Goal: Task Accomplishment & Management: Use online tool/utility

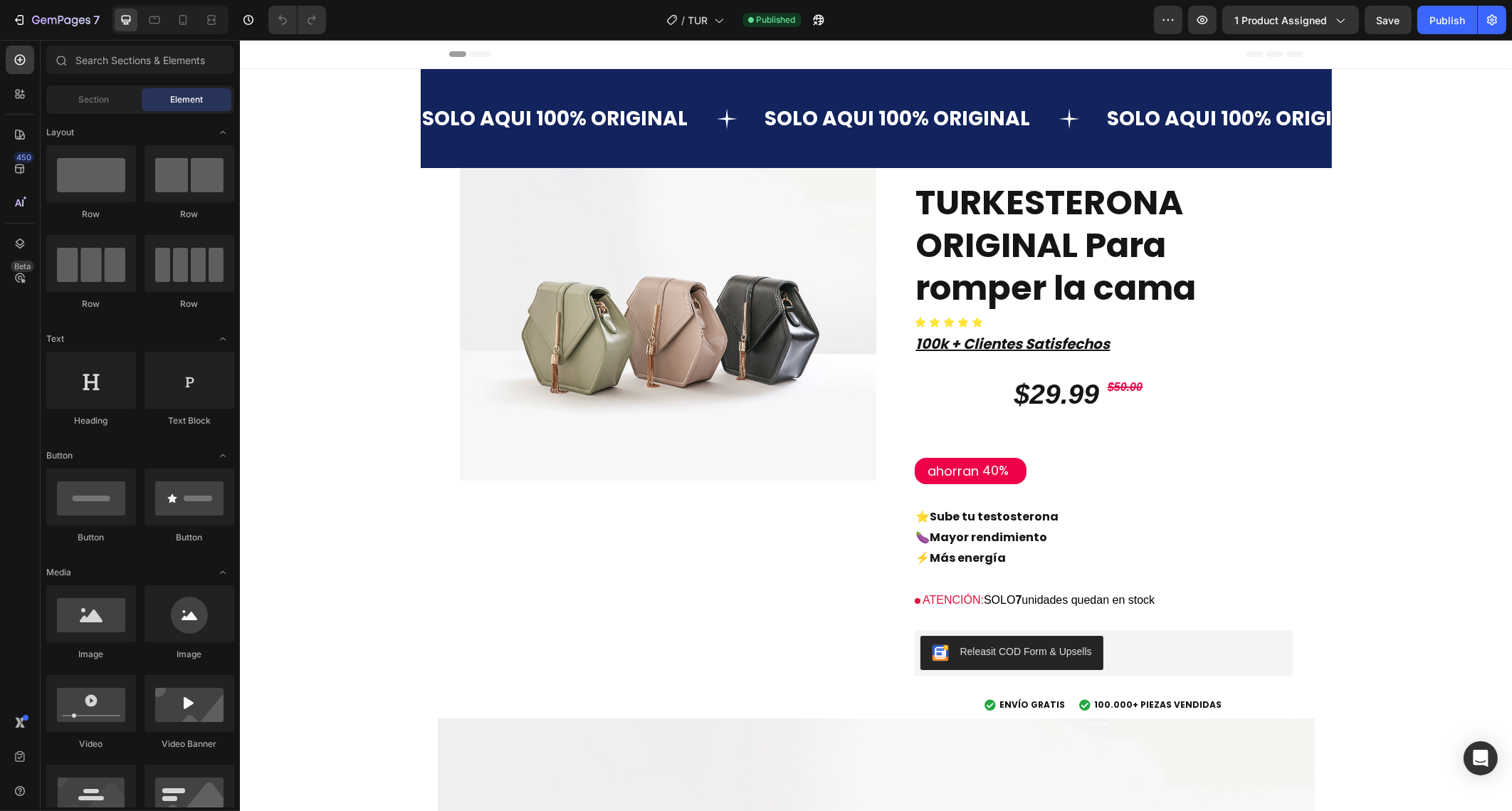
click at [195, 19] on div at bounding box center [170, 20] width 117 height 29
click at [188, 21] on icon at bounding box center [182, 20] width 14 height 14
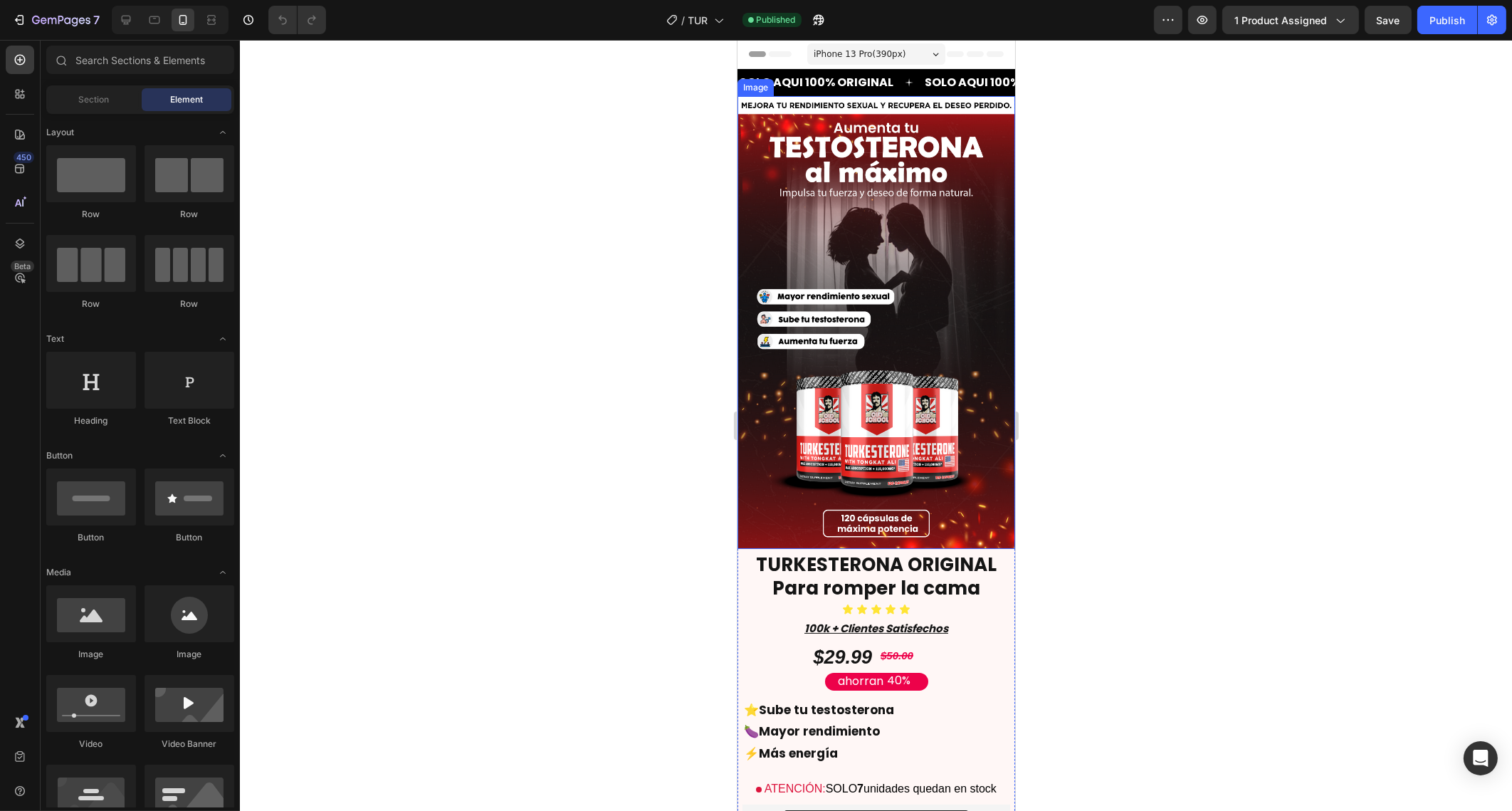
click at [843, 230] on img at bounding box center [875, 322] width 278 height 453
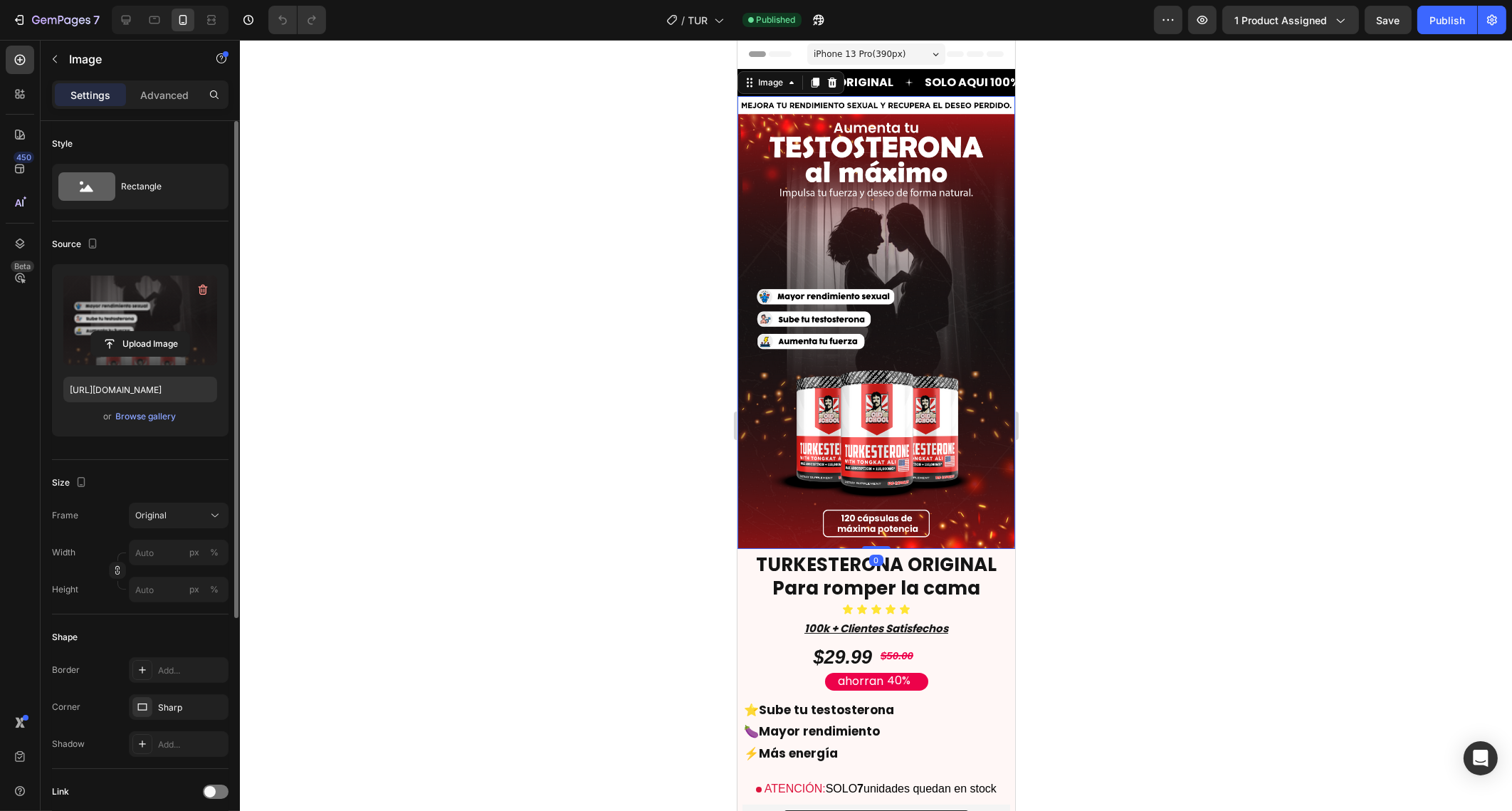
click at [134, 322] on label at bounding box center [139, 320] width 153 height 90
click at [134, 332] on input "file" at bounding box center [140, 344] width 99 height 24
type input "[URL][DOMAIN_NAME]"
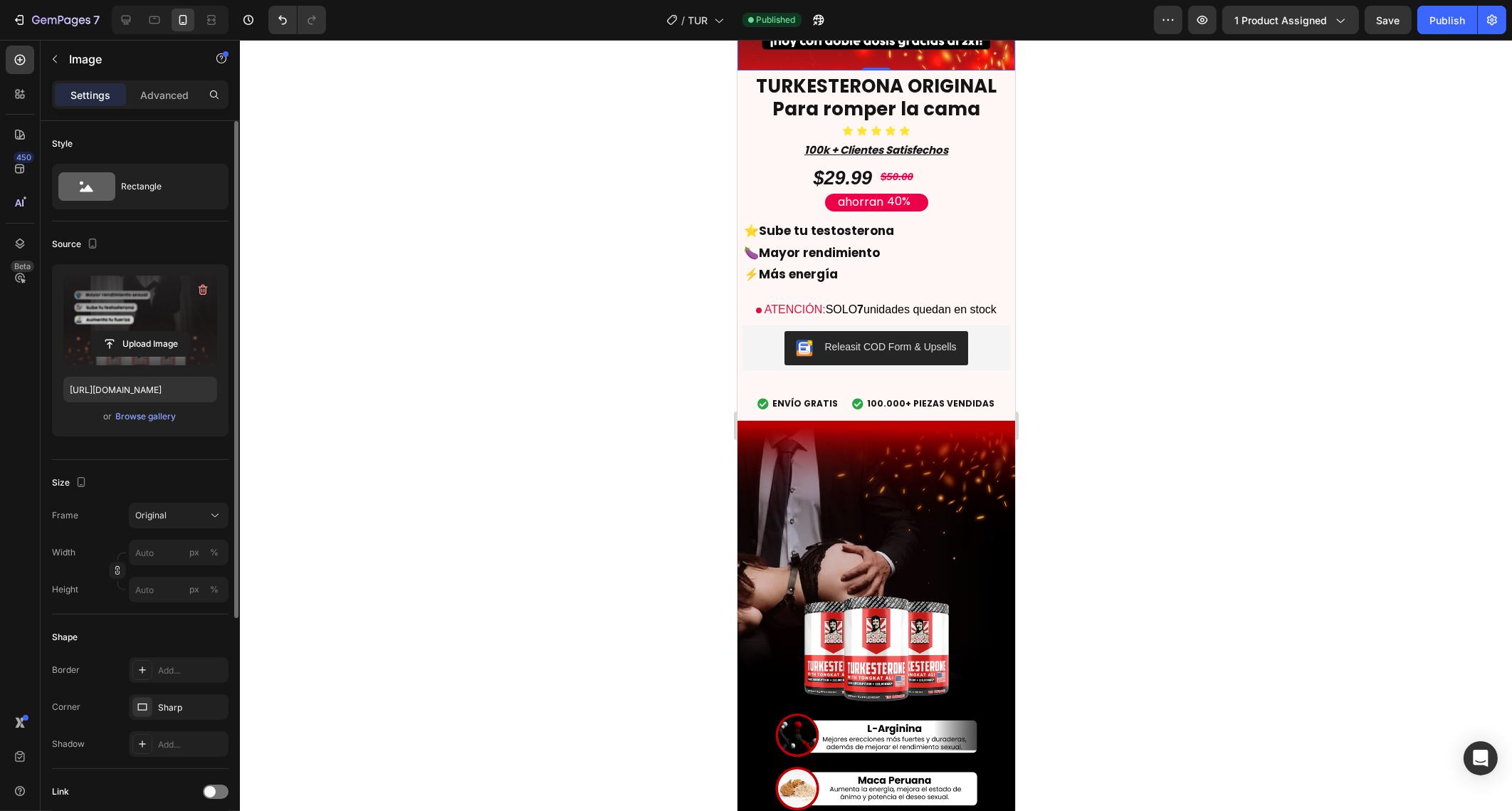
scroll to position [520, 0]
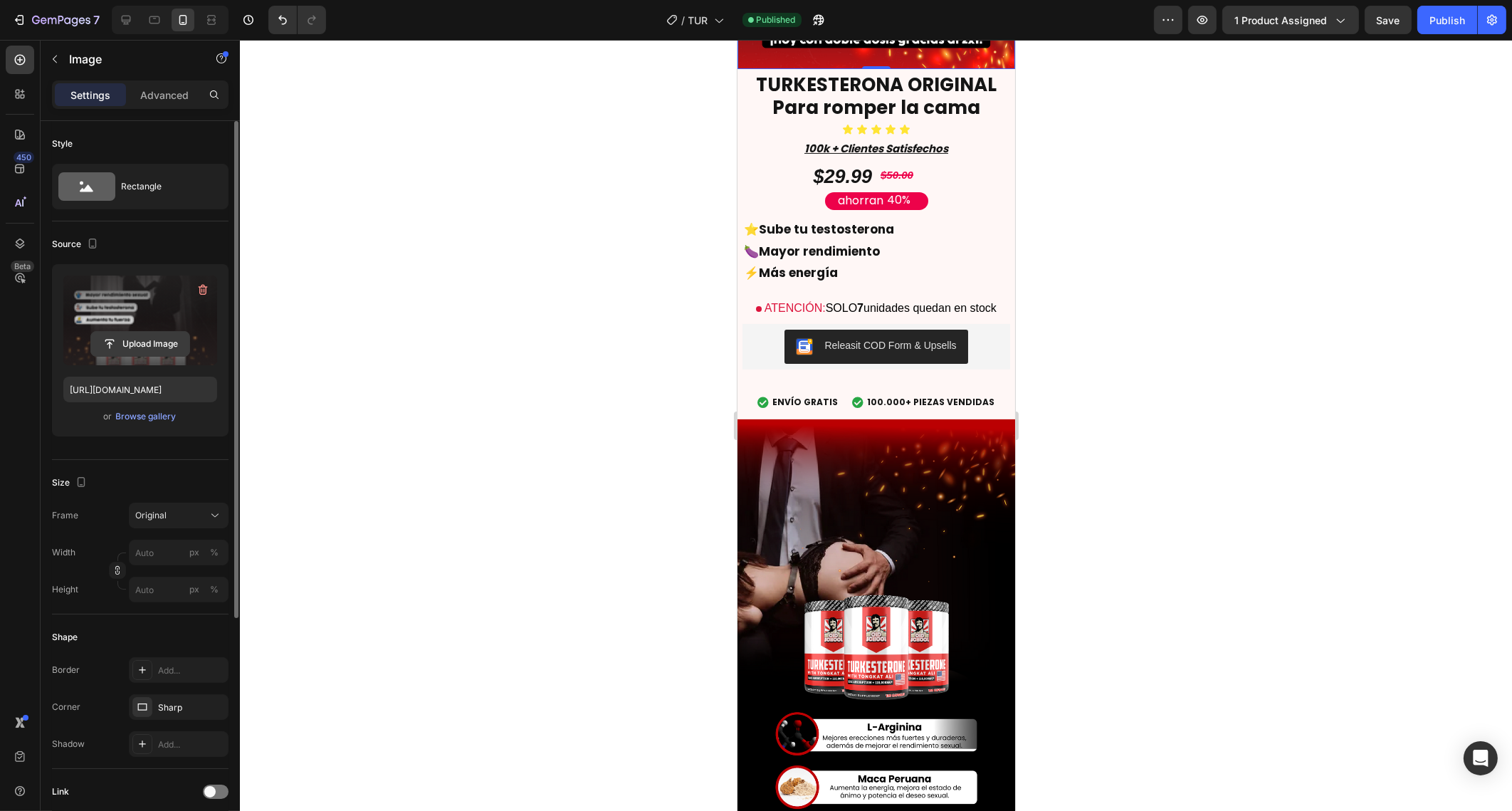
click at [138, 336] on input "file" at bounding box center [140, 344] width 99 height 24
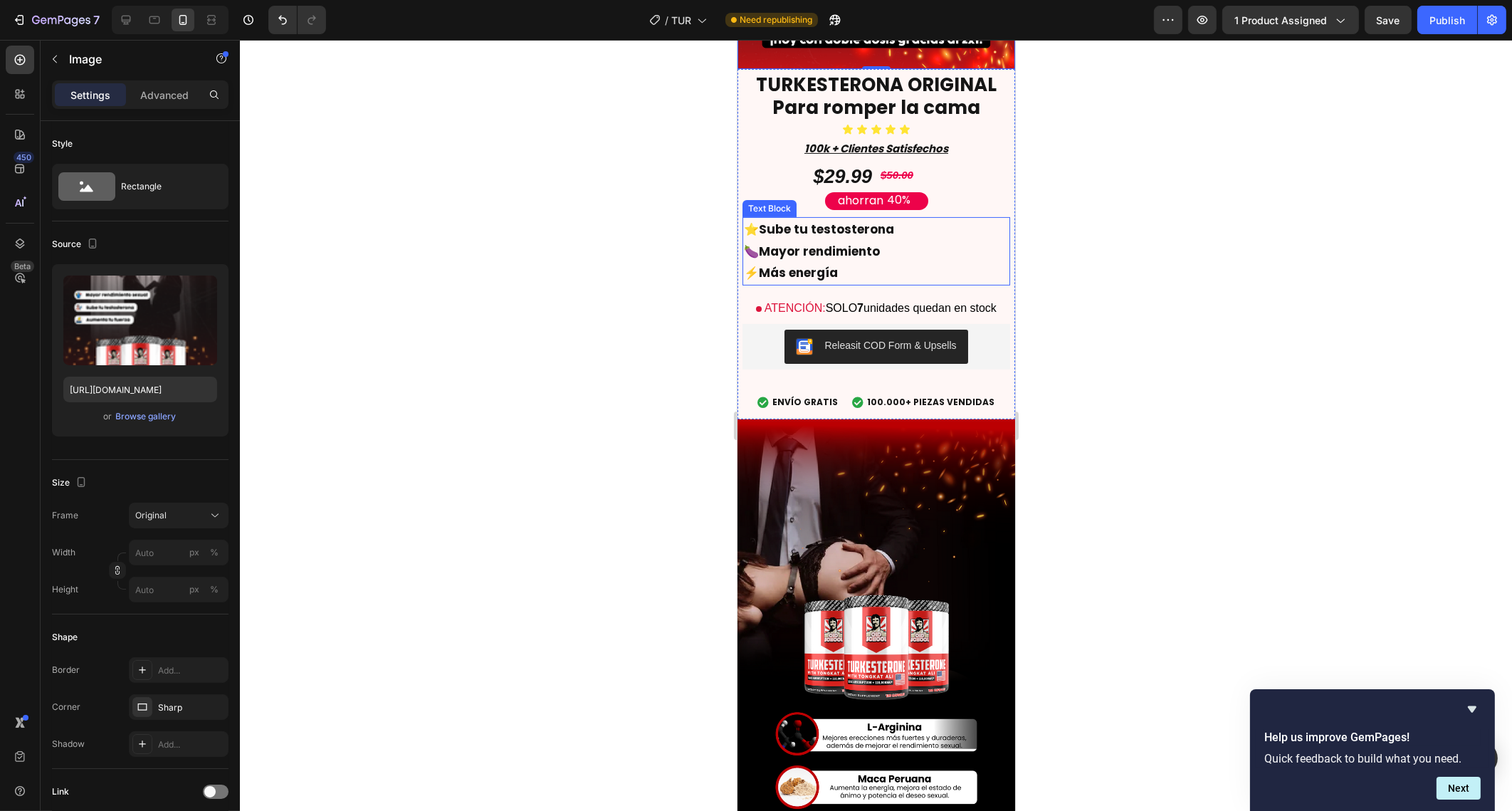
scroll to position [0, 0]
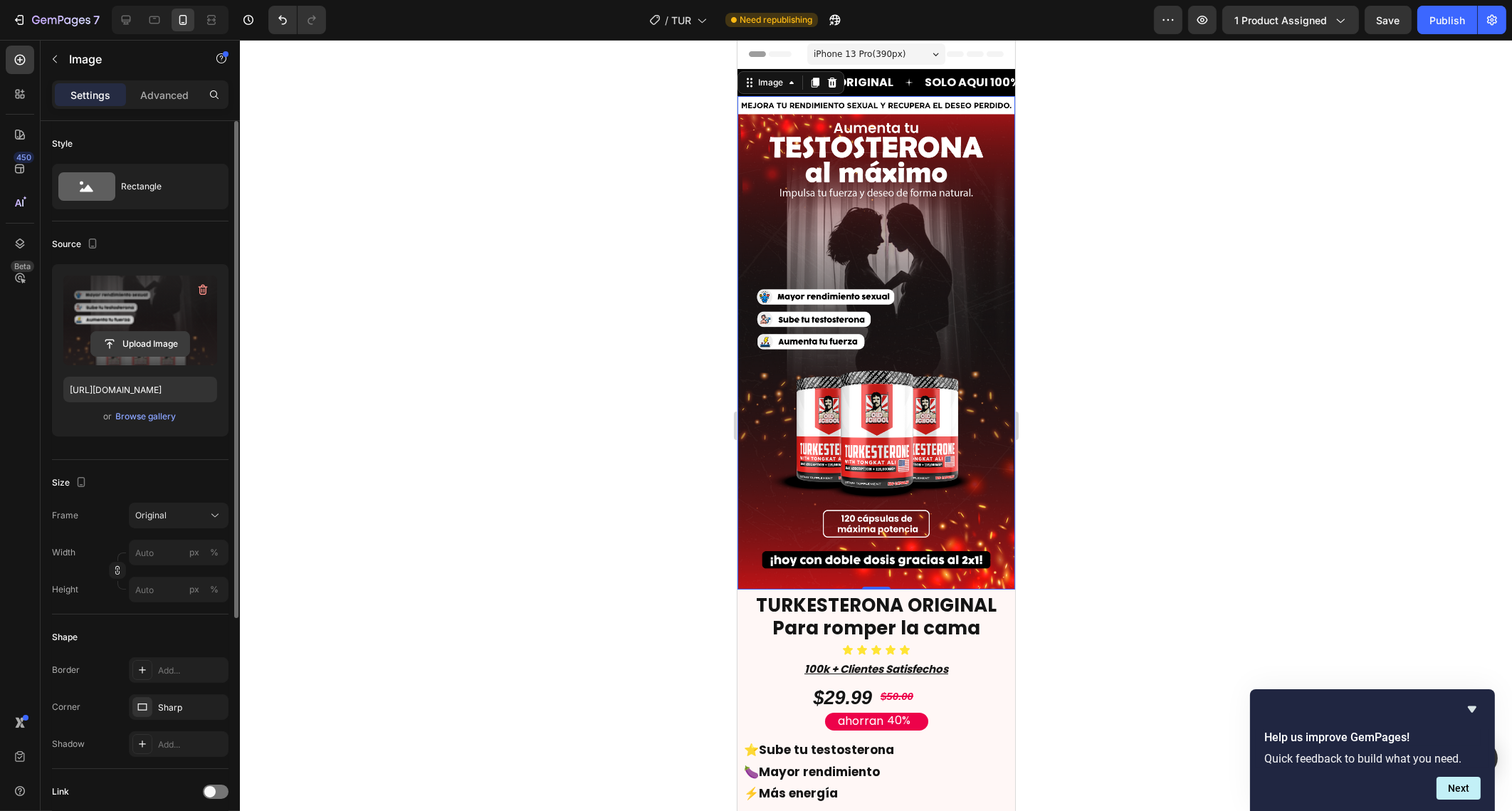
click at [144, 347] on input "file" at bounding box center [140, 344] width 99 height 24
click at [899, 627] on div "Icon" at bounding box center [913, 635] width 29 height 17
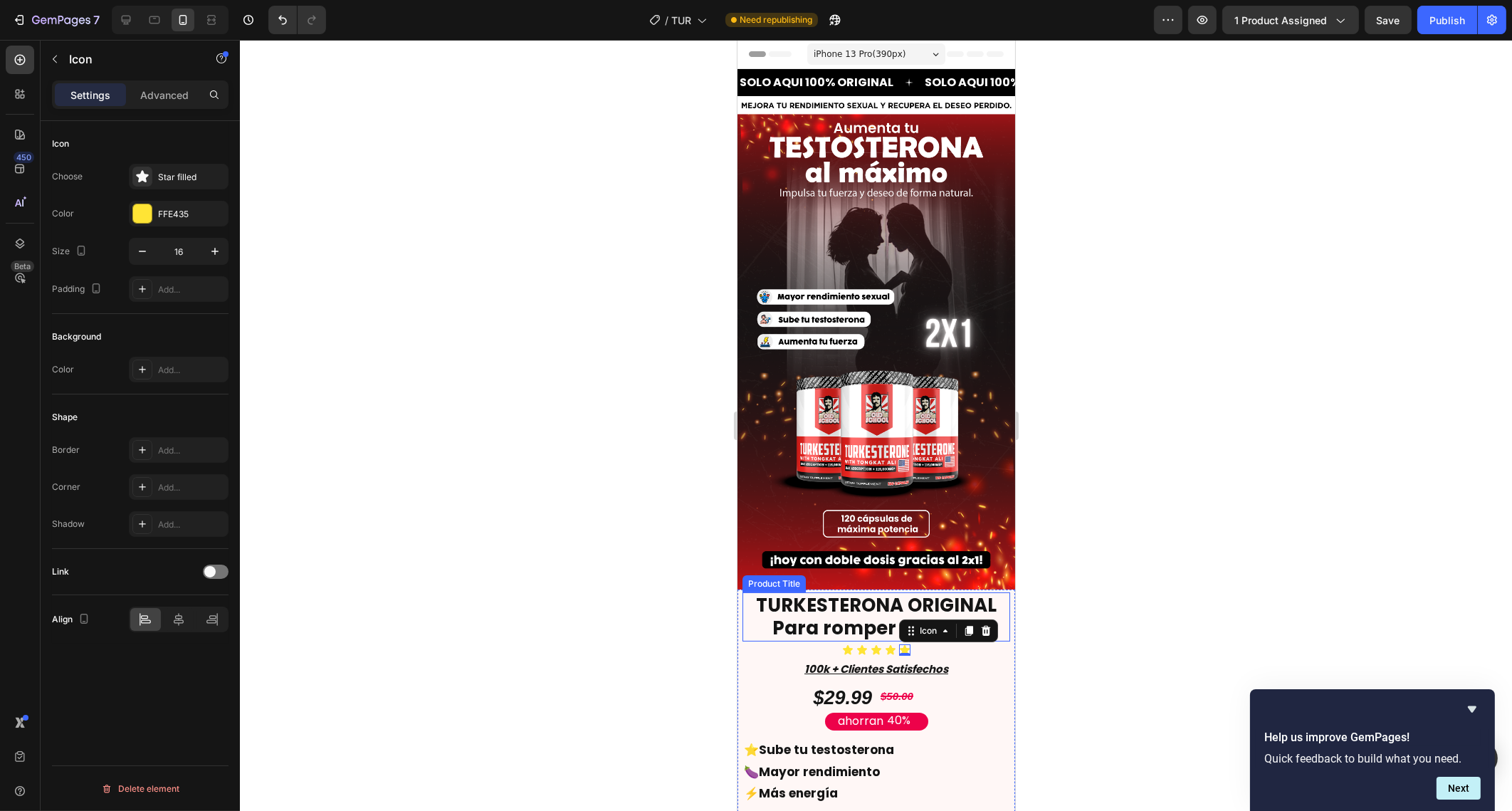
click at [865, 597] on h2 "TURKESTERONA ORIGINAL Para romper la cama" at bounding box center [875, 616] width 268 height 49
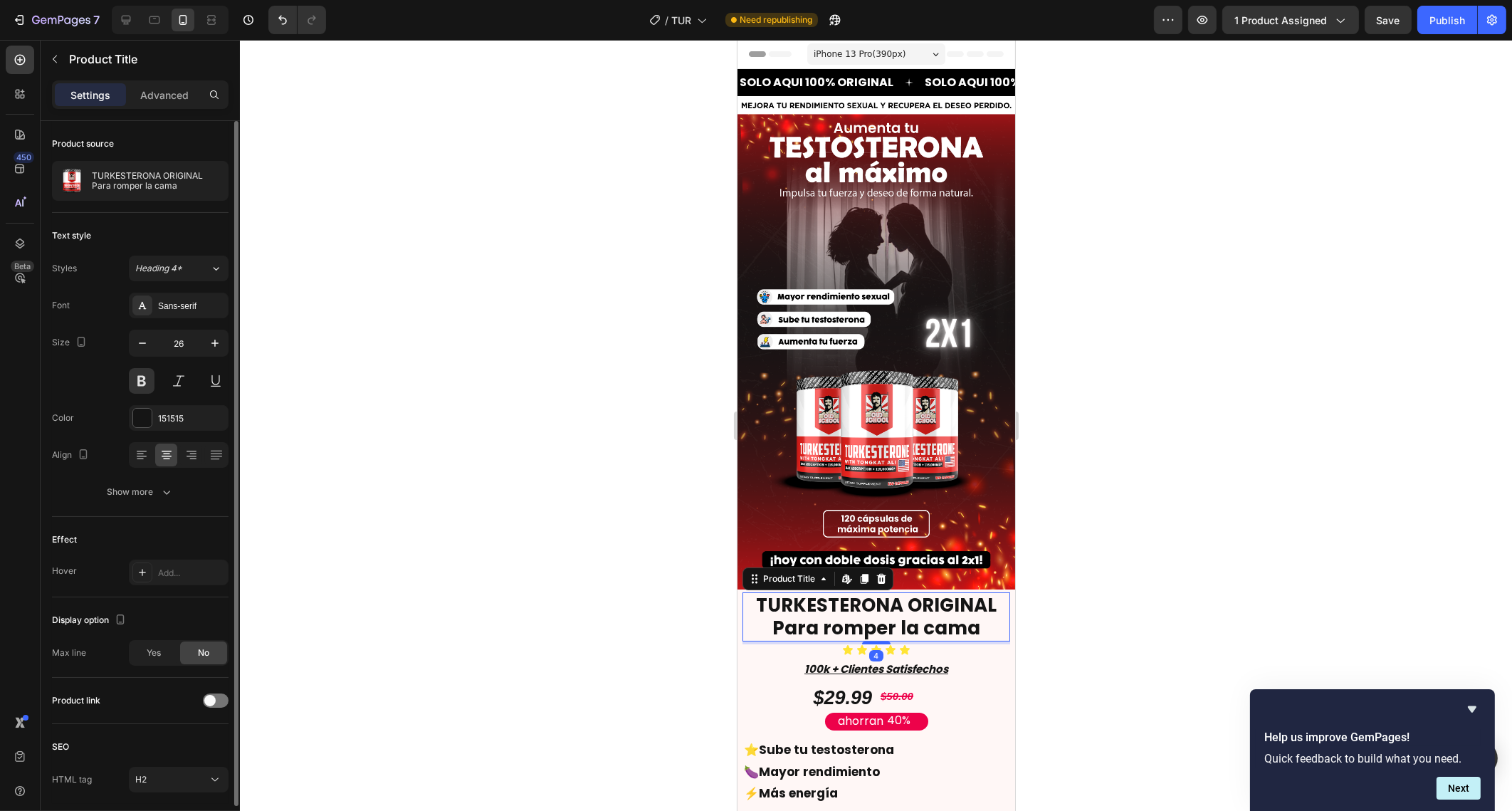
click at [874, 597] on h2 "TURKESTERONA ORIGINAL Para romper la cama" at bounding box center [875, 616] width 268 height 49
click at [887, 602] on h2 "TURKESTERONA ORIGINAL Para romper la cama" at bounding box center [875, 616] width 268 height 49
click at [142, 193] on div "TURKESTERONA ORIGINAL Para romper la cama" at bounding box center [140, 180] width 177 height 40
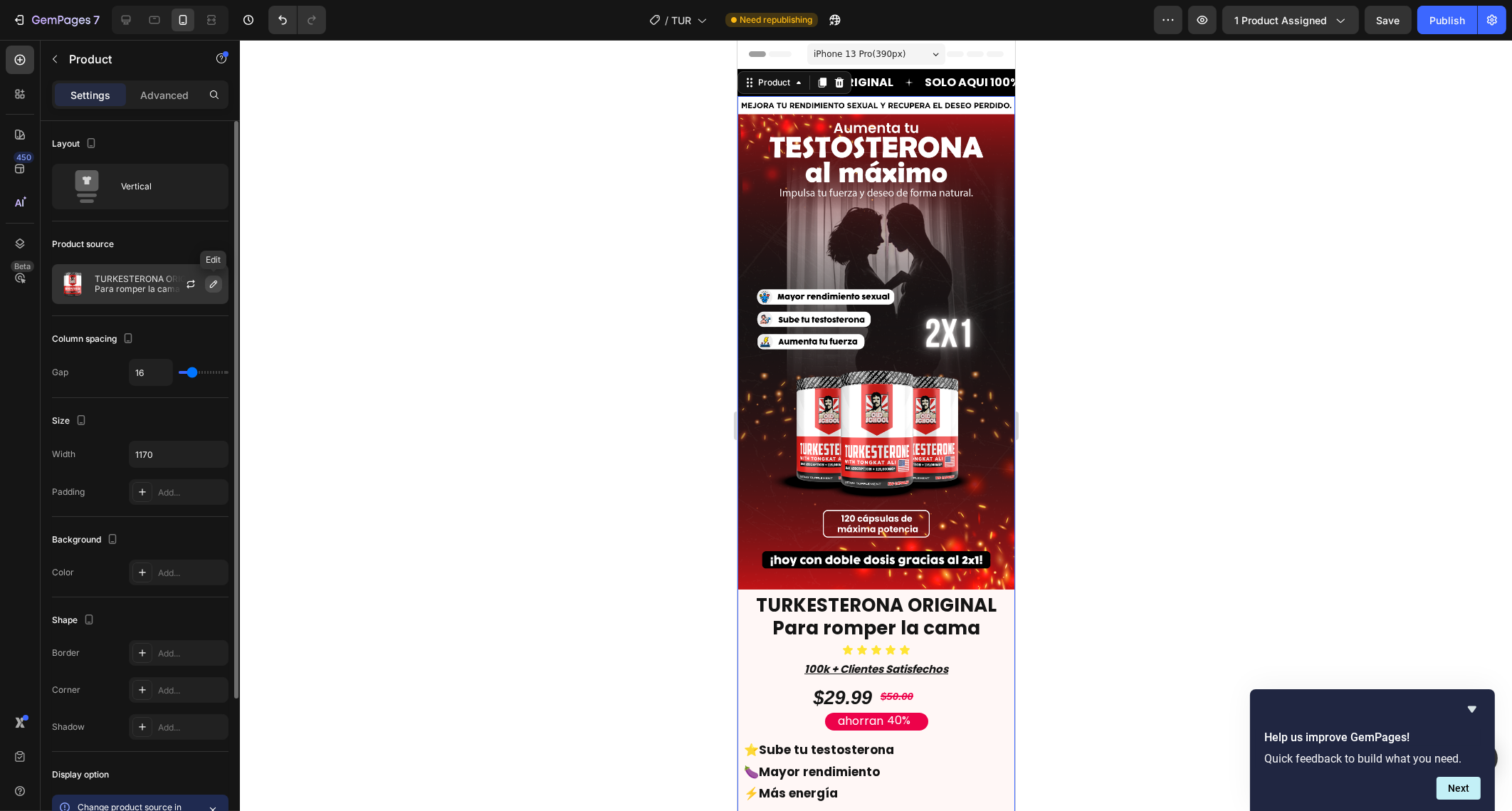
click at [211, 281] on icon "button" at bounding box center [214, 284] width 11 height 11
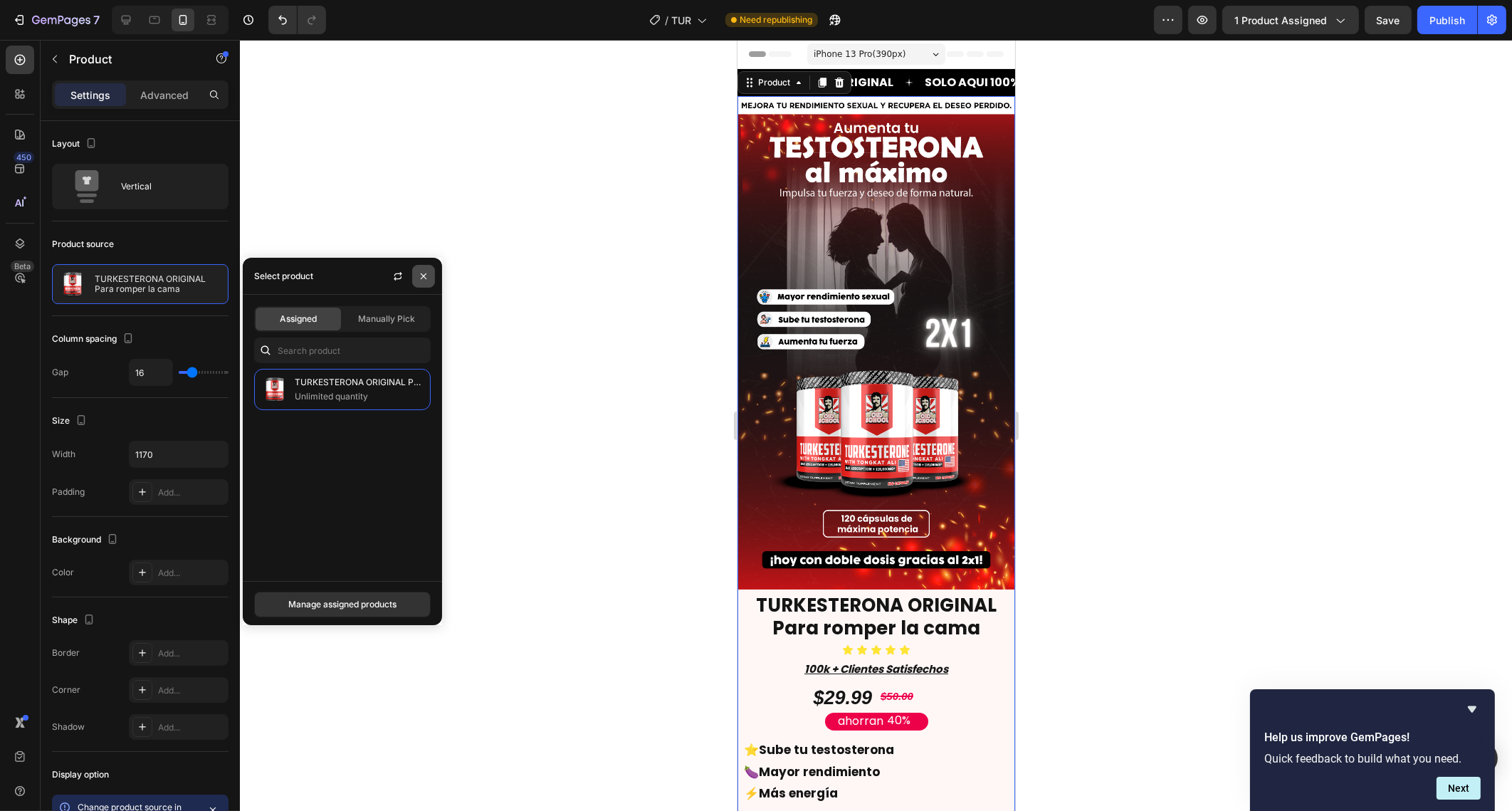
click at [418, 277] on icon "button" at bounding box center [424, 276] width 11 height 11
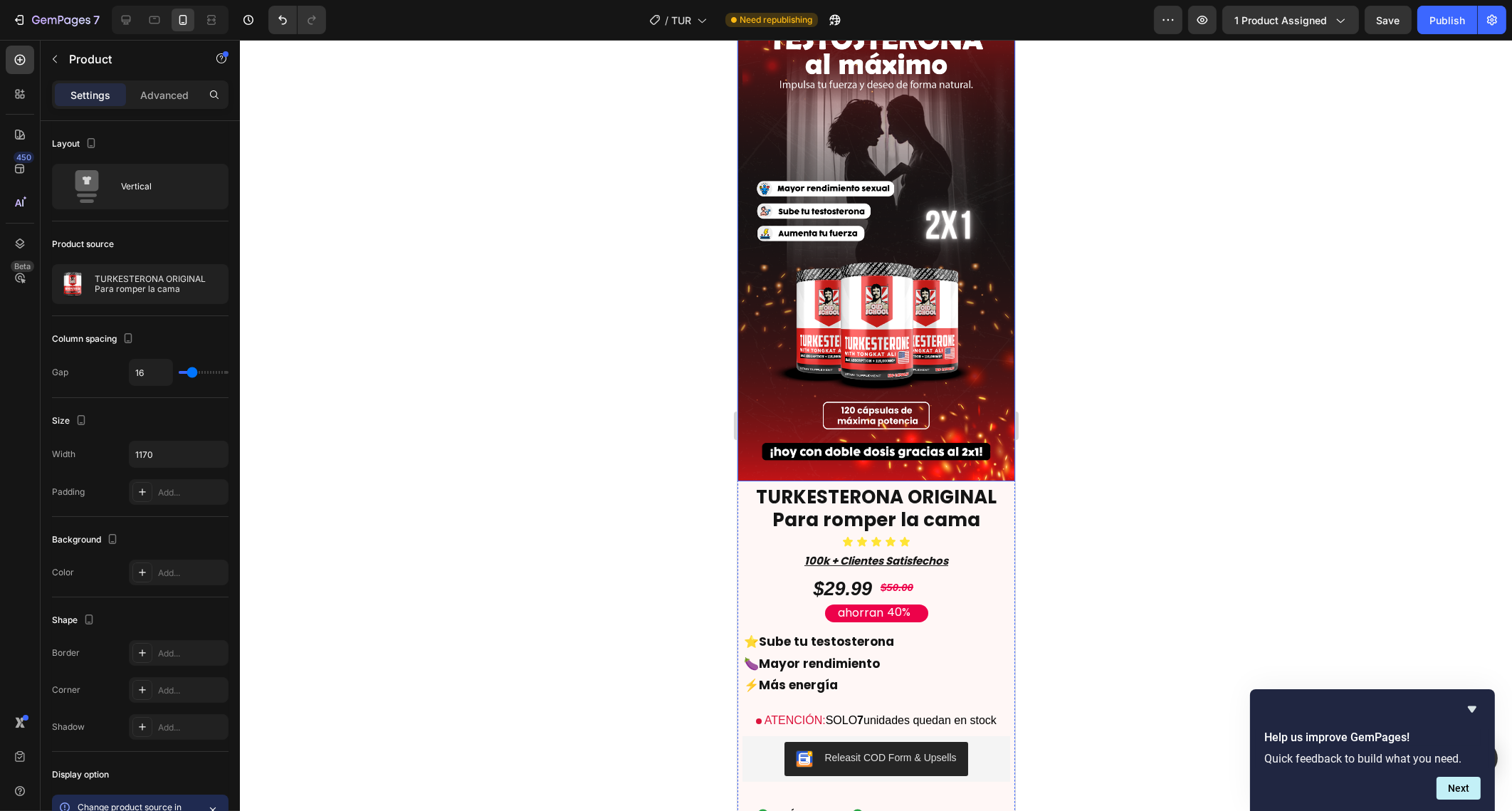
scroll to position [131, 0]
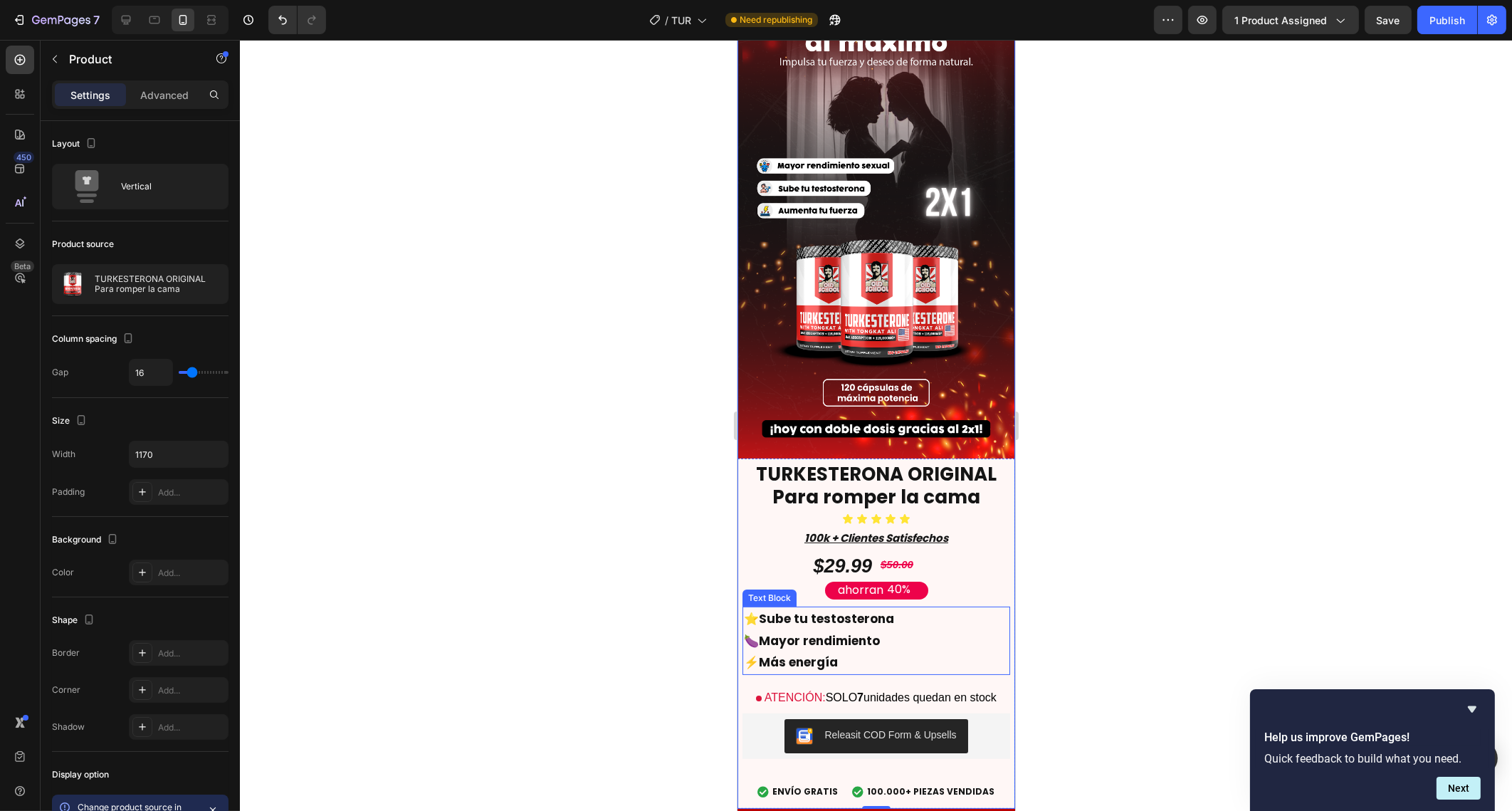
click at [845, 632] on strong "Mayor rendimiento" at bounding box center [819, 640] width 121 height 17
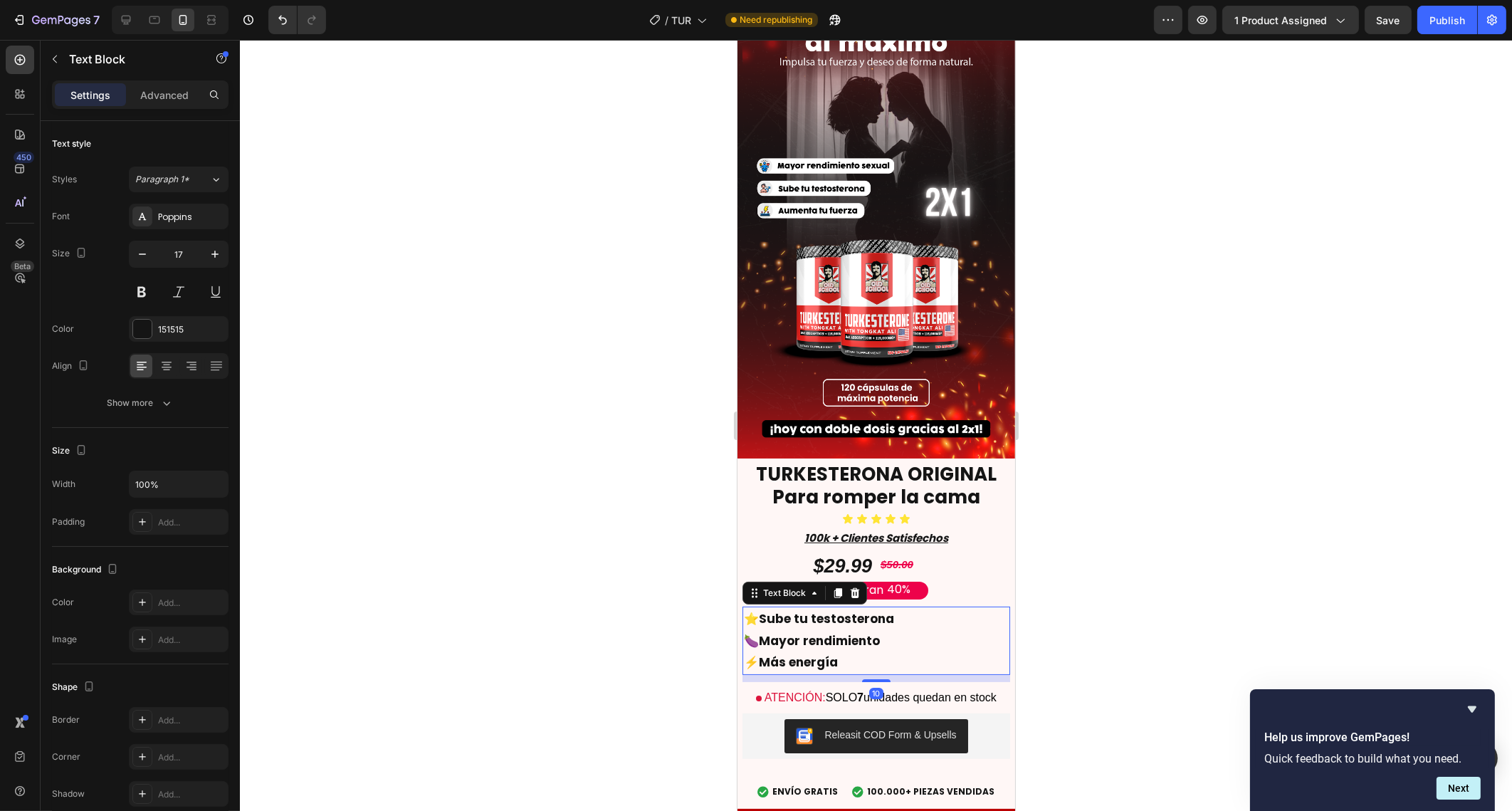
click at [887, 630] on p "🍆 Mayor rendimiento" at bounding box center [875, 641] width 265 height 22
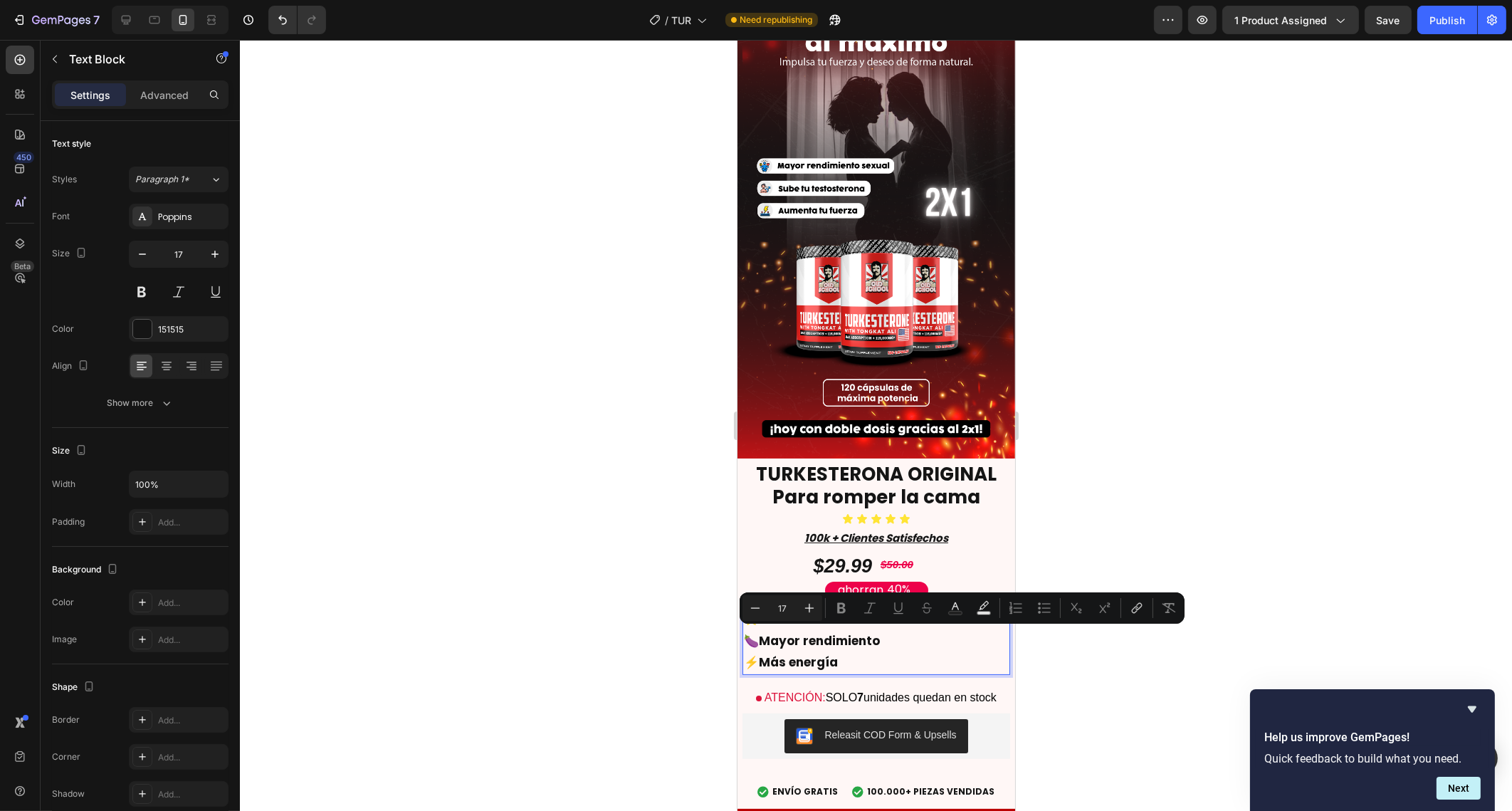
click at [882, 630] on p "🍆 Mayor rendimiento" at bounding box center [875, 641] width 265 height 22
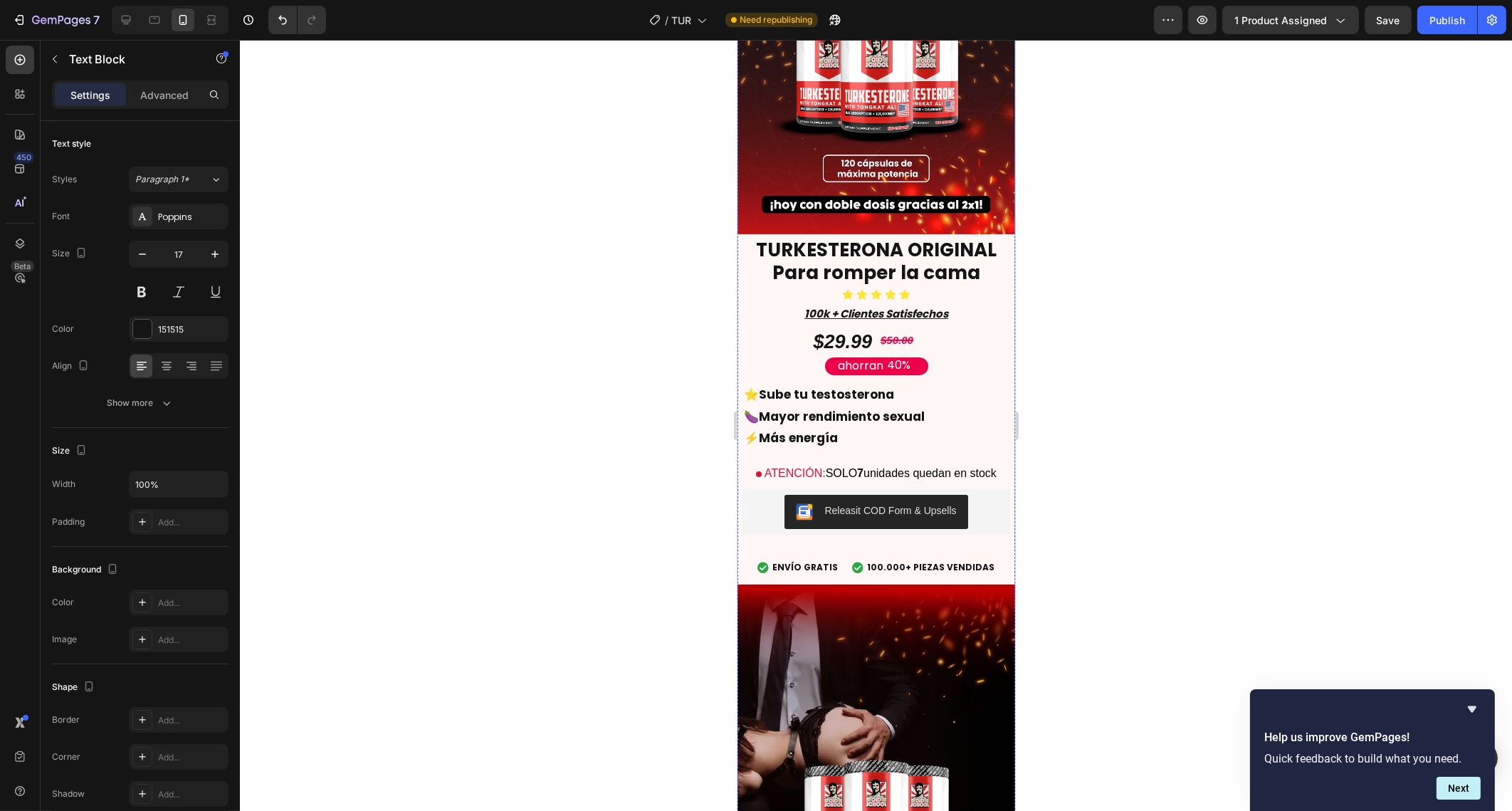
scroll to position [330, 0]
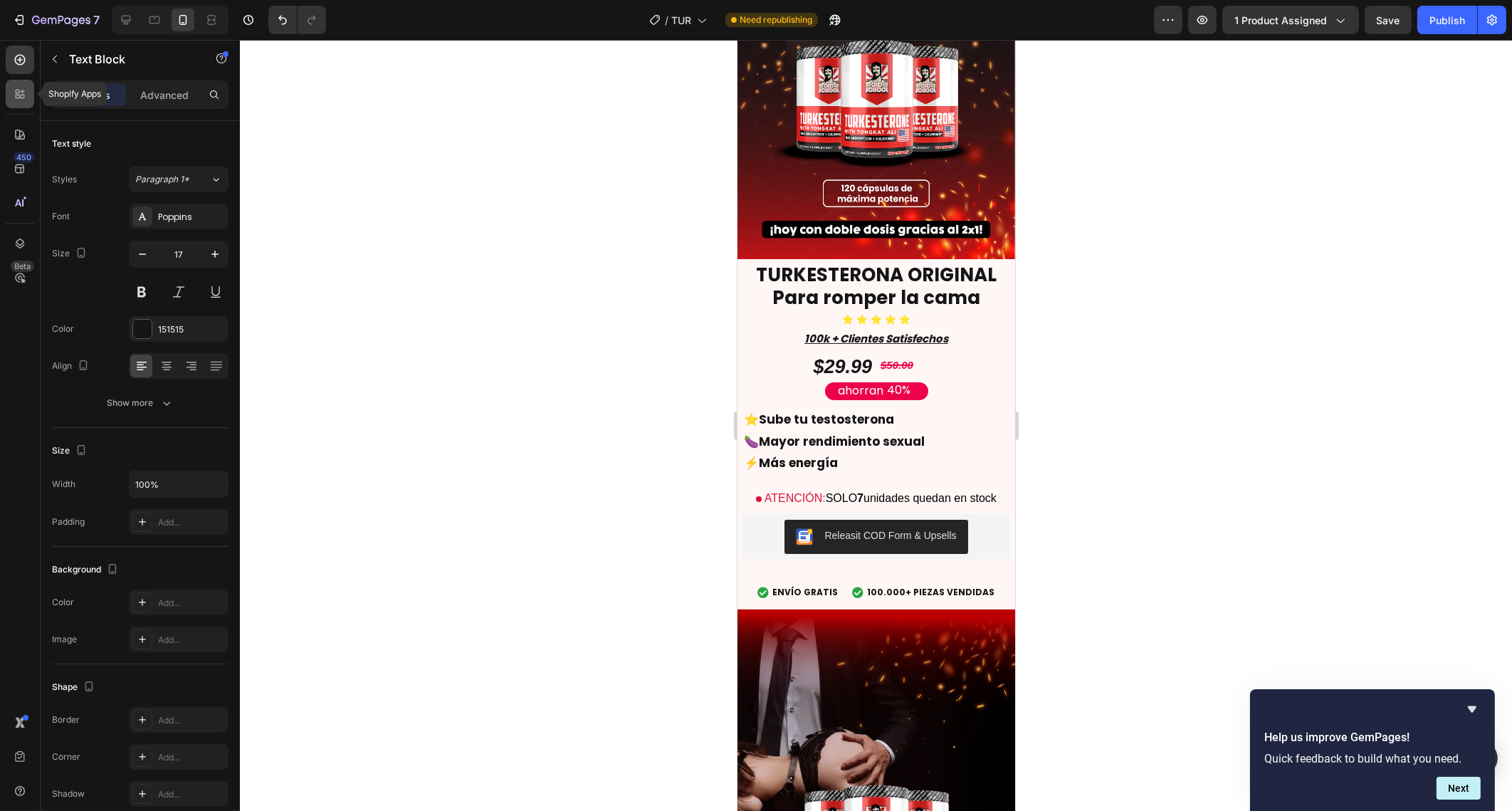
click at [15, 87] on icon at bounding box center [20, 93] width 14 height 14
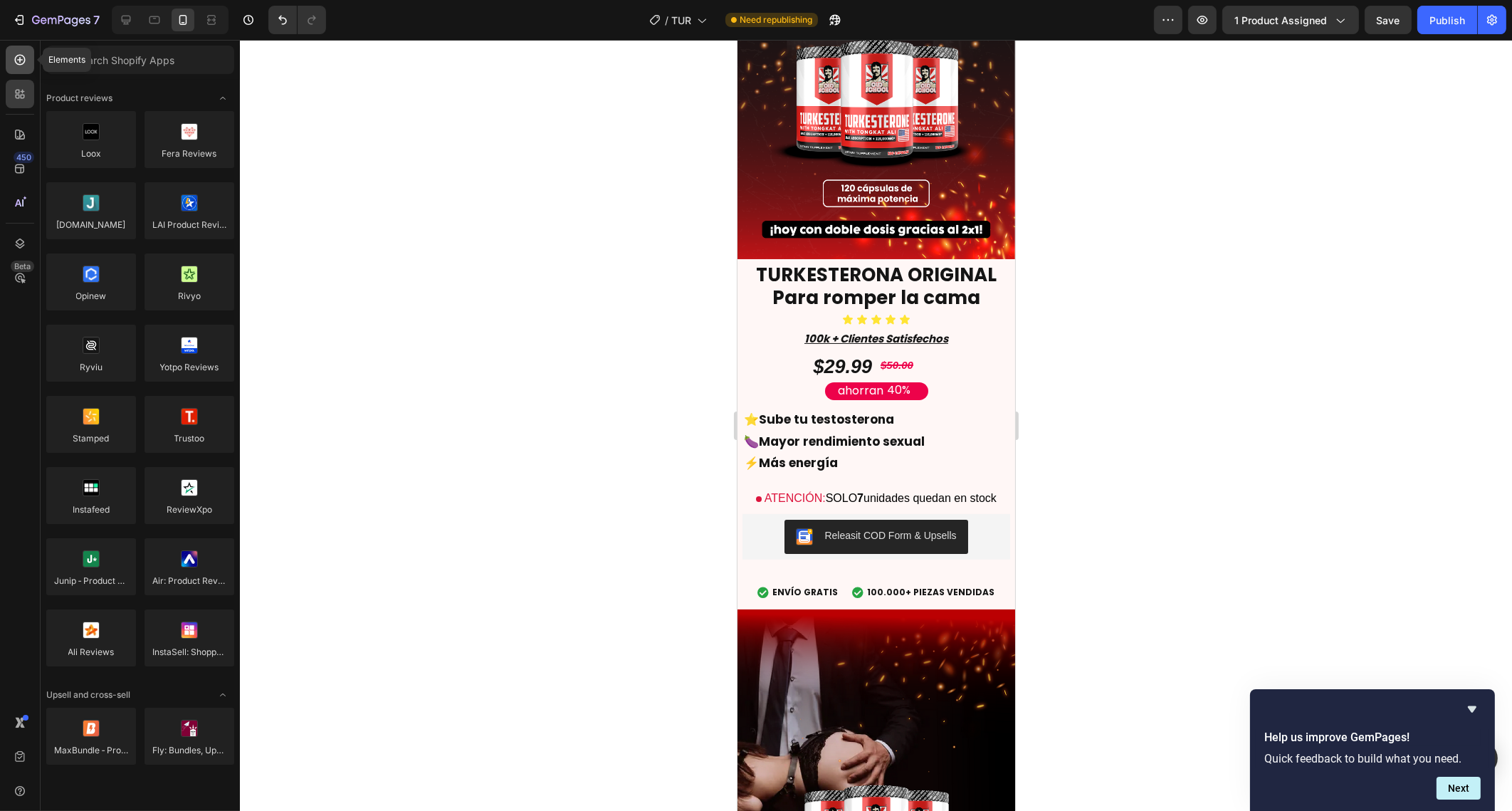
click at [20, 59] on icon at bounding box center [20, 59] width 6 height 6
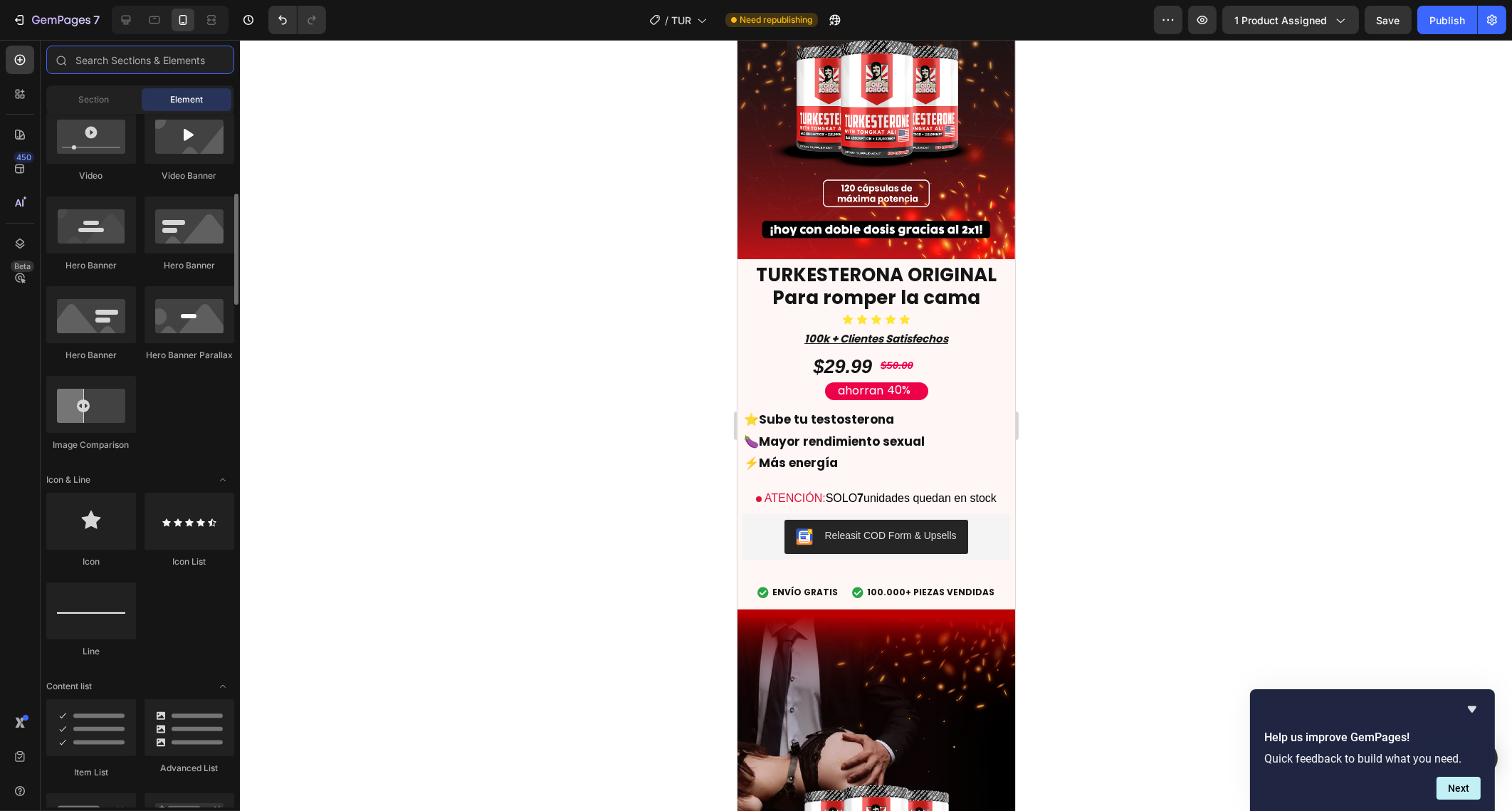
scroll to position [569, 0]
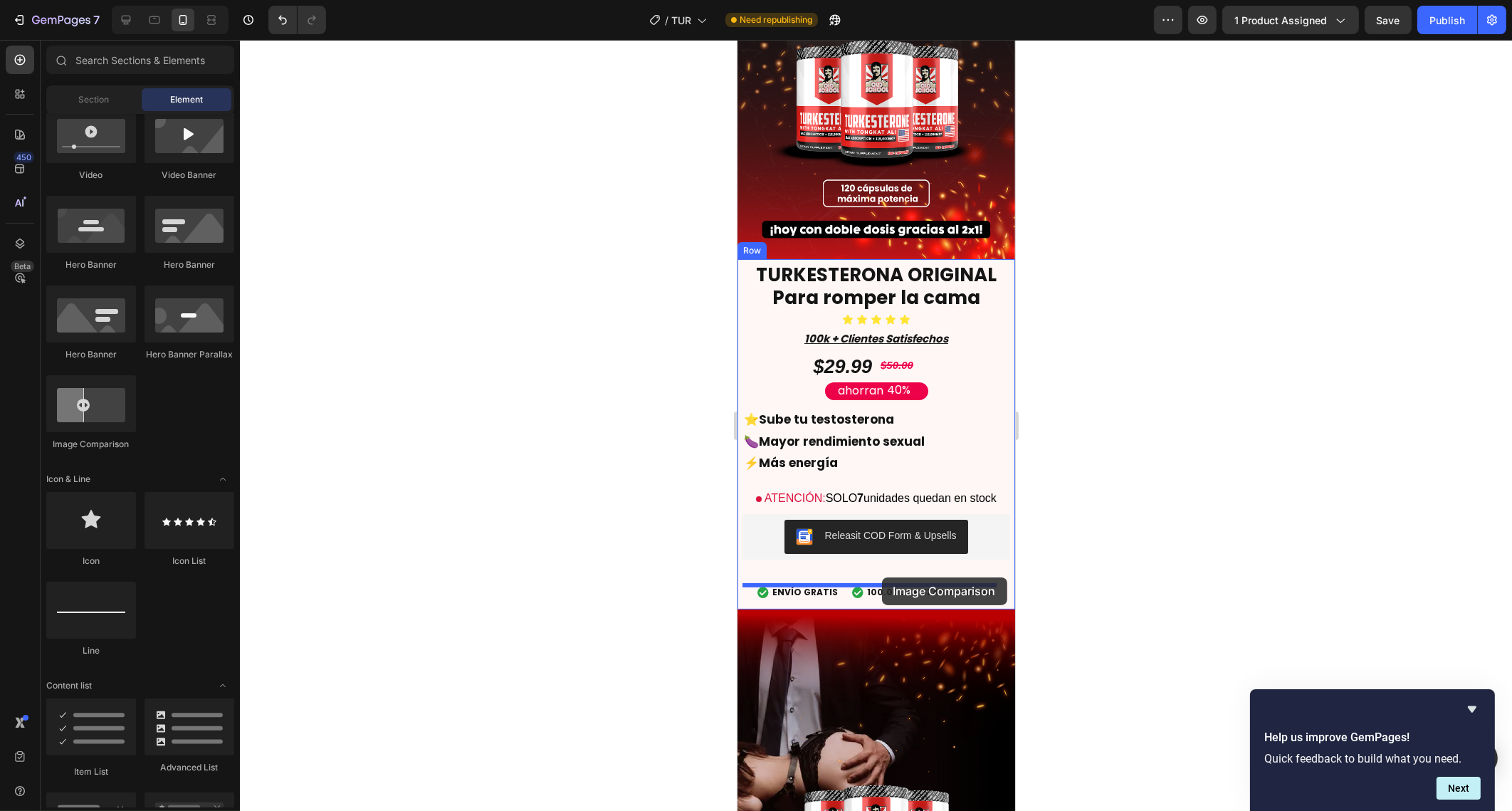
drag, startPoint x: 837, startPoint y: 439, endPoint x: 881, endPoint y: 578, distance: 145.8
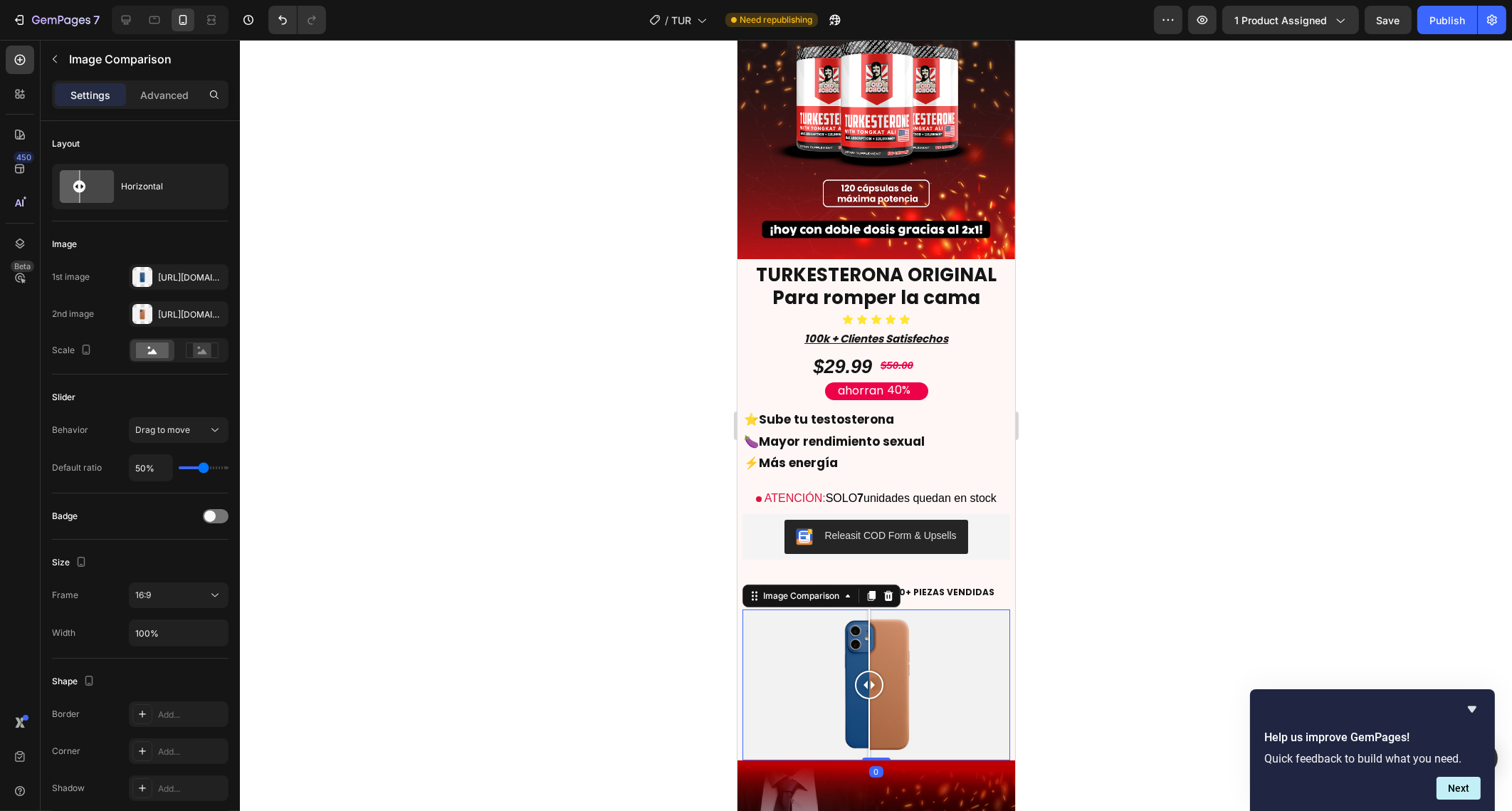
click at [829, 631] on div at bounding box center [875, 685] width 268 height 150
drag, startPoint x: 833, startPoint y: 655, endPoint x: 868, endPoint y: 657, distance: 35.1
click at [868, 671] on div at bounding box center [868, 685] width 29 height 29
click at [148, 274] on div at bounding box center [141, 276] width 20 height 20
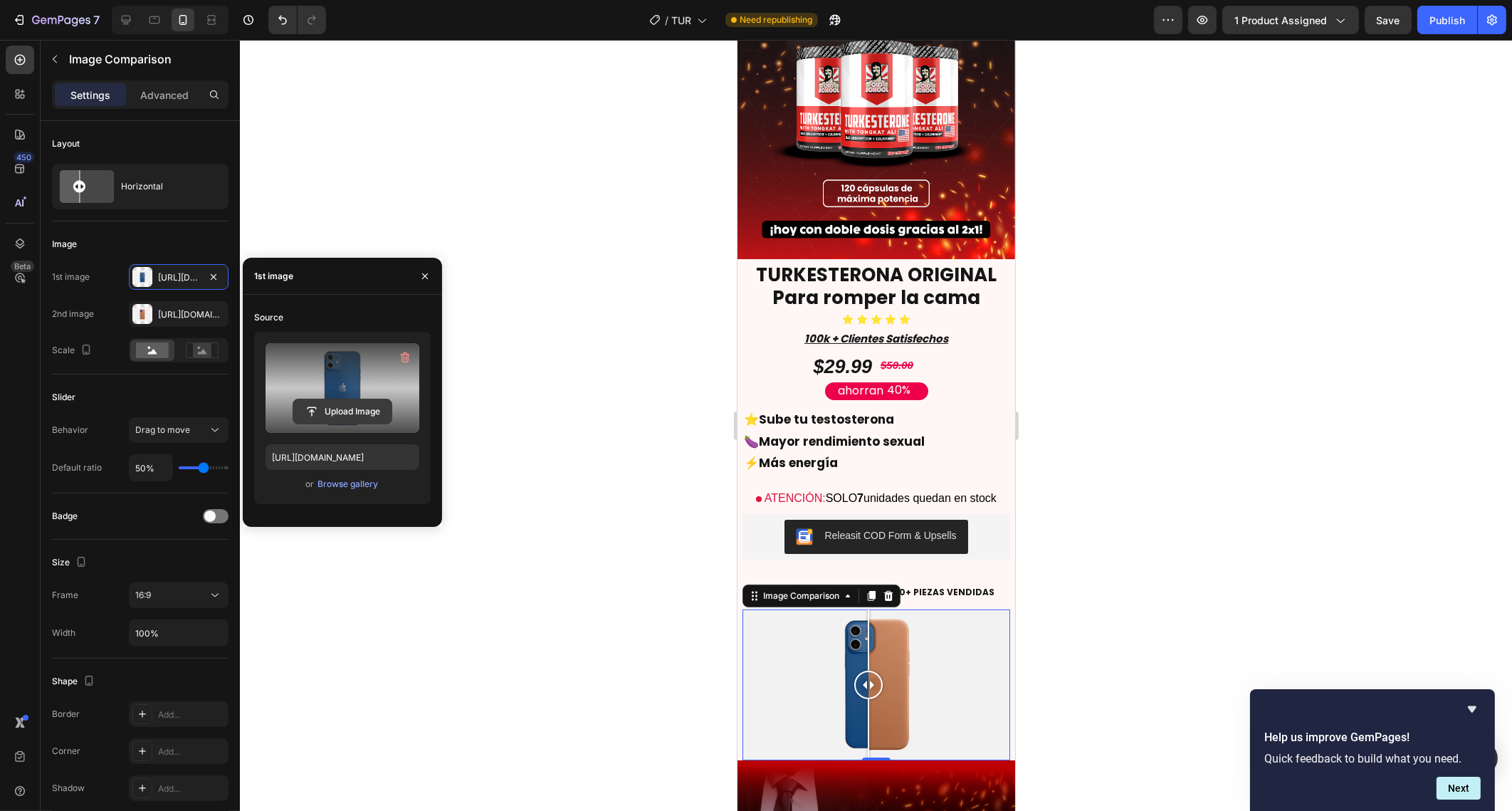
click at [344, 416] on input "file" at bounding box center [343, 412] width 99 height 24
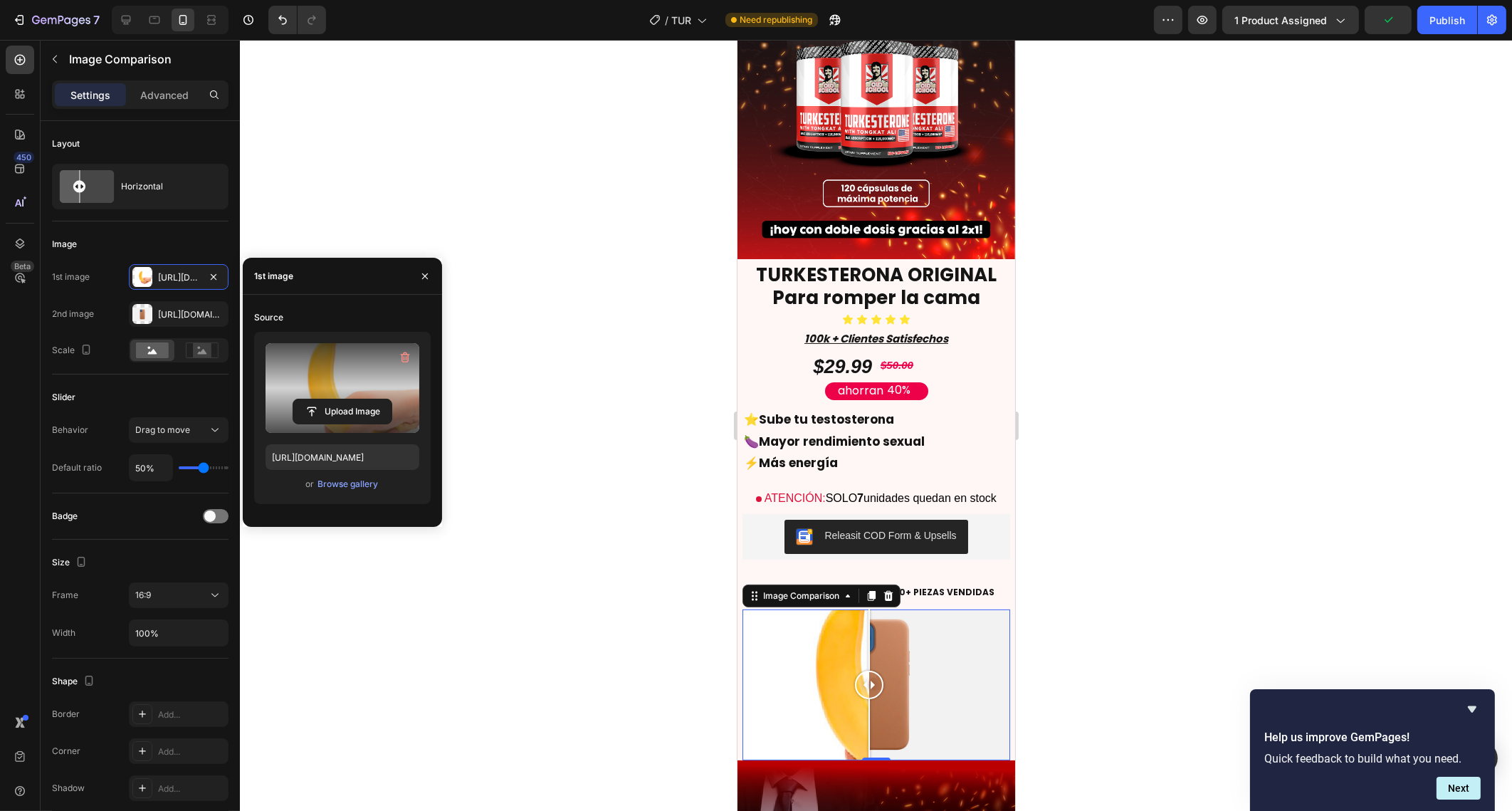
click at [354, 425] on label at bounding box center [342, 387] width 153 height 90
click at [354, 424] on input "file" at bounding box center [343, 412] width 99 height 24
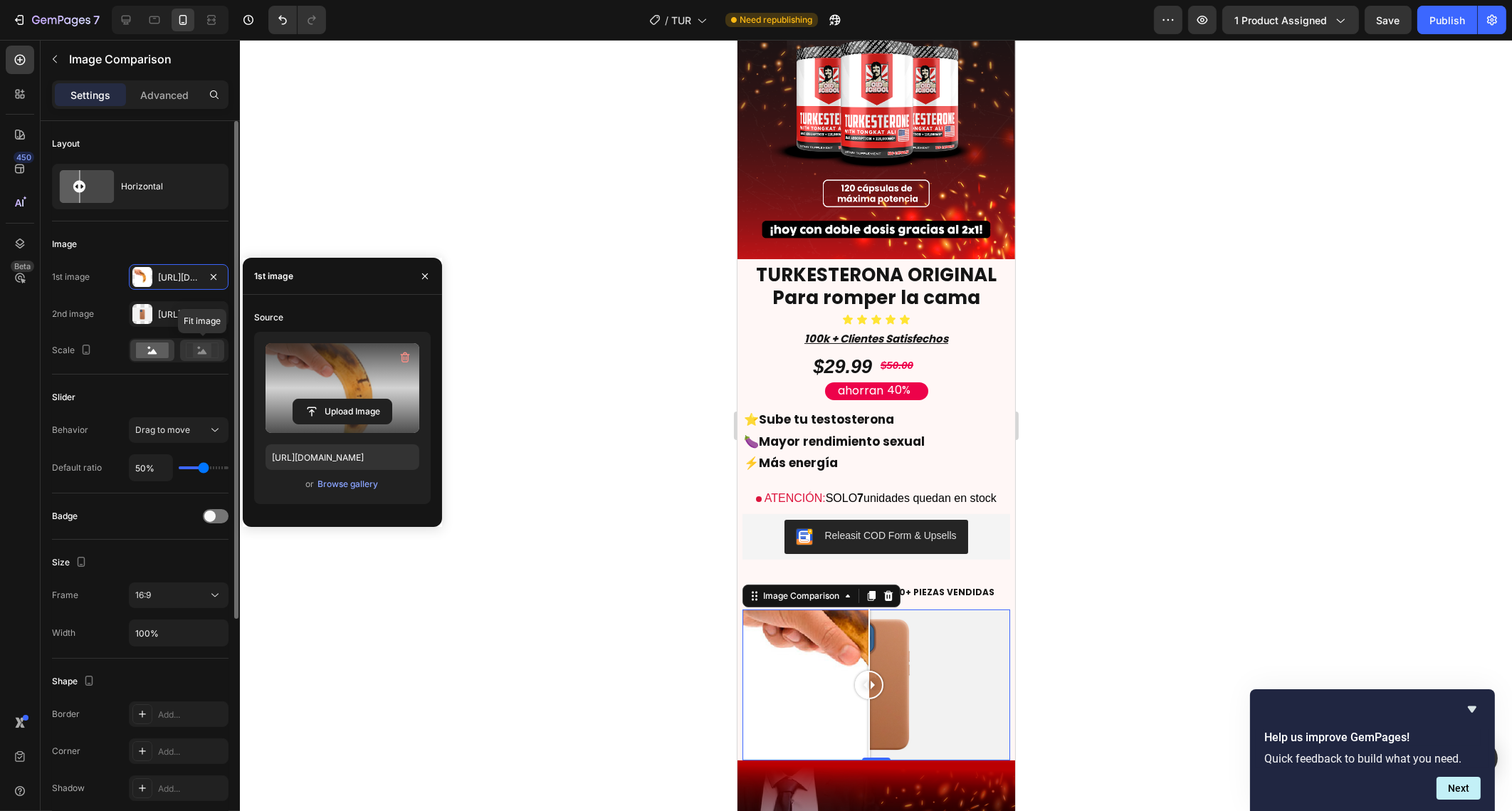
click at [197, 358] on div at bounding box center [202, 349] width 44 height 21
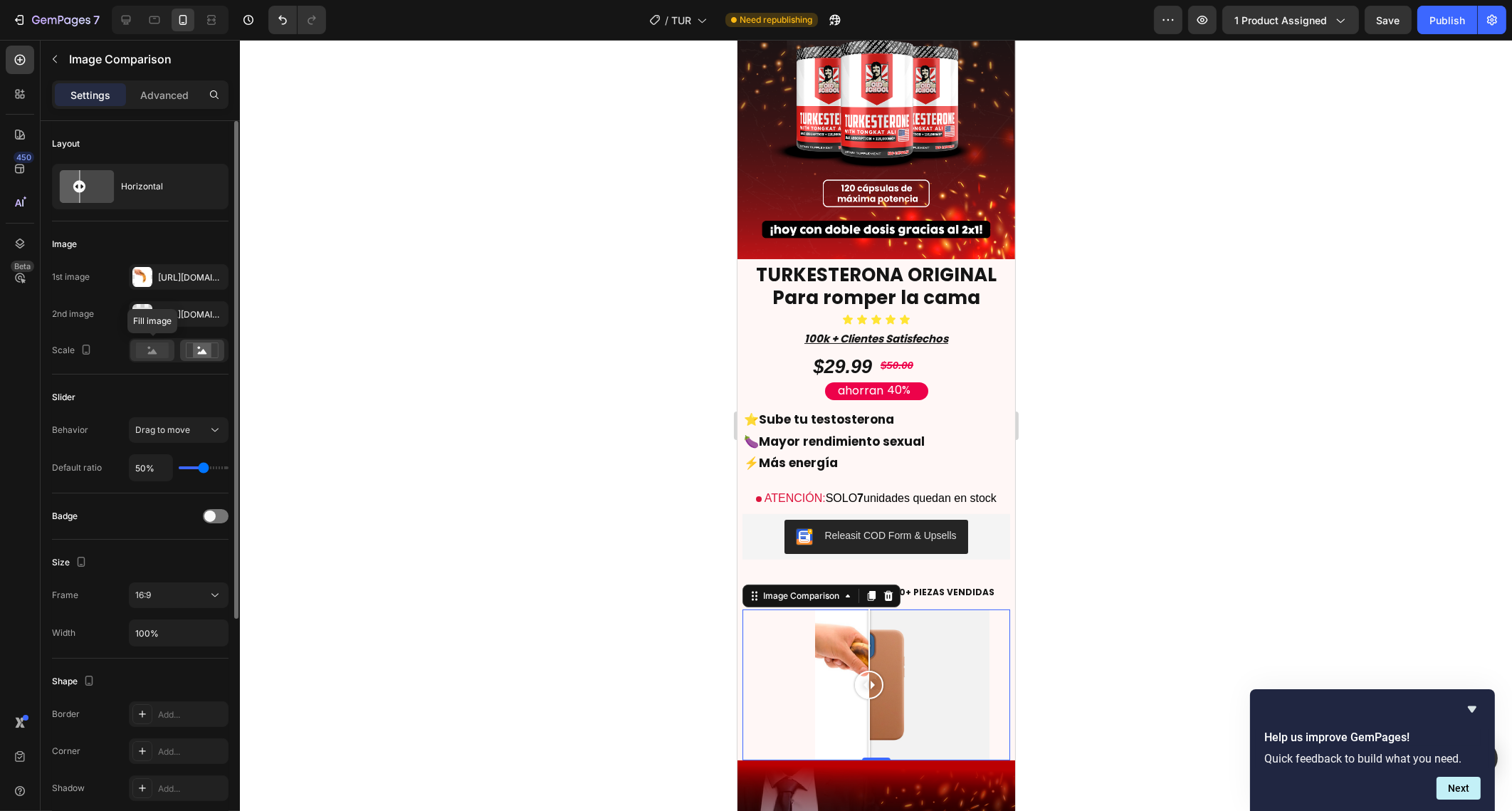
click at [156, 346] on rect at bounding box center [151, 349] width 33 height 16
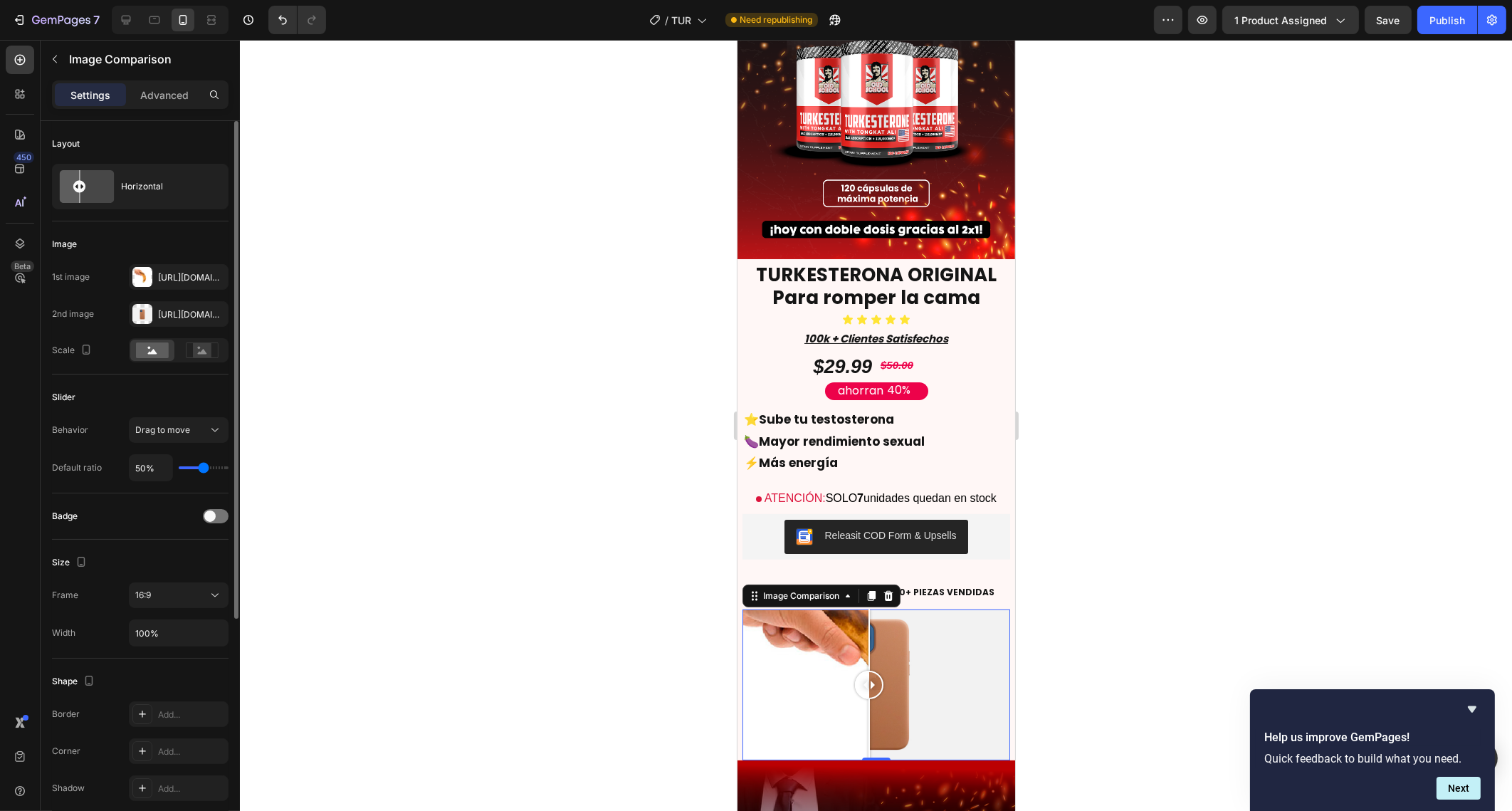
scroll to position [20, 0]
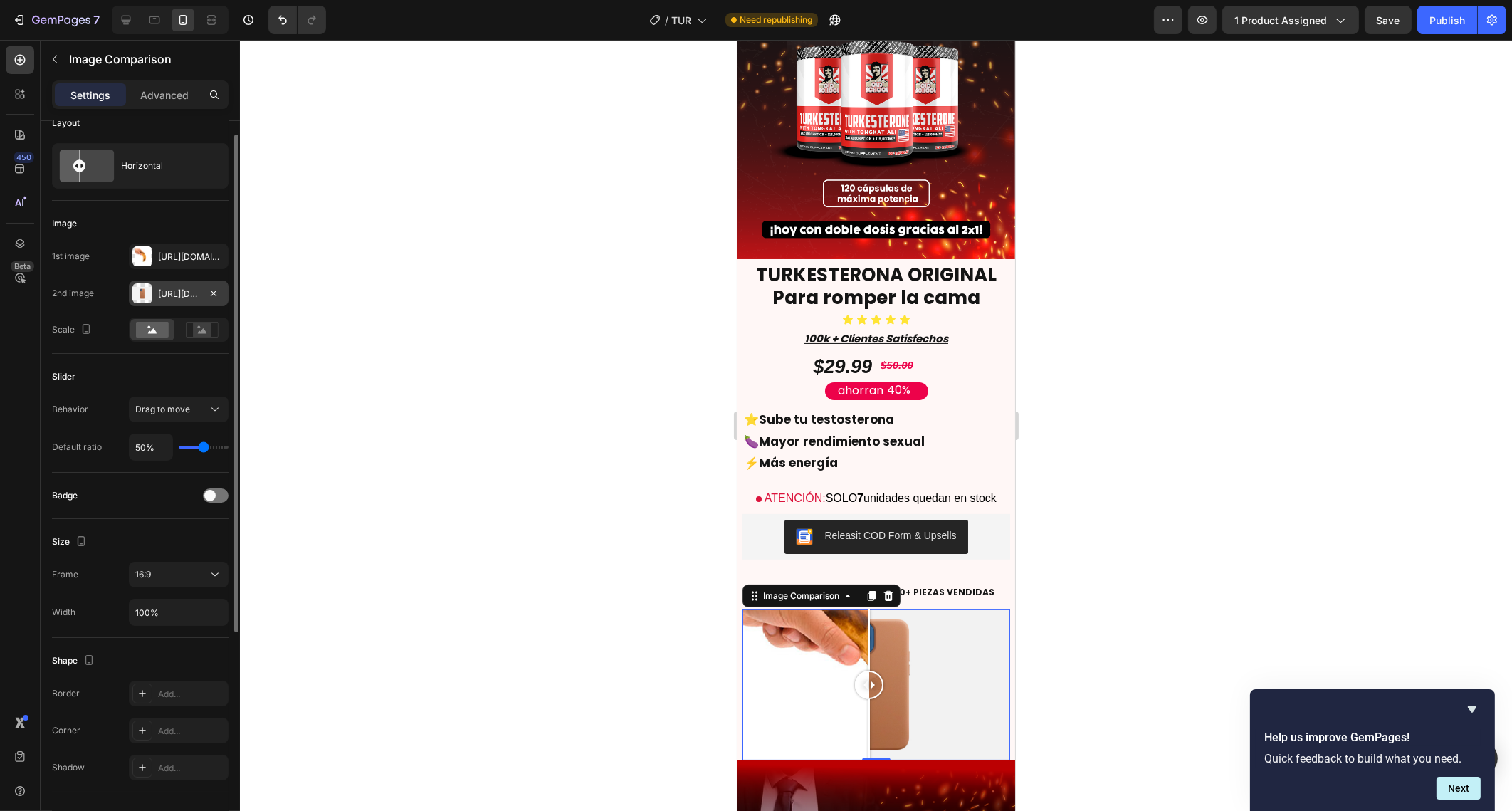
click at [152, 300] on div "[URL][DOMAIN_NAME]" at bounding box center [178, 294] width 99 height 26
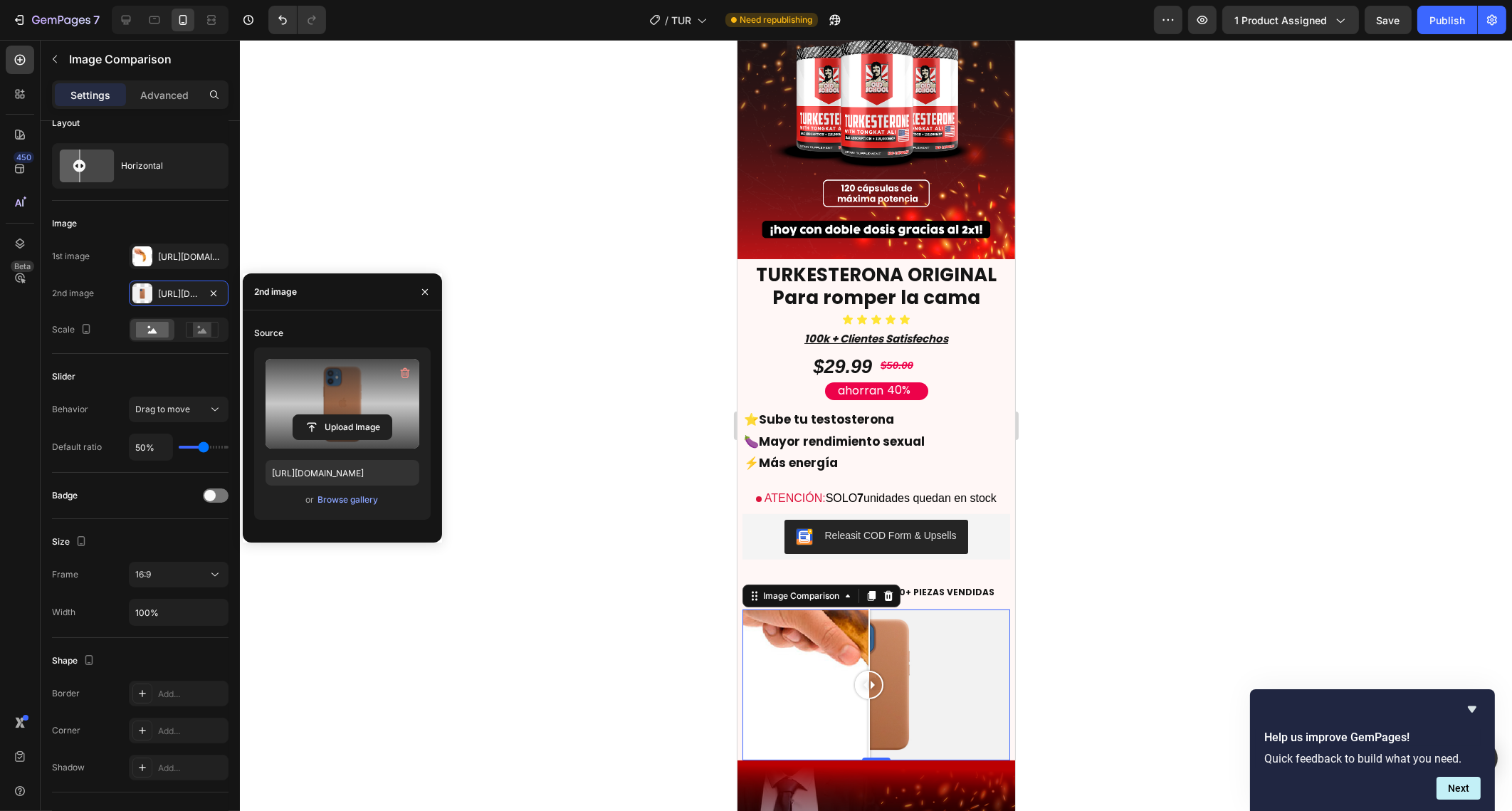
click at [336, 408] on label at bounding box center [342, 403] width 153 height 90
click at [0, 0] on input "file" at bounding box center [0, 0] width 0 height 0
click at [346, 425] on input "file" at bounding box center [343, 427] width 99 height 24
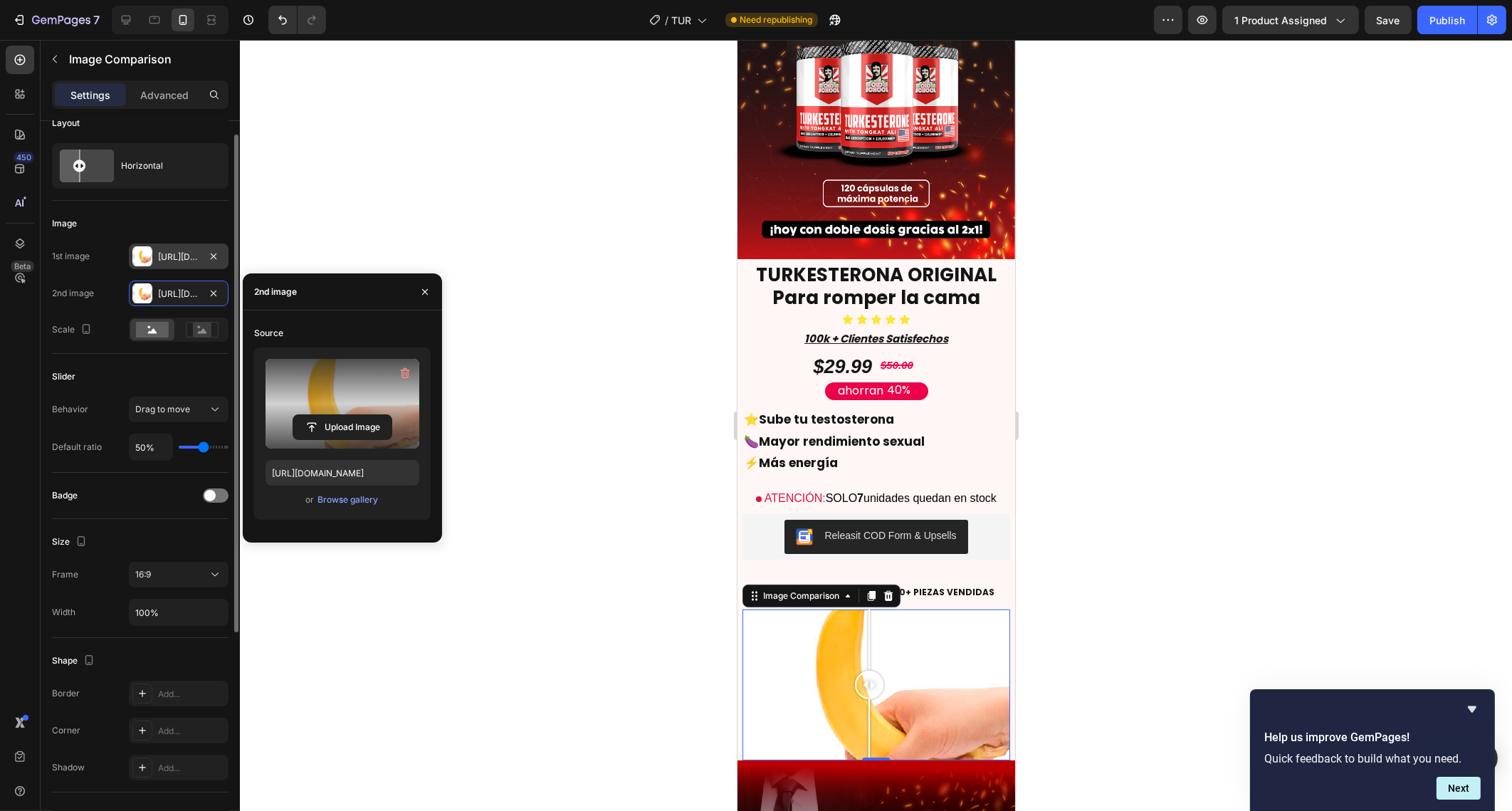
click at [165, 251] on div "[URL][DOMAIN_NAME]" at bounding box center [178, 257] width 41 height 13
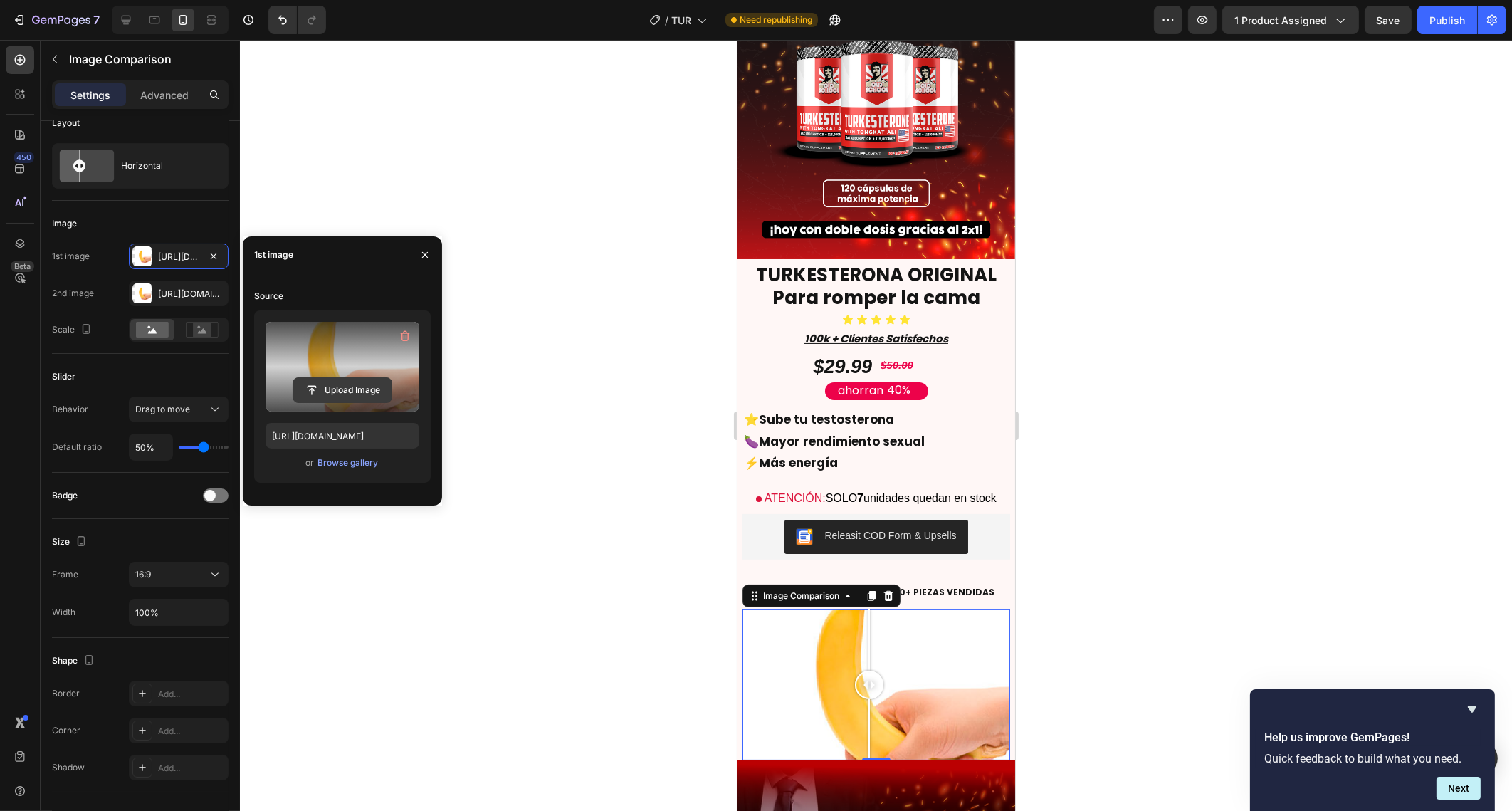
click at [333, 379] on input "file" at bounding box center [343, 390] width 99 height 24
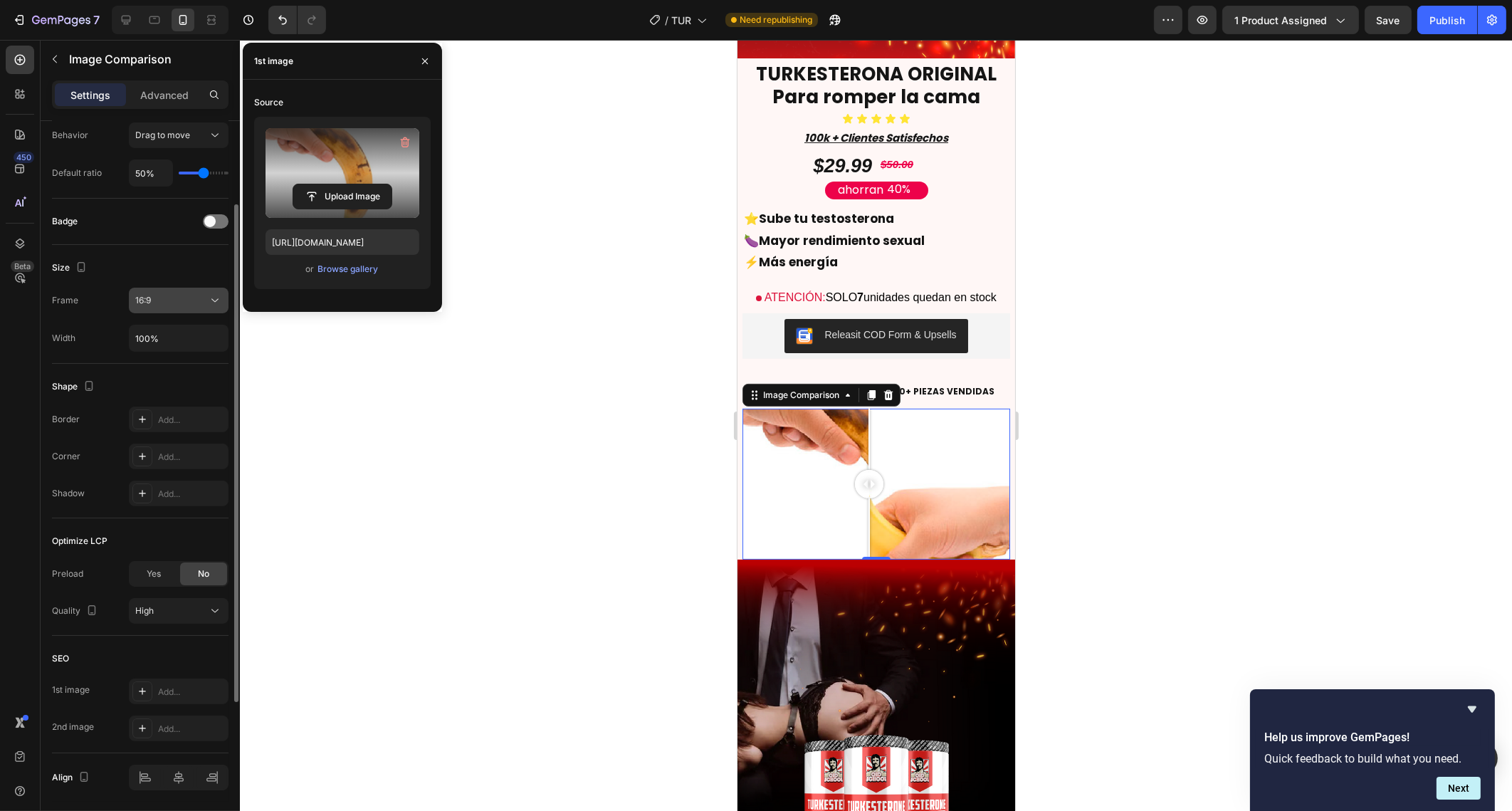
scroll to position [339, 0]
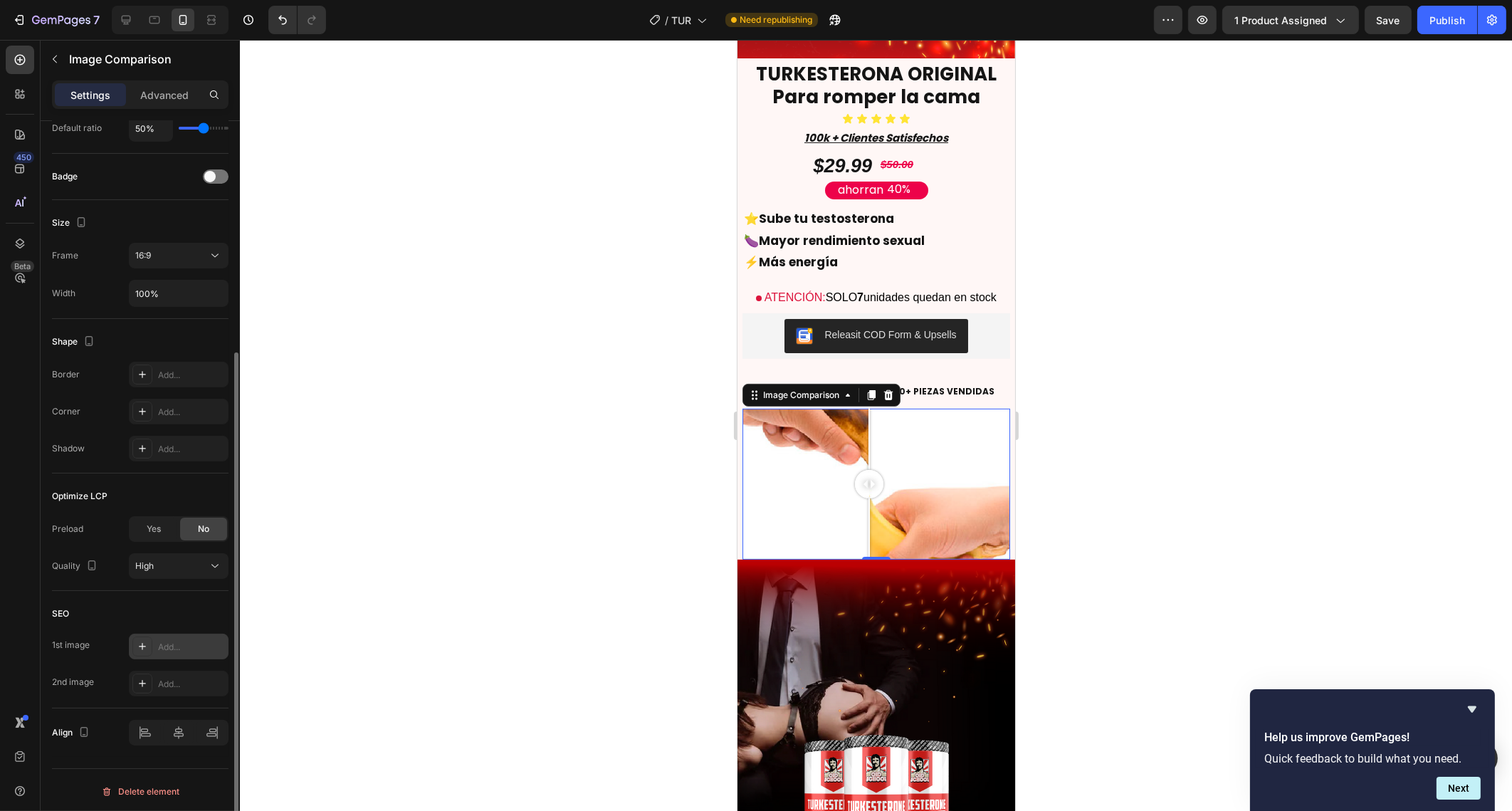
click at [174, 640] on div "Add..." at bounding box center [191, 647] width 67 height 13
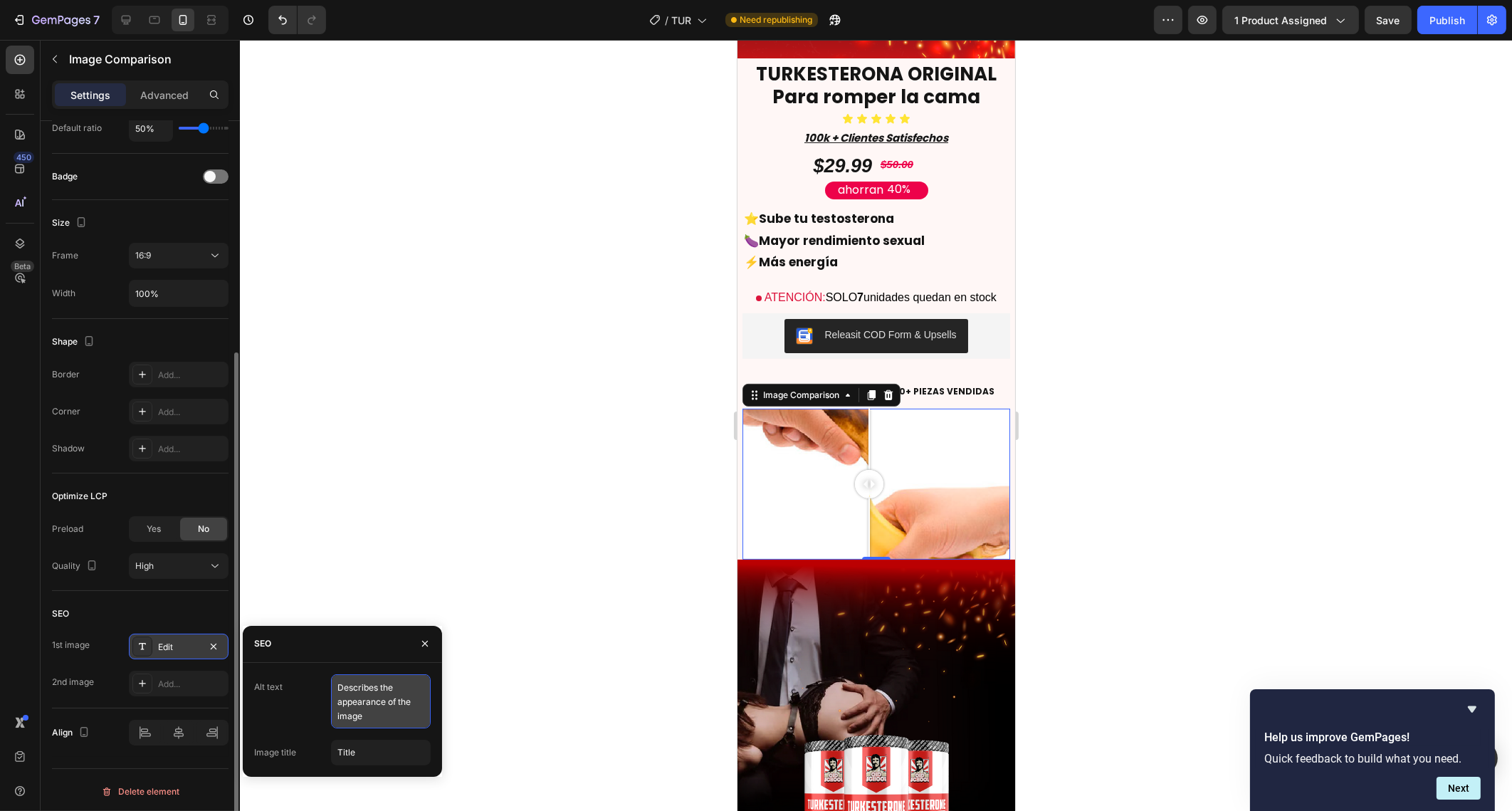
click at [364, 704] on textarea "Describes the appearance of the image" at bounding box center [380, 700] width 99 height 54
click at [385, 755] on input "Title" at bounding box center [380, 752] width 99 height 26
type input "h"
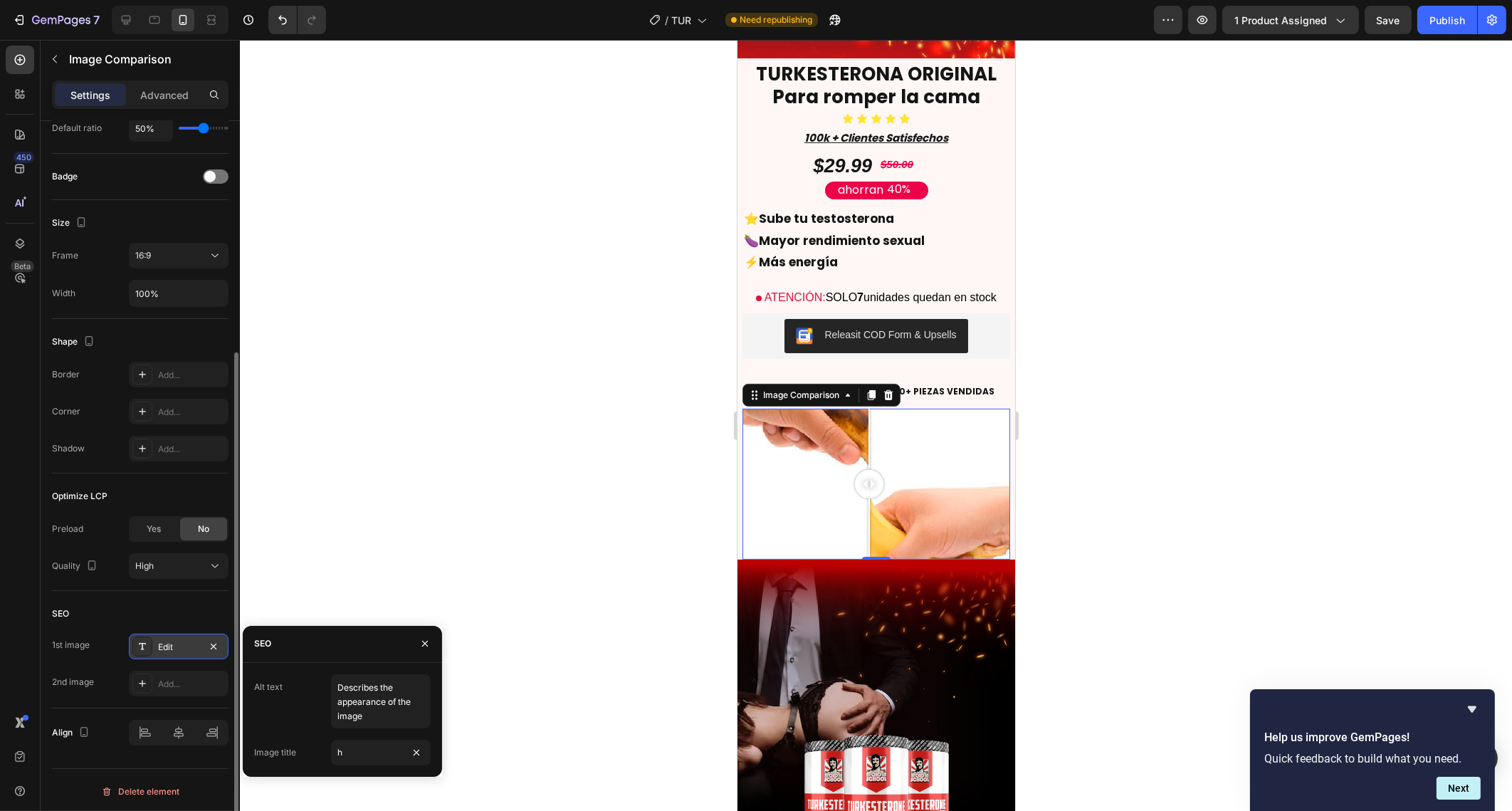
click at [472, 541] on div at bounding box center [875, 425] width 1272 height 771
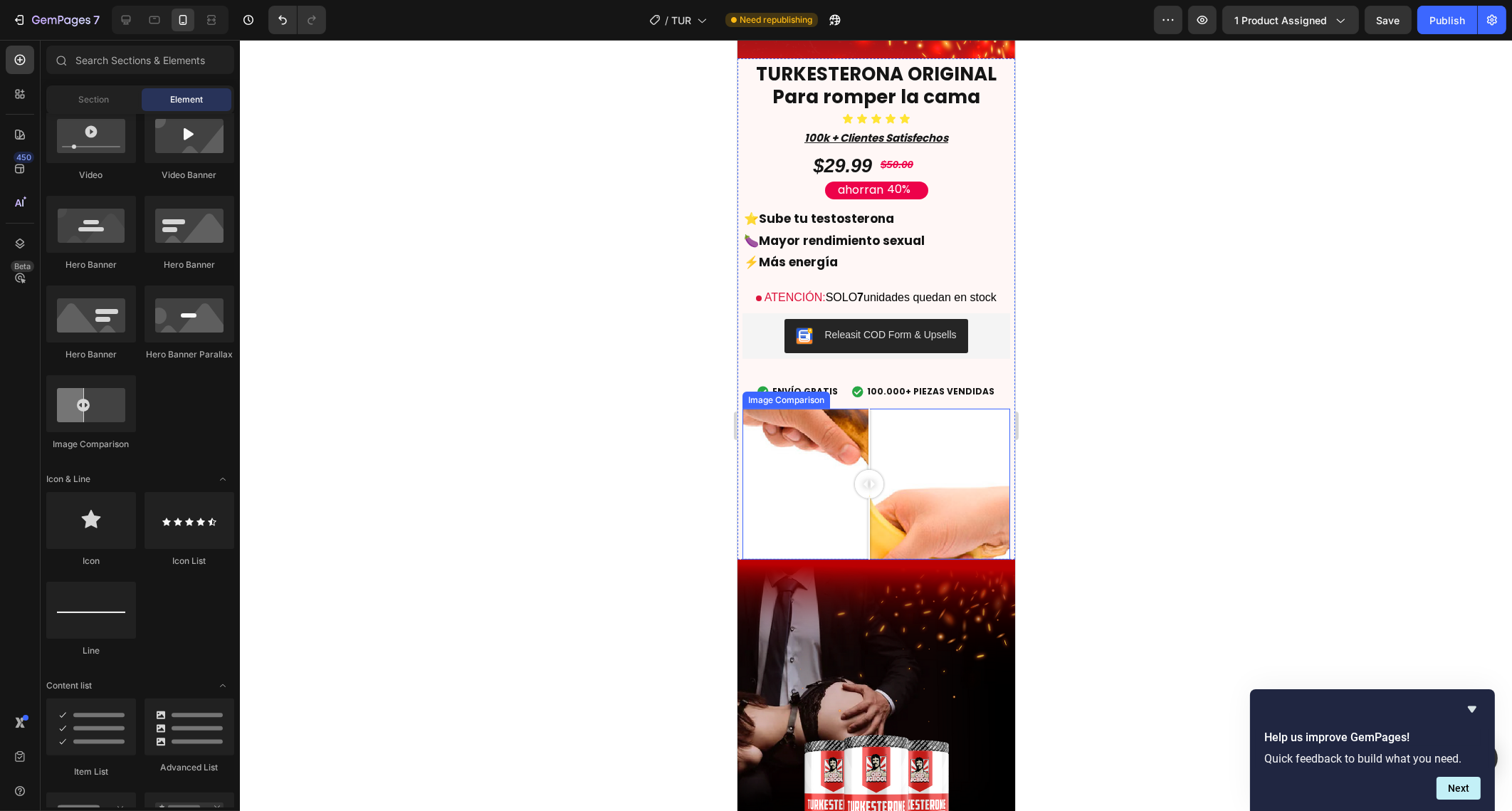
click at [780, 446] on div at bounding box center [875, 484] width 268 height 150
drag, startPoint x: 780, startPoint y: 446, endPoint x: 878, endPoint y: 460, distance: 99.0
click at [878, 470] on div at bounding box center [870, 484] width 29 height 29
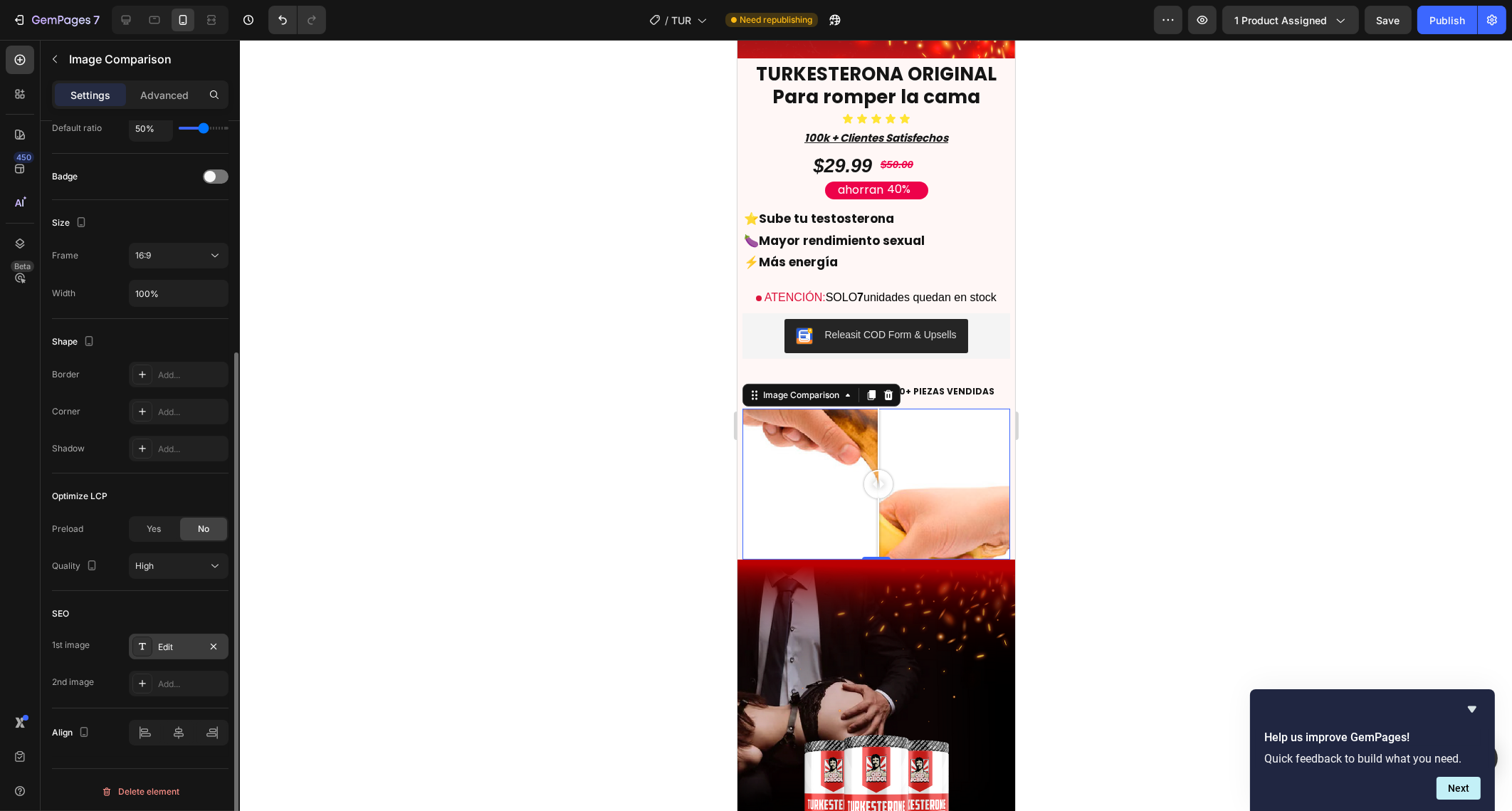
click at [175, 640] on div "Edit" at bounding box center [178, 647] width 41 height 13
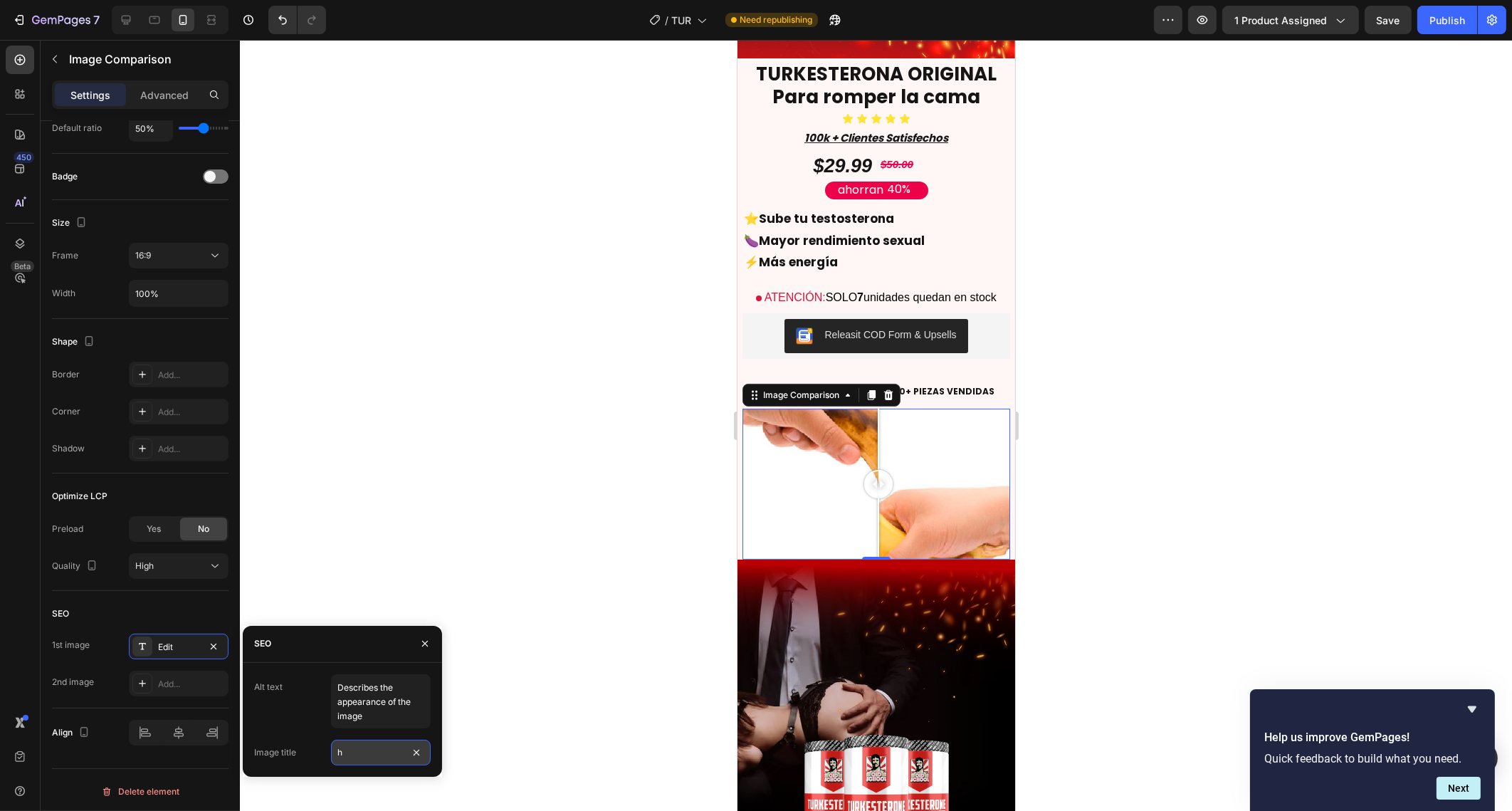
click at [348, 758] on input "h" at bounding box center [380, 752] width 99 height 26
click at [284, 26] on icon "Undo/Redo" at bounding box center [282, 20] width 14 height 14
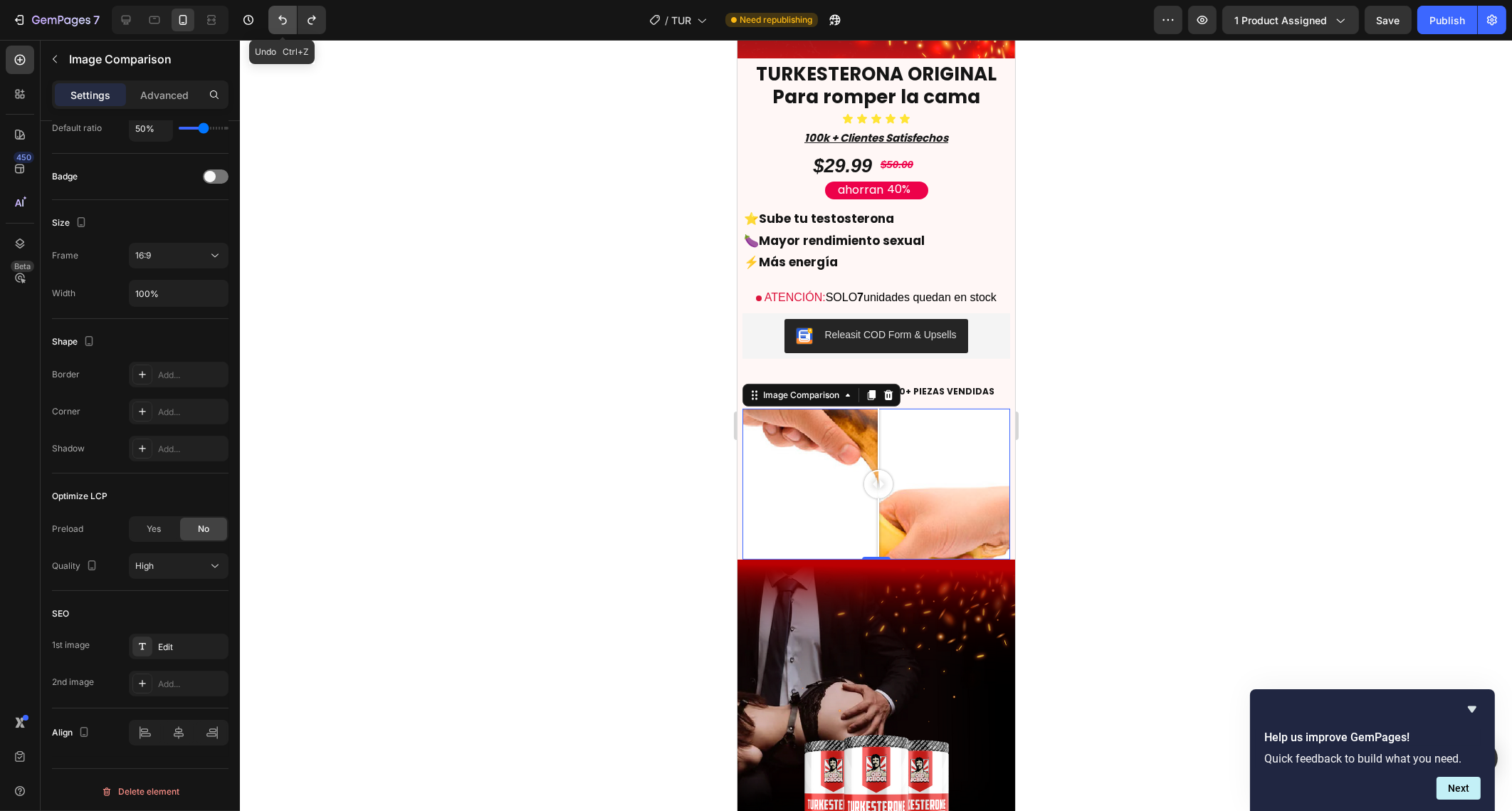
click at [284, 26] on icon "Undo/Redo" at bounding box center [282, 20] width 14 height 14
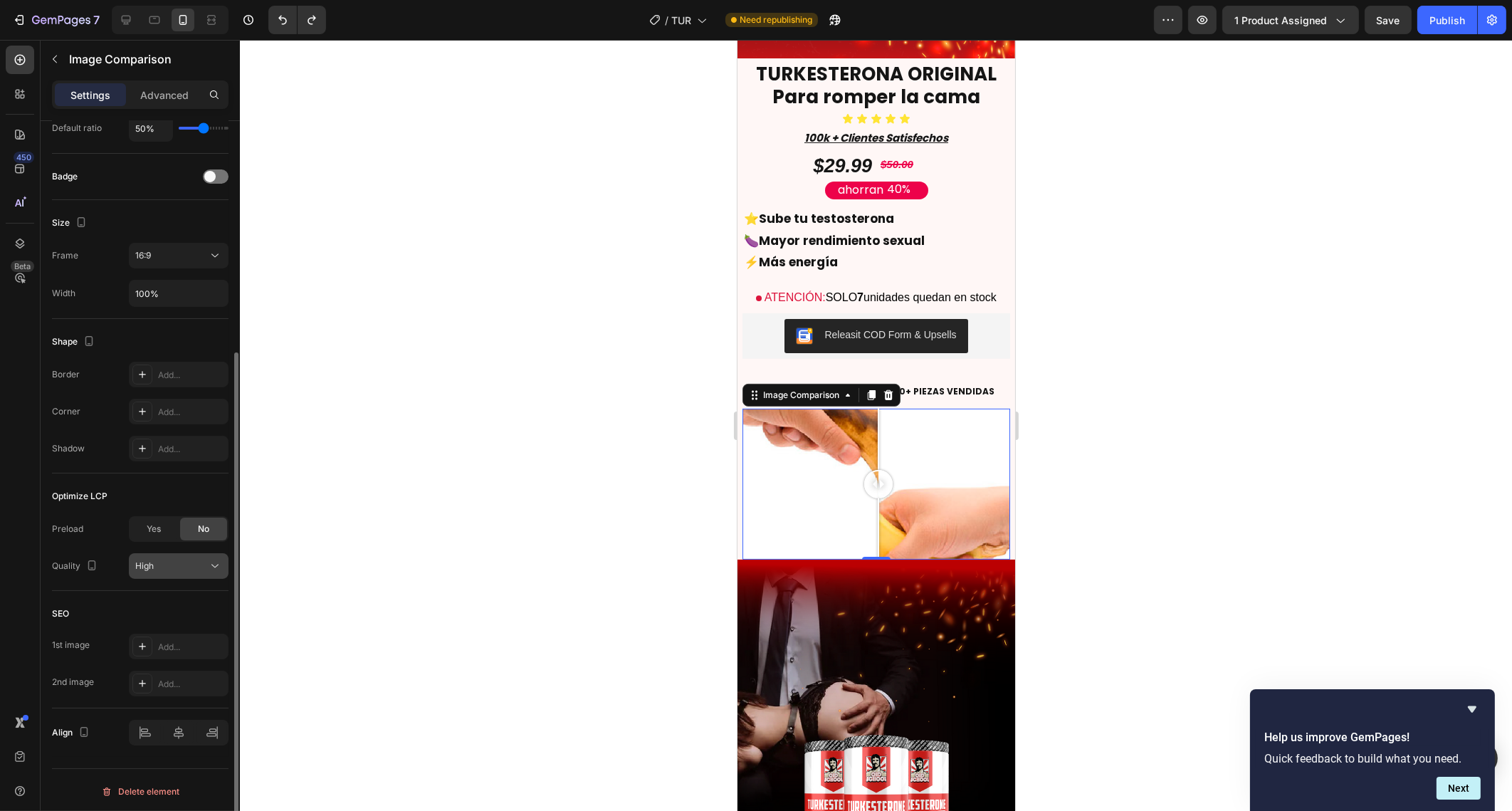
click at [189, 570] on button "High" at bounding box center [178, 566] width 99 height 26
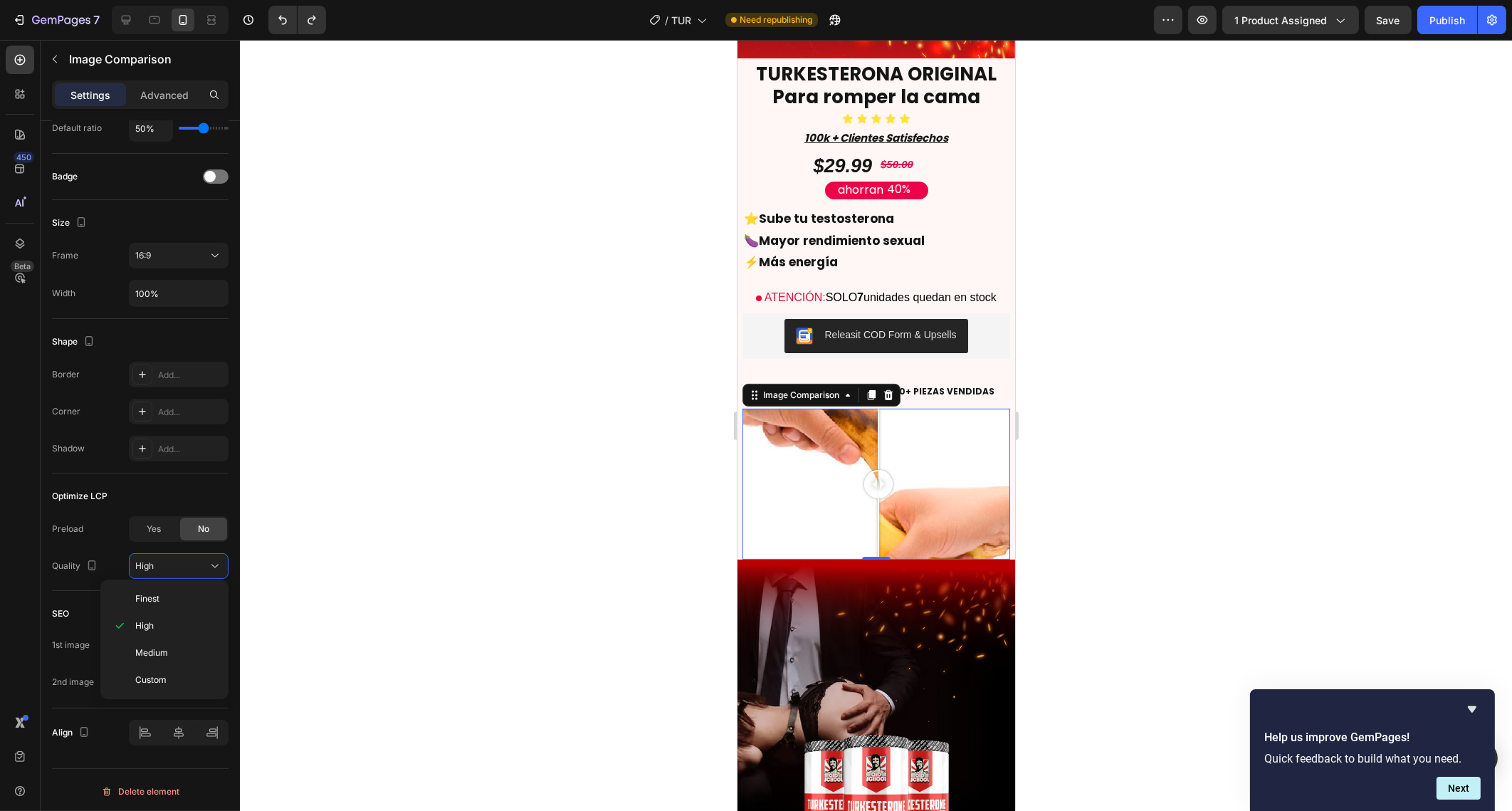
click at [346, 556] on div at bounding box center [875, 425] width 1272 height 771
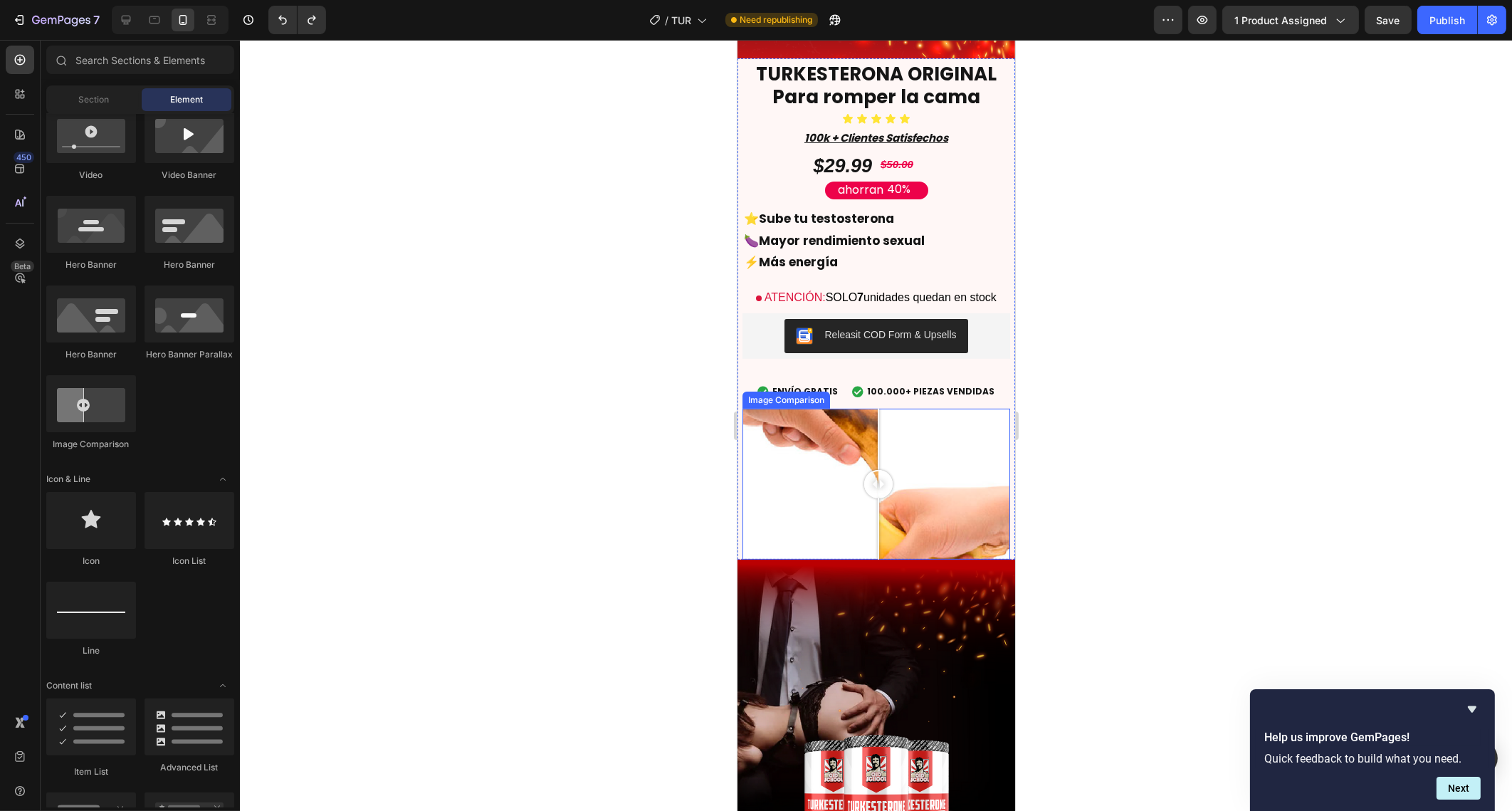
click at [764, 425] on div at bounding box center [875, 484] width 268 height 150
click at [887, 468] on div at bounding box center [875, 484] width 268 height 150
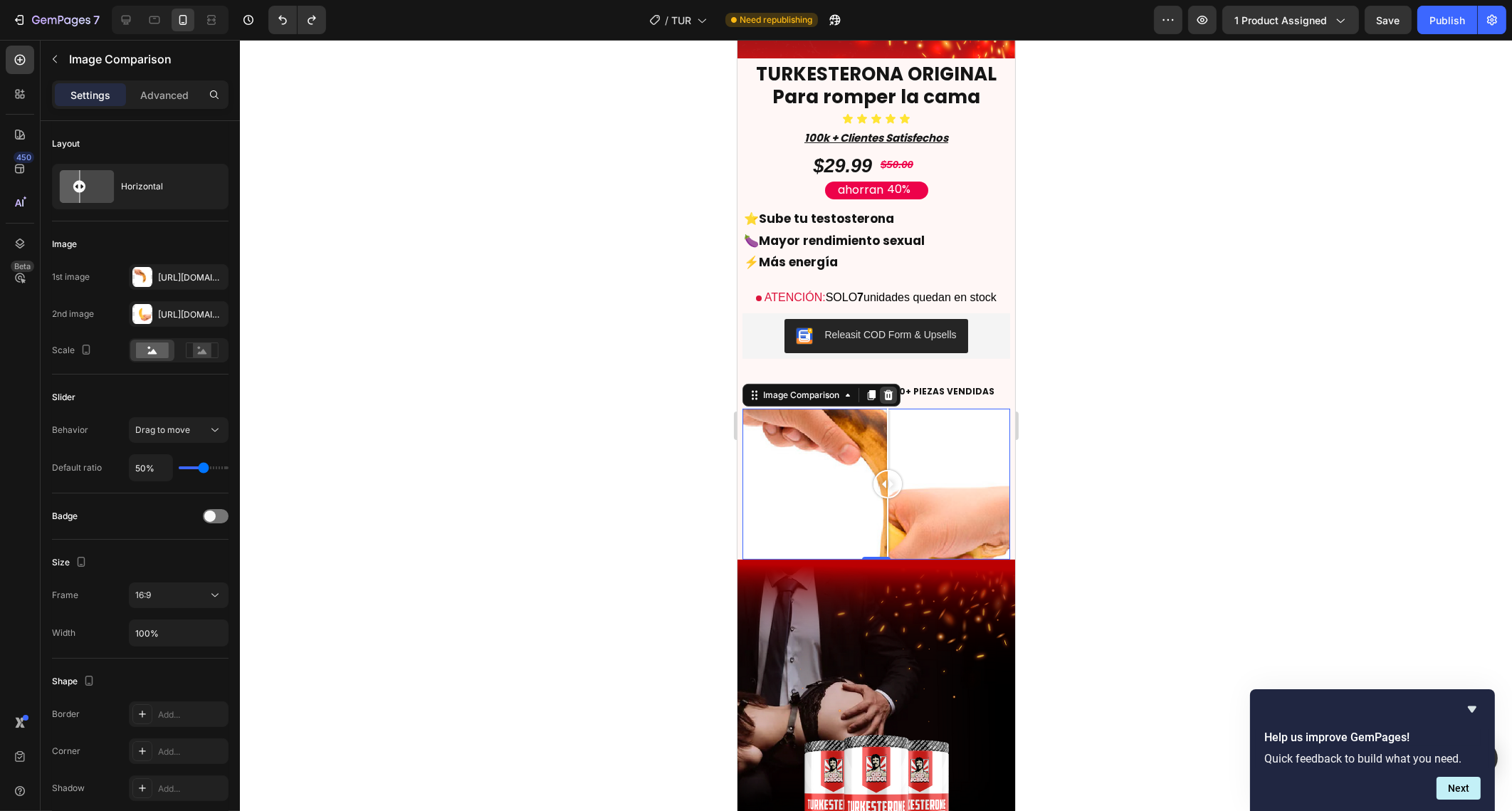
click at [884, 389] on icon at bounding box center [887, 395] width 11 height 11
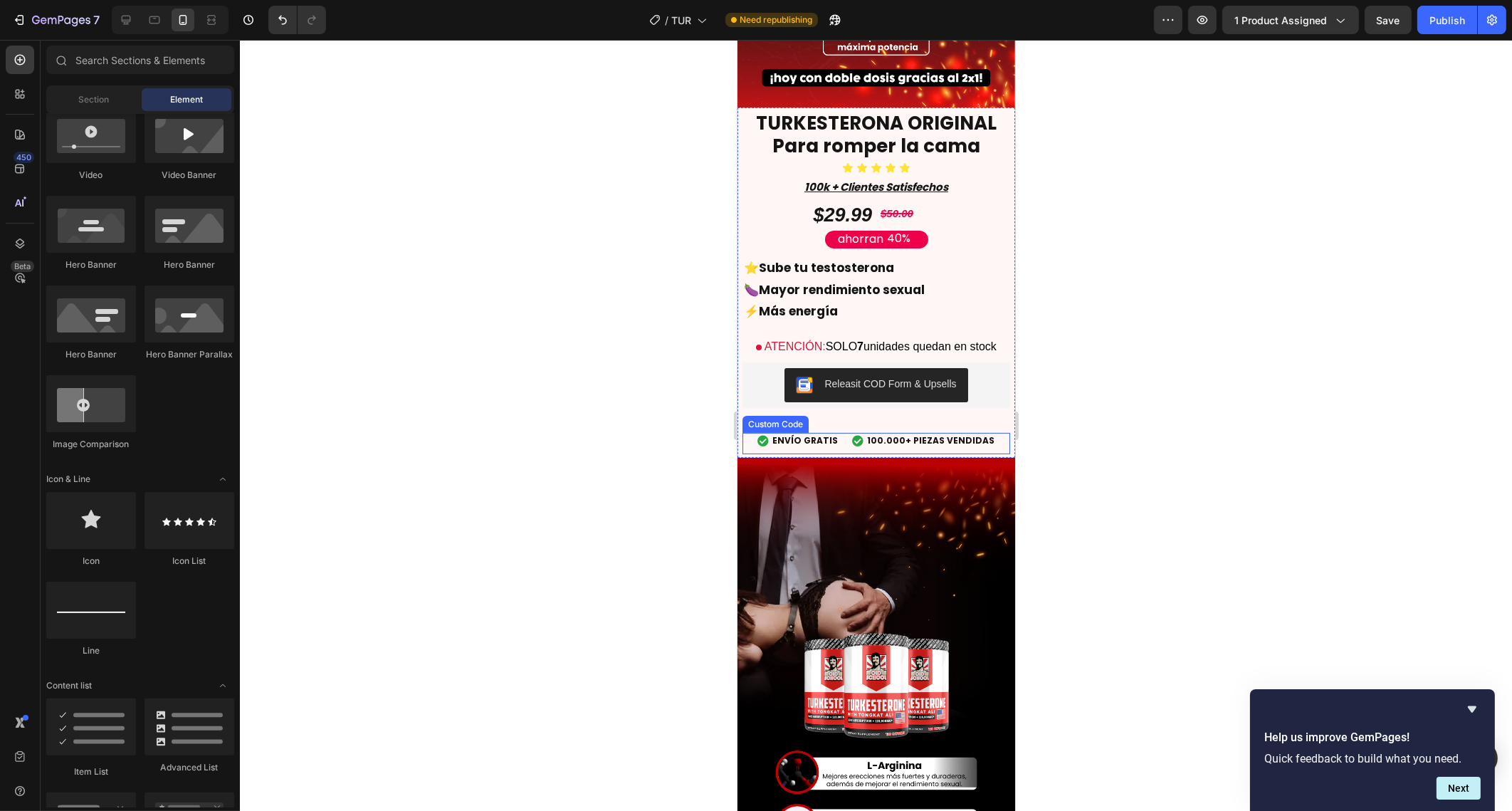
scroll to position [485, 0]
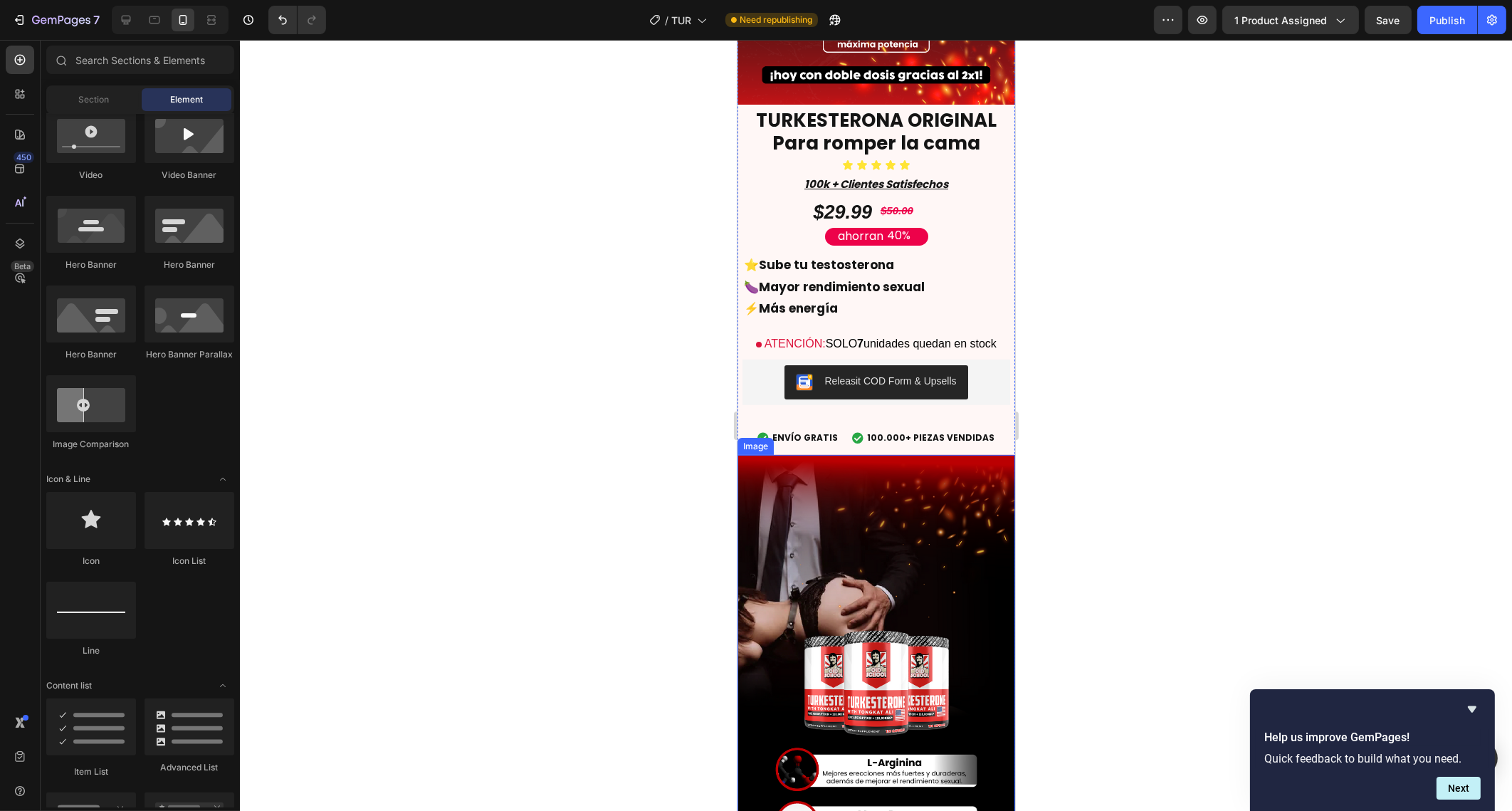
click at [904, 513] on img at bounding box center [875, 696] width 278 height 482
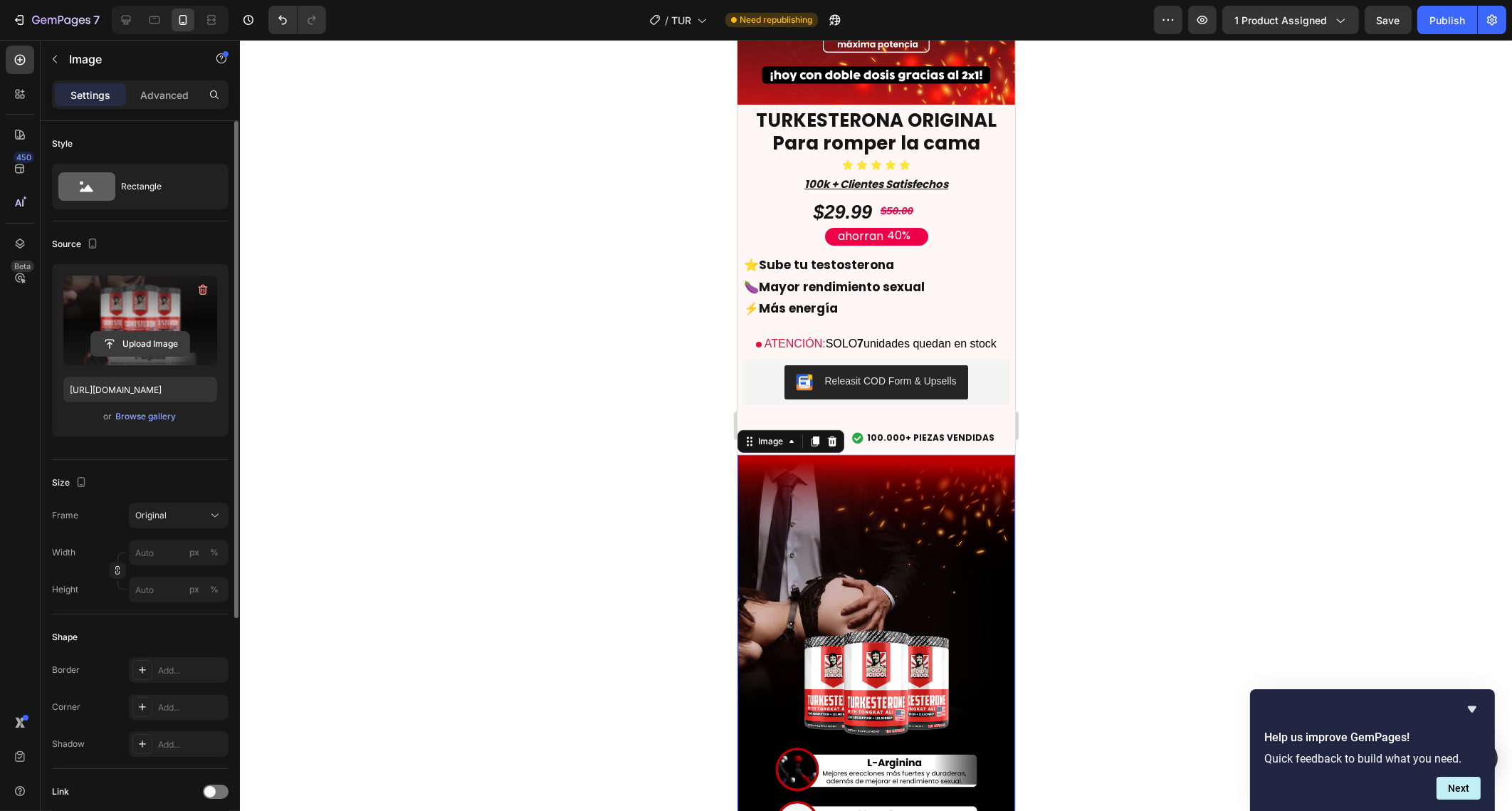
click at [151, 343] on input "file" at bounding box center [140, 344] width 99 height 24
click at [649, 382] on div at bounding box center [875, 425] width 1272 height 771
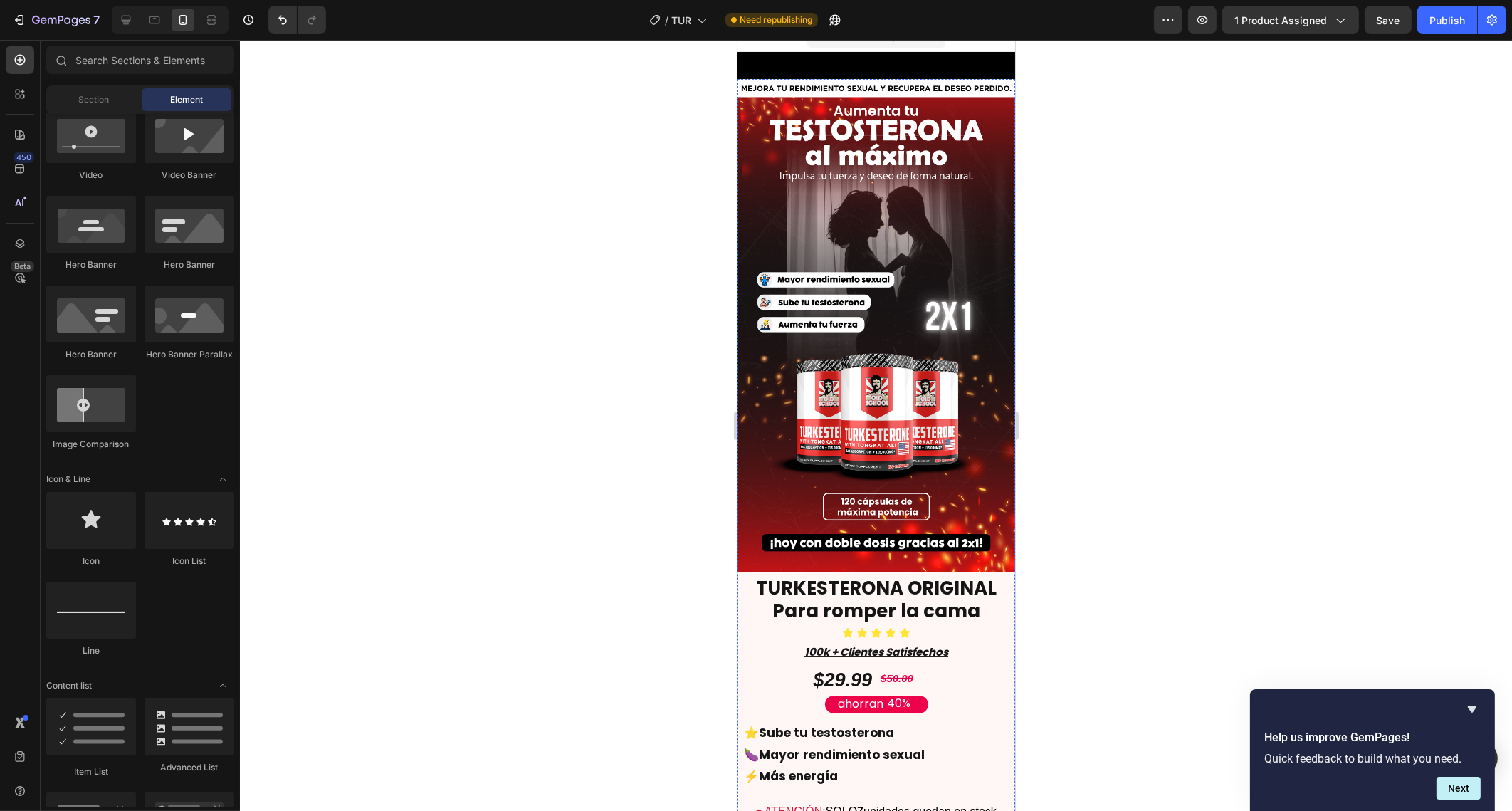
scroll to position [0, 0]
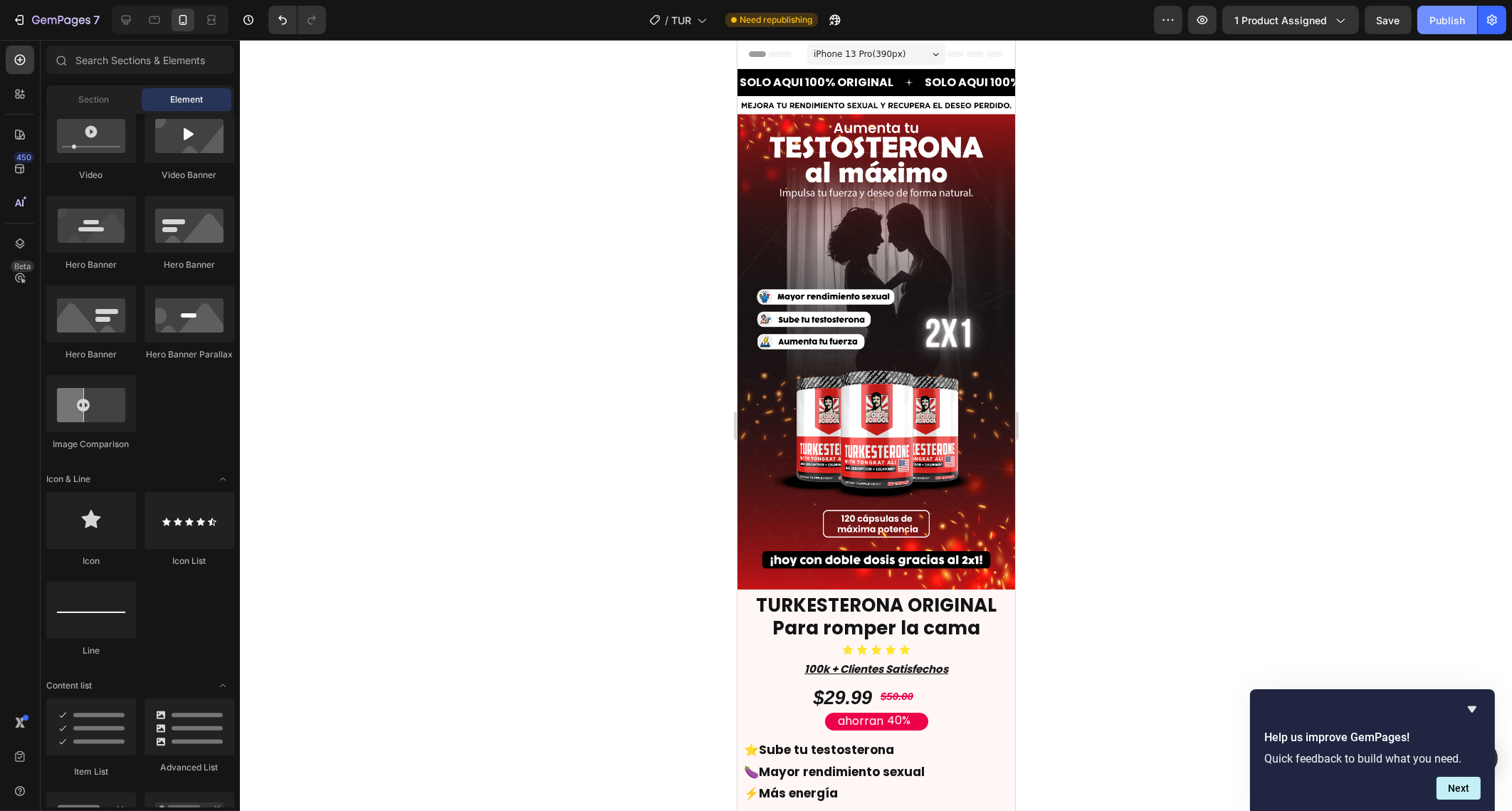
click at [1441, 23] on div "Publish" at bounding box center [1447, 20] width 35 height 15
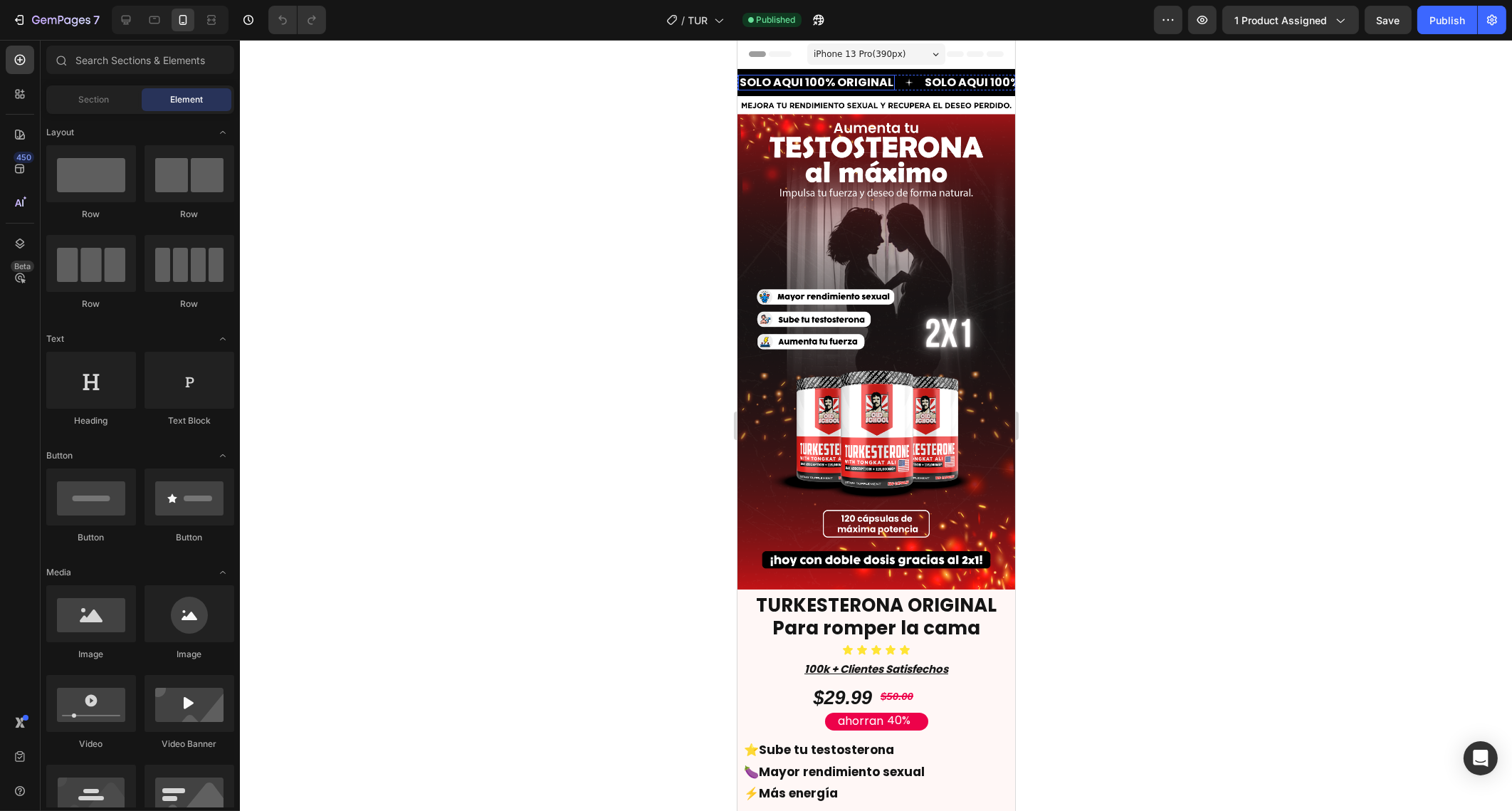
click at [798, 76] on p "SOLO AQUI 100% ORIGINAL" at bounding box center [815, 83] width 153 height 13
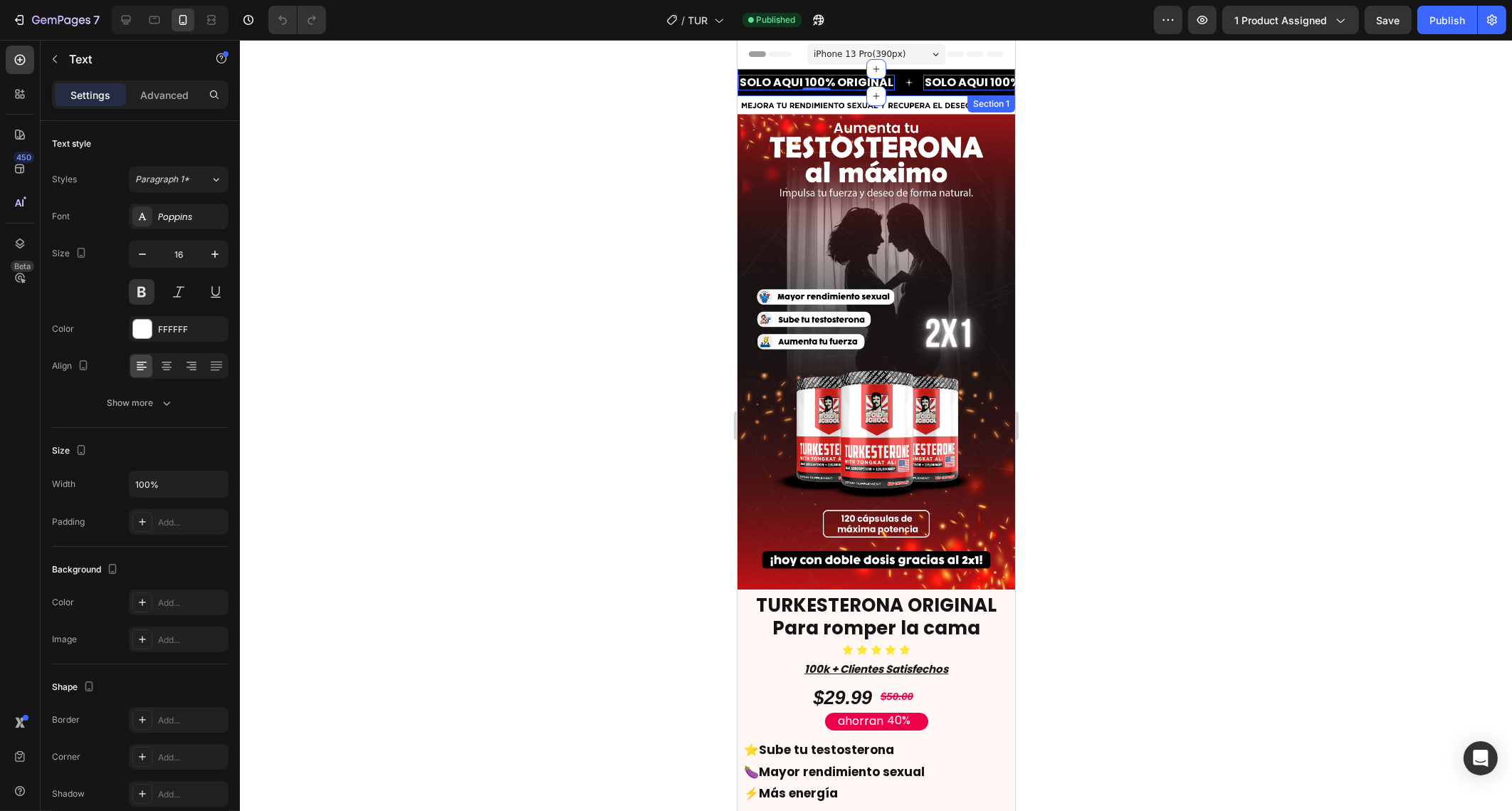
click at [822, 72] on div "SOLO AQUI 100% ORIGINAL Text 0 SOLO AQUI 100% ORIGINAL Text 0 SOLO AQUI 100% OR…" at bounding box center [875, 82] width 278 height 27
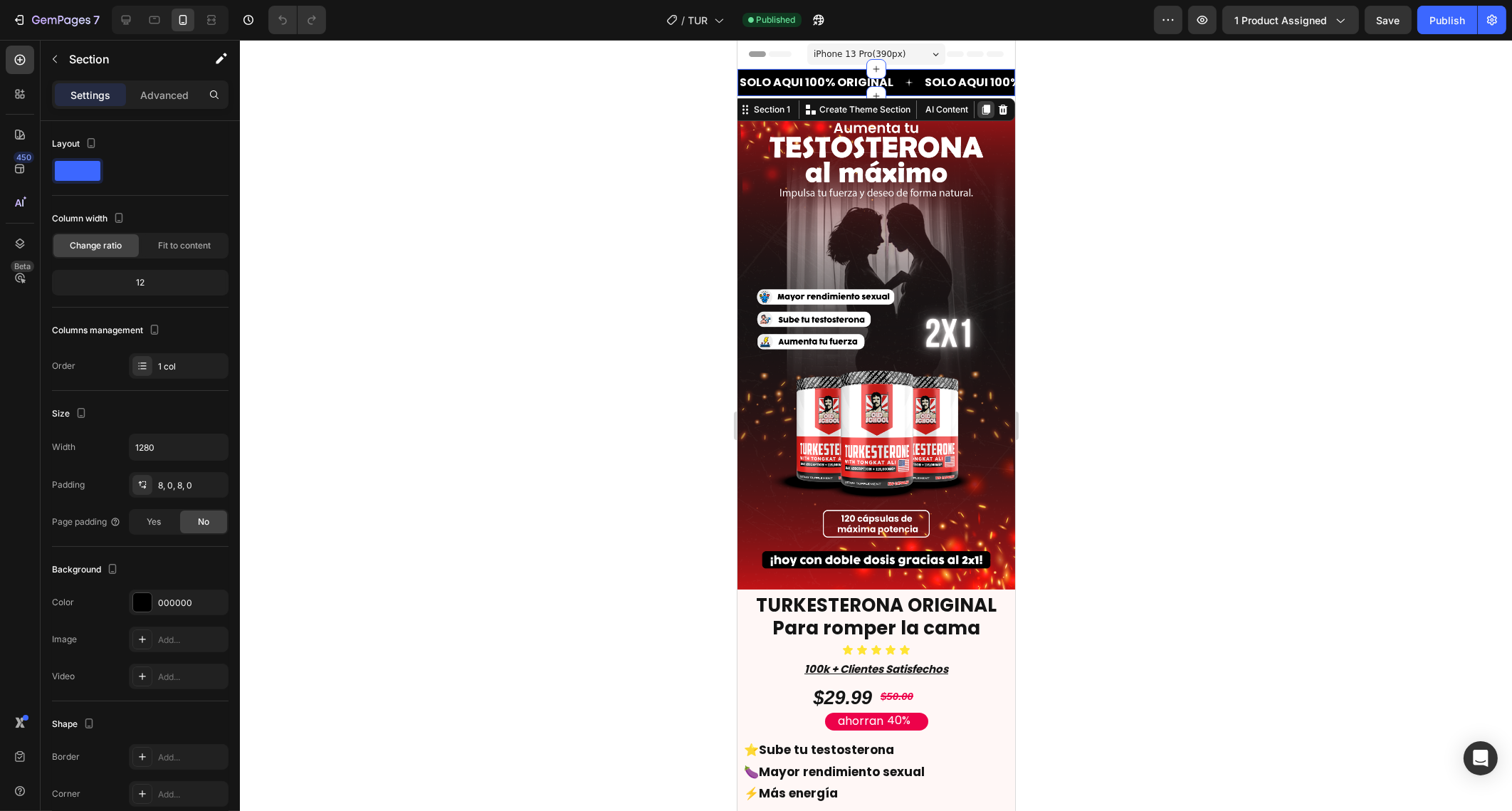
click at [981, 107] on icon at bounding box center [985, 110] width 7 height 10
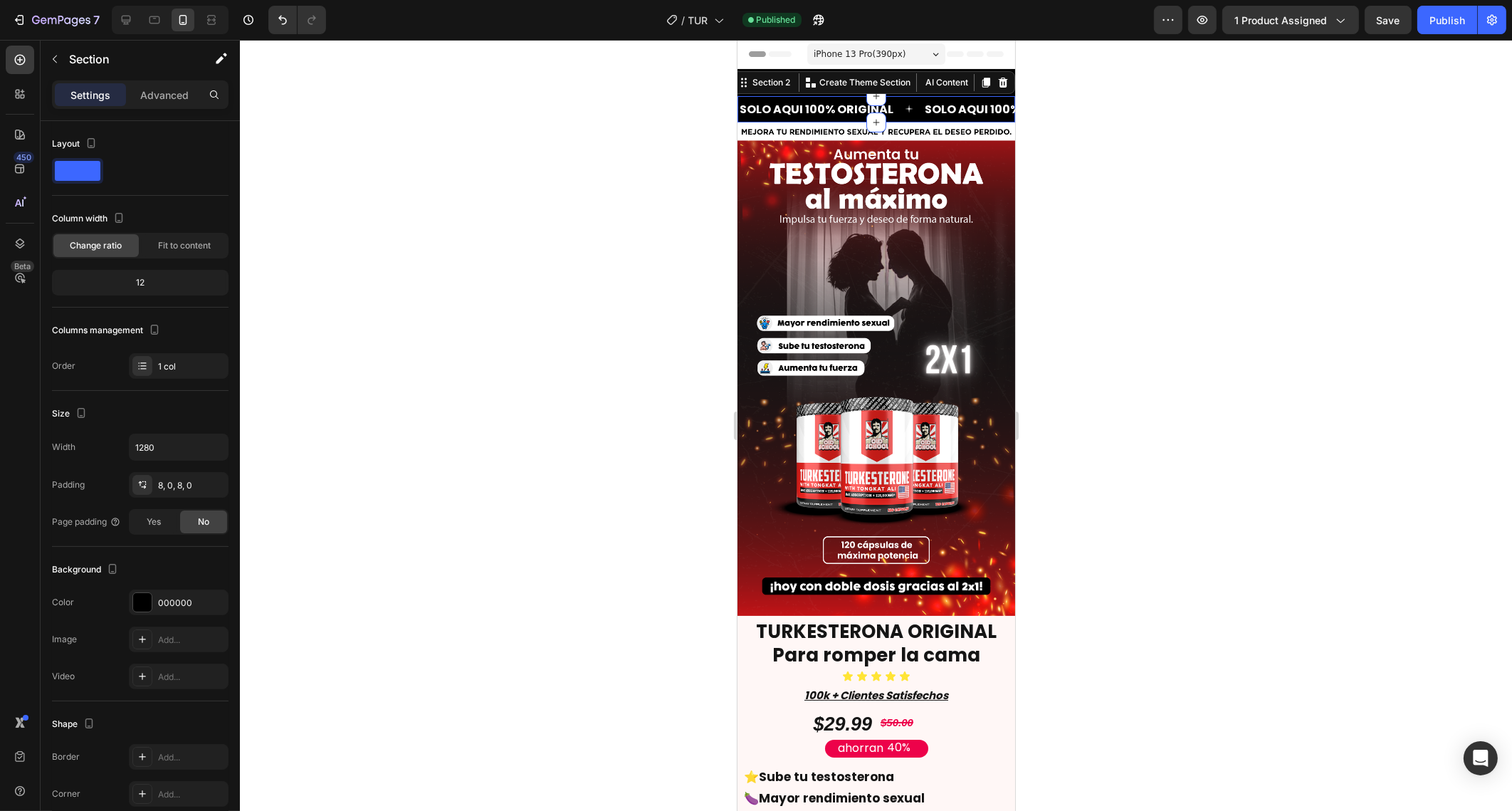
click at [1072, 117] on div at bounding box center [875, 425] width 1272 height 771
drag, startPoint x: 893, startPoint y: 119, endPoint x: 880, endPoint y: 668, distance: 549.2
click at [1123, 530] on div at bounding box center [875, 425] width 1272 height 771
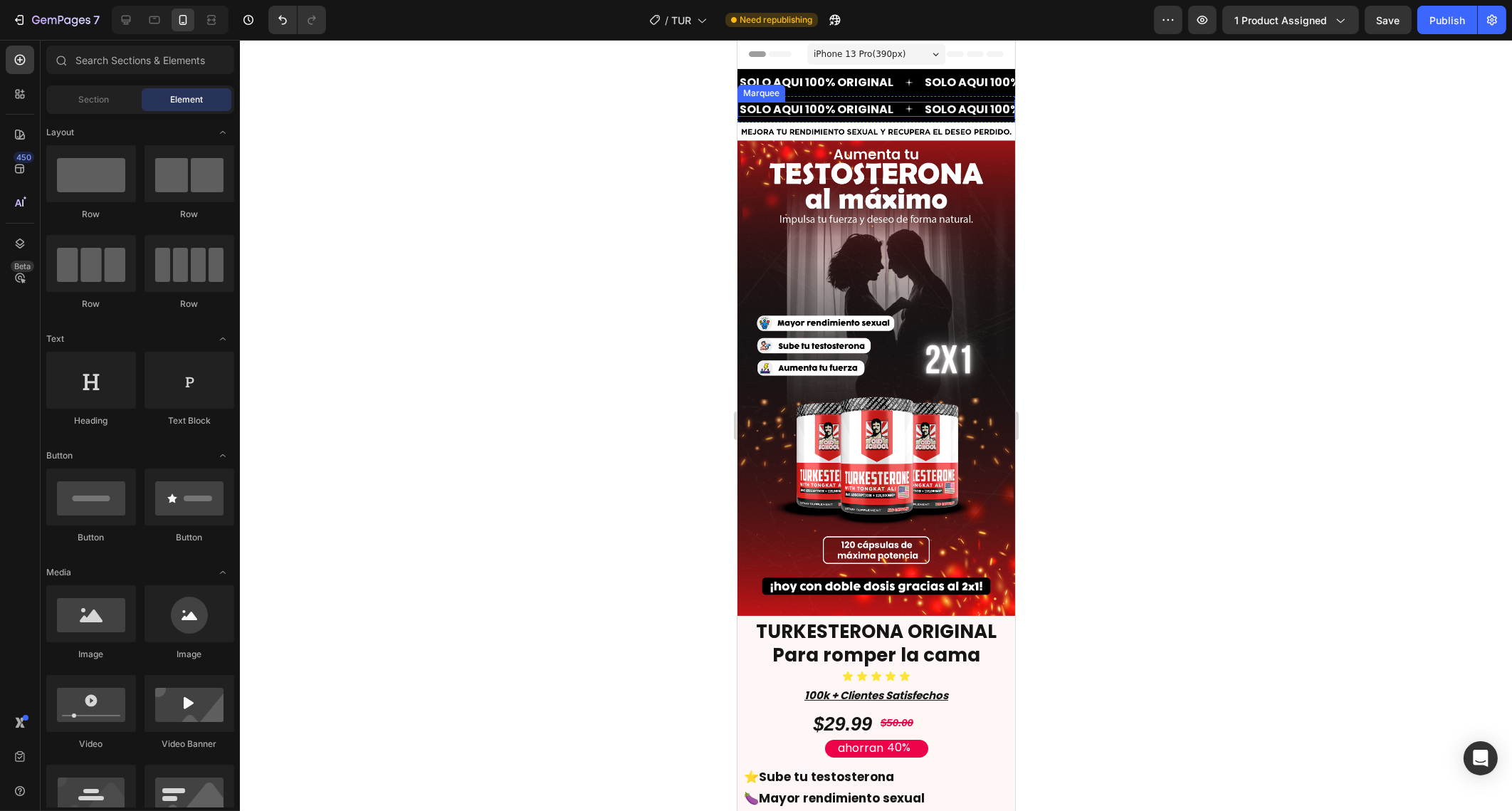
click at [909, 102] on div "SOLO AQUI 100% ORIGINAL Text" at bounding box center [830, 110] width 185 height 16
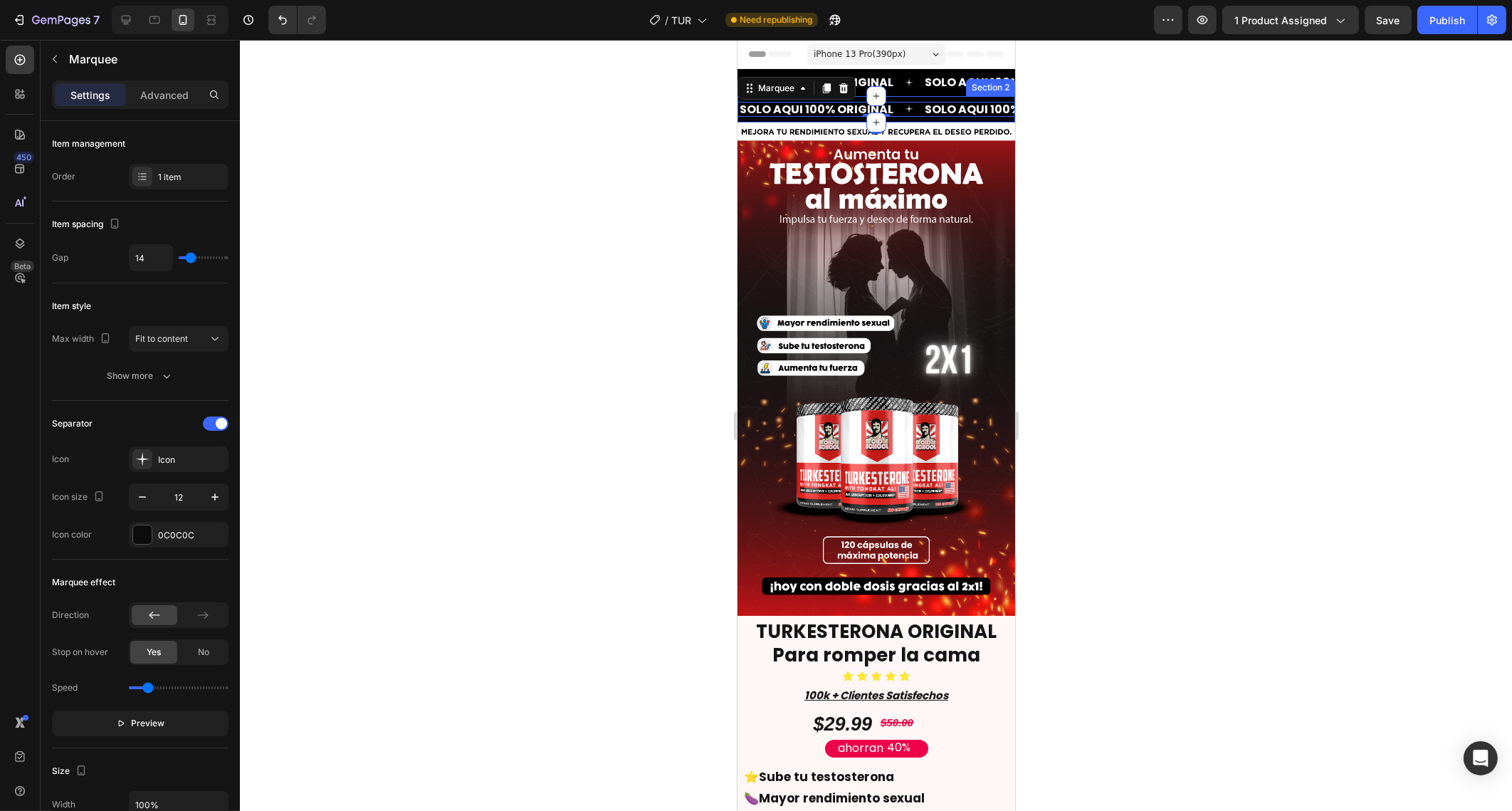
click at [900, 96] on div "SOLO AQUI 100% ORIGINAL Text SOLO AQUI 100% ORIGINAL Text SOLO AQUI 100% ORIGIN…" at bounding box center [875, 109] width 278 height 27
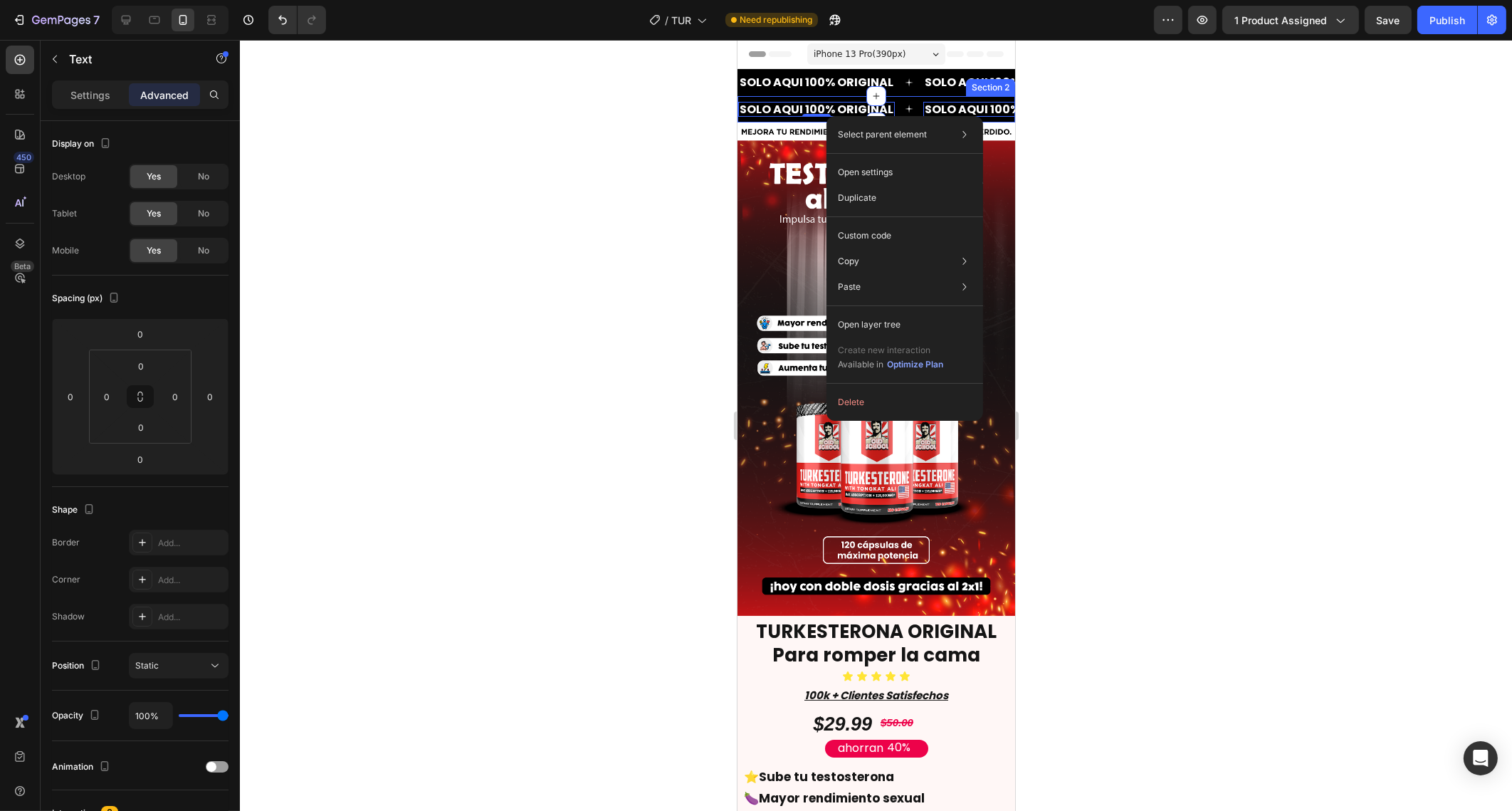
click at [806, 118] on div "SOLO AQUI 100% ORIGINAL Text 0 SOLO AQUI 100% ORIGINAL Text 0 SOLO AQUI 100% OR…" at bounding box center [875, 109] width 278 height 27
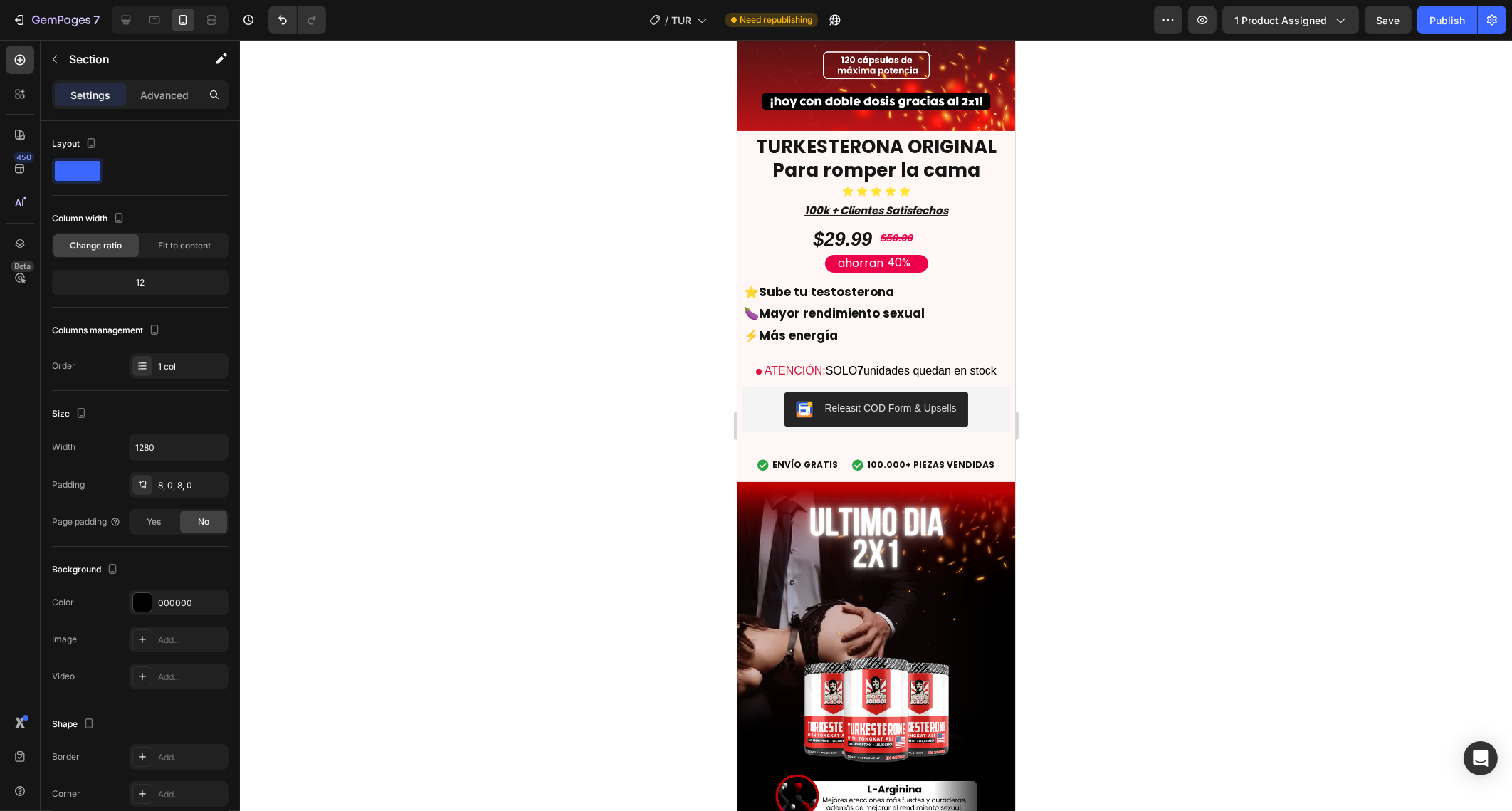
scroll to position [560, 0]
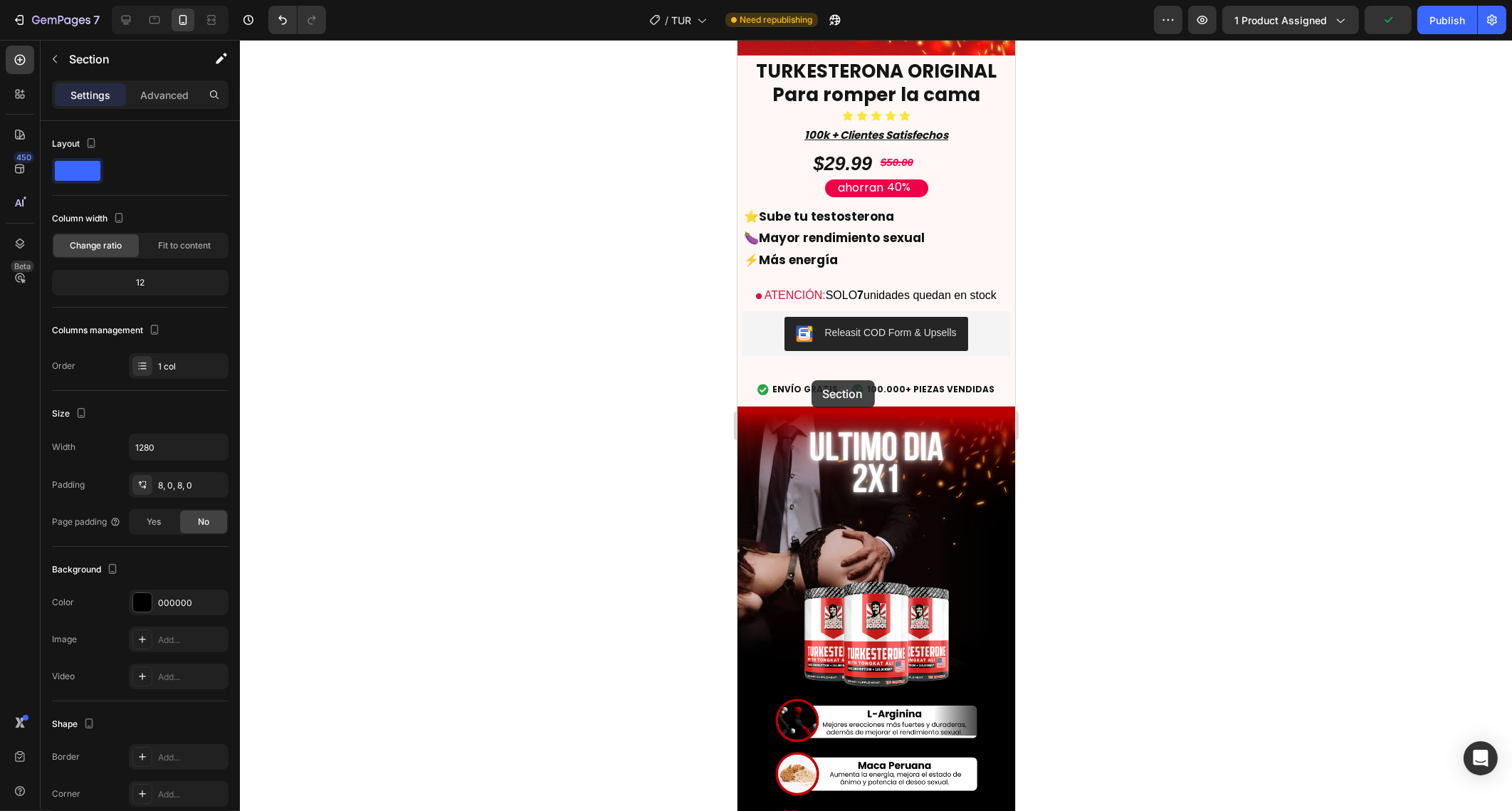
drag, startPoint x: 795, startPoint y: 117, endPoint x: 811, endPoint y: 381, distance: 264.5
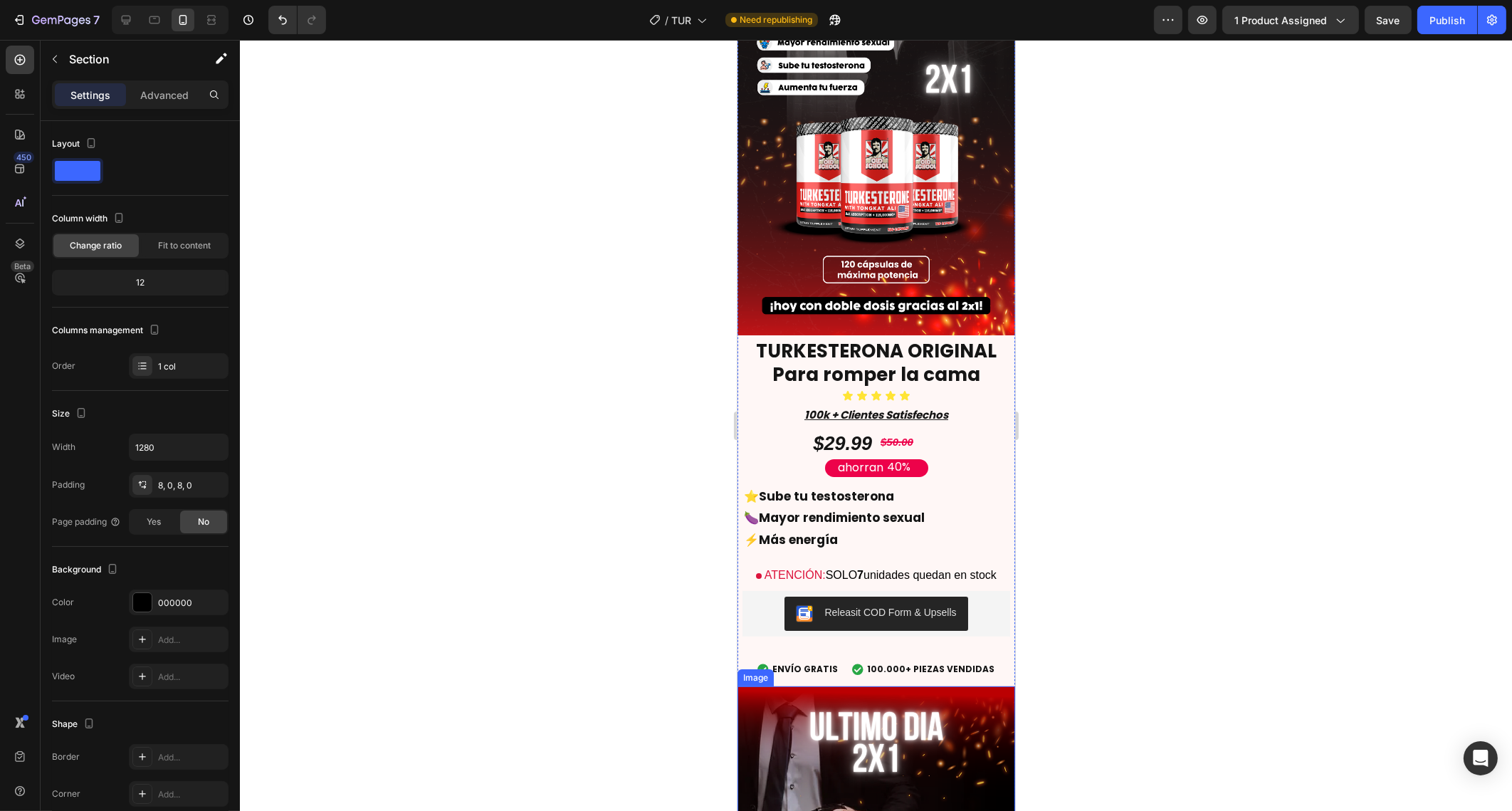
scroll to position [0, 0]
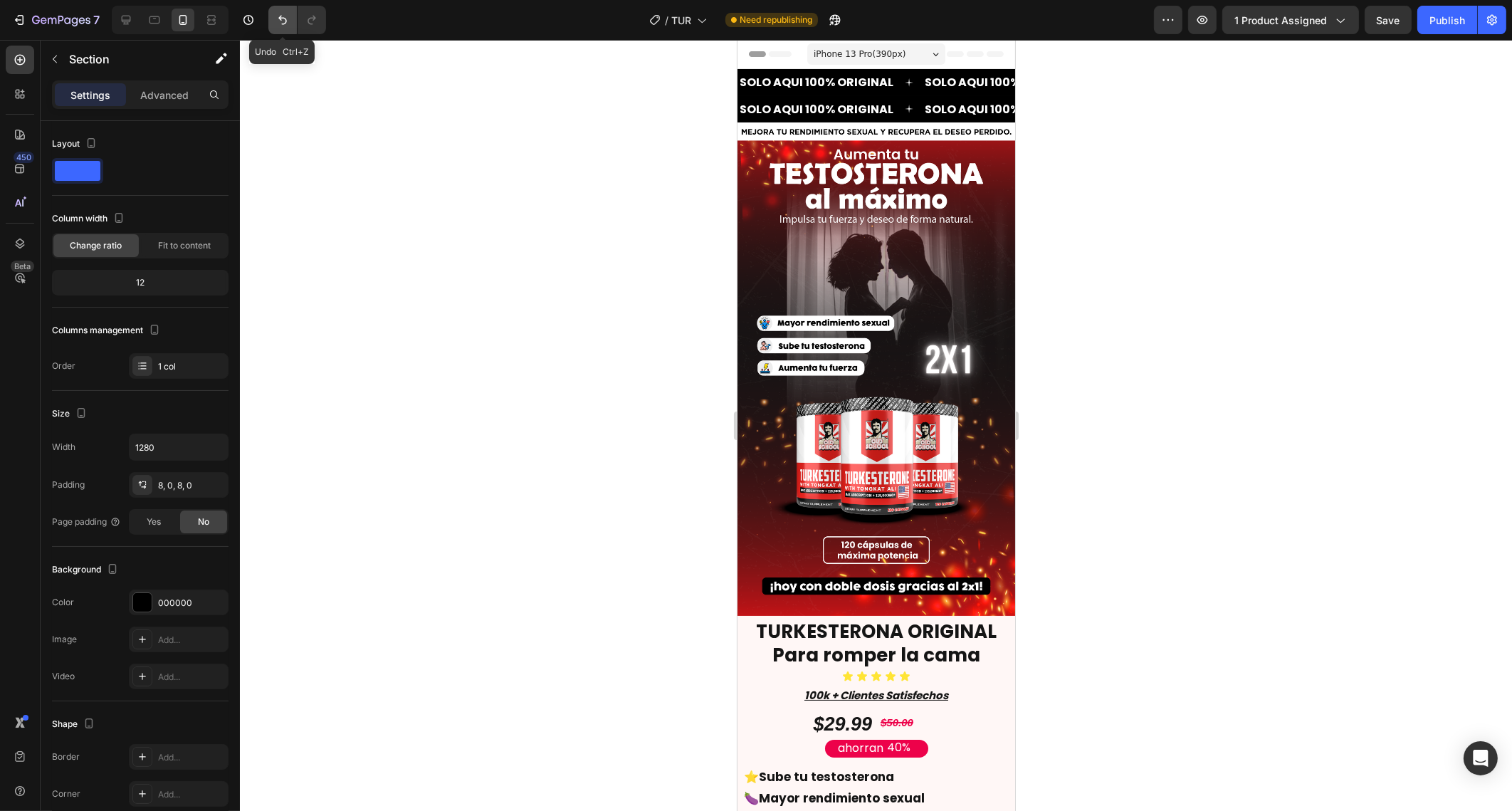
click at [270, 25] on button "Undo/Redo" at bounding box center [283, 20] width 29 height 29
click at [282, 19] on icon "Undo/Redo" at bounding box center [282, 20] width 14 height 14
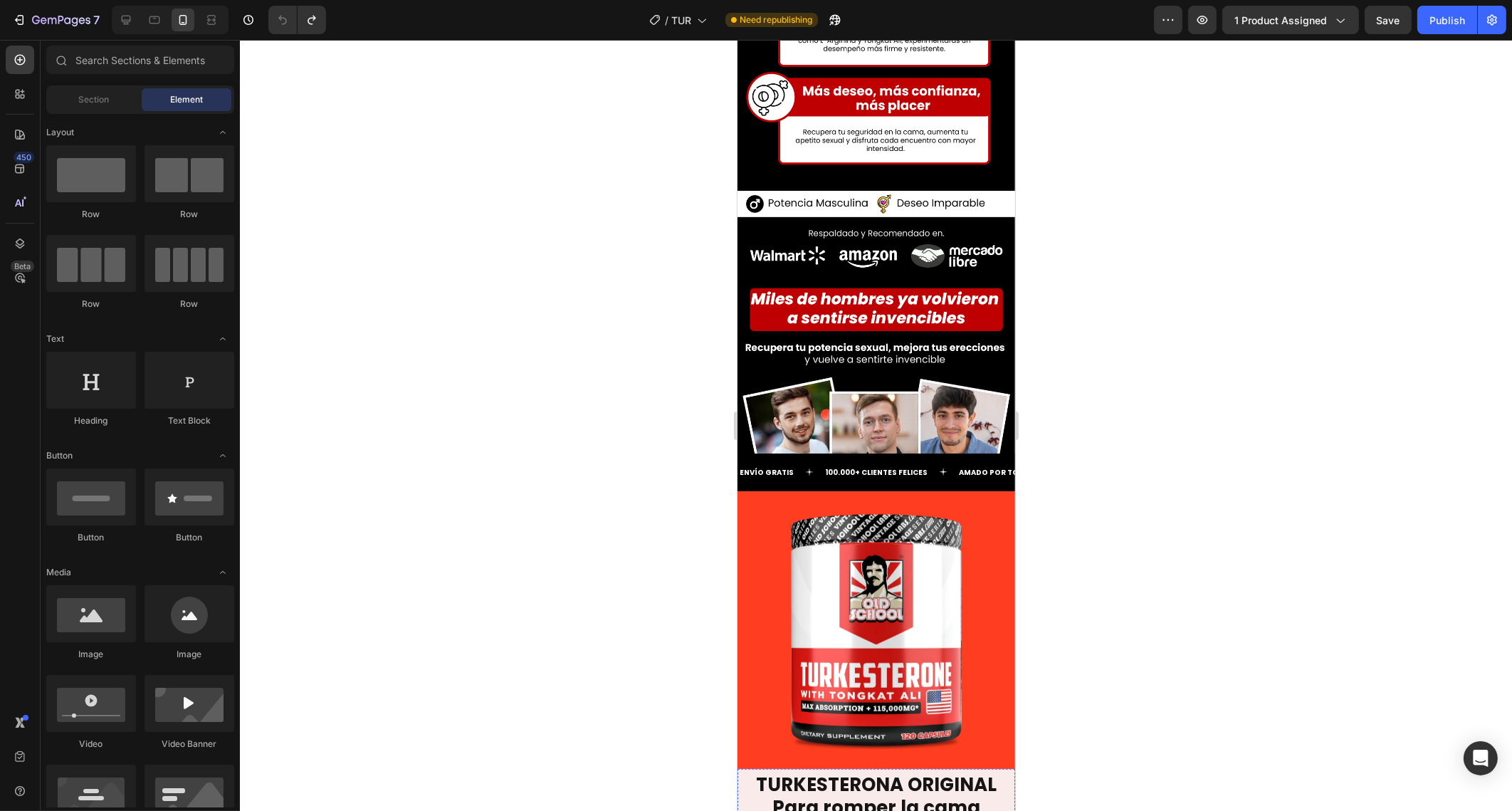
scroll to position [1611, 0]
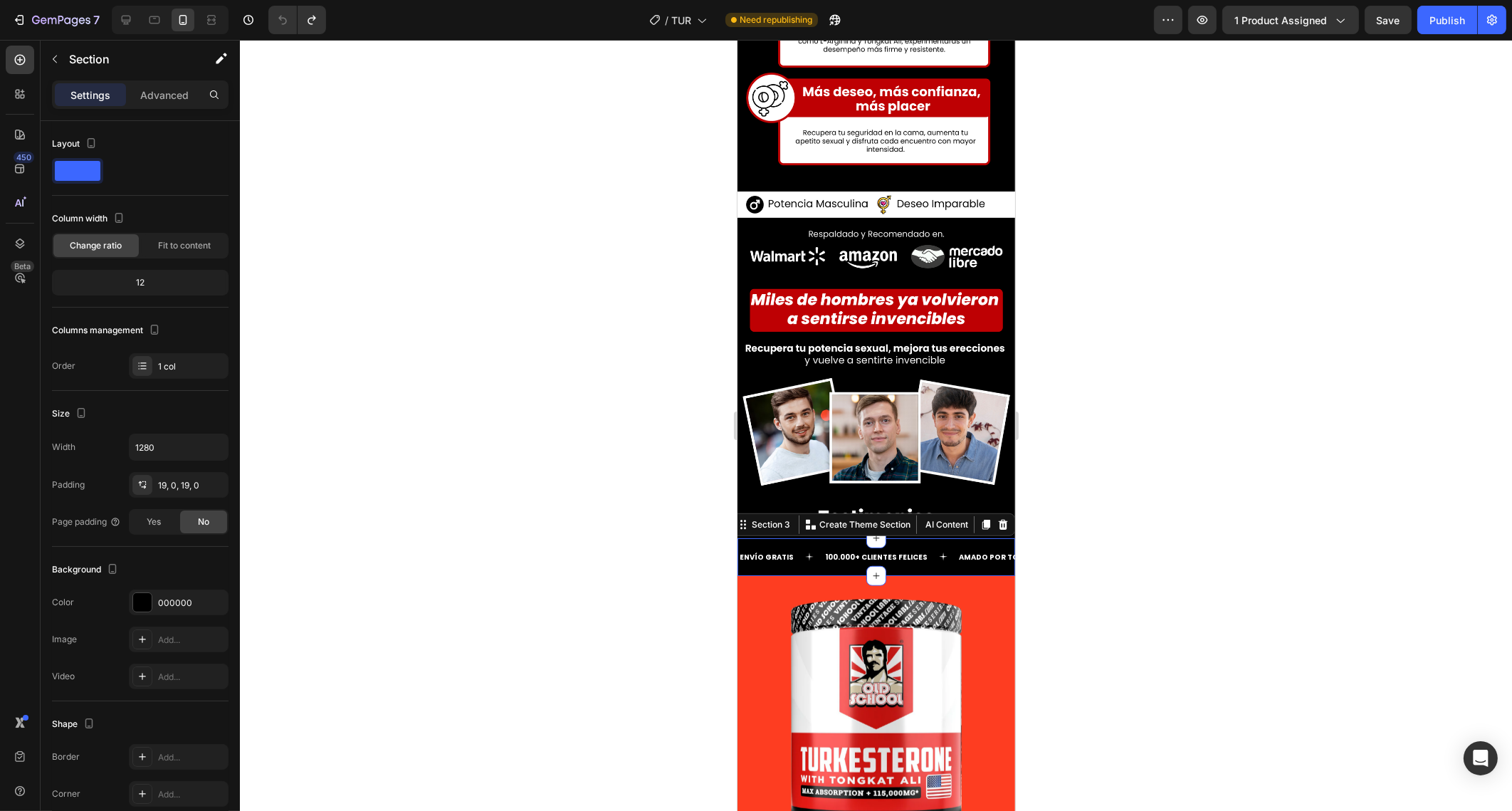
click at [886, 538] on div "ENVÍO GRATIS Text 100.000+ CLIENTES FELICES Text AMADO POR TODOS Text ENVÍO GRA…" at bounding box center [875, 556] width 278 height 38
click at [998, 519] on icon at bounding box center [1003, 524] width 9 height 10
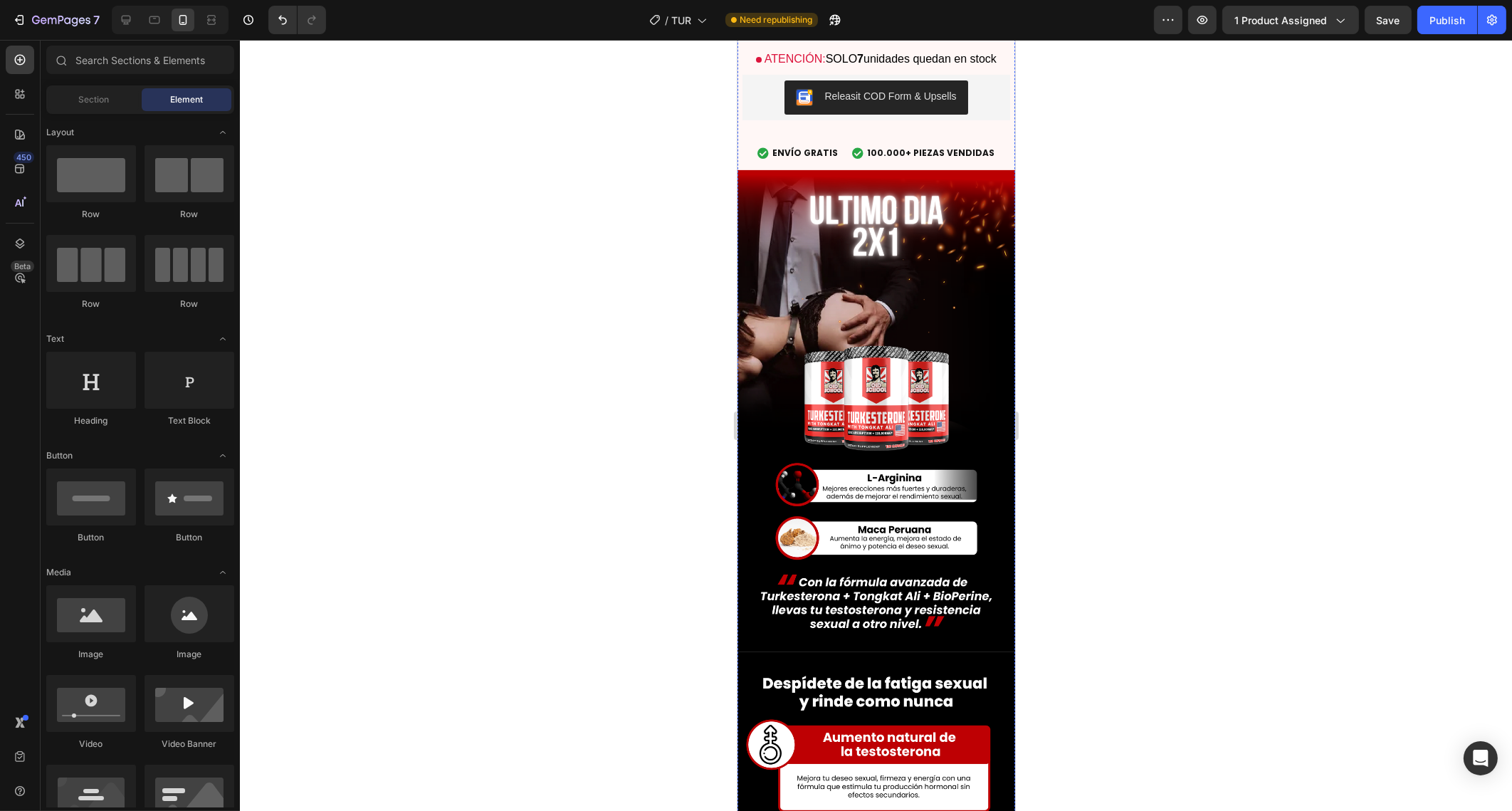
scroll to position [0, 0]
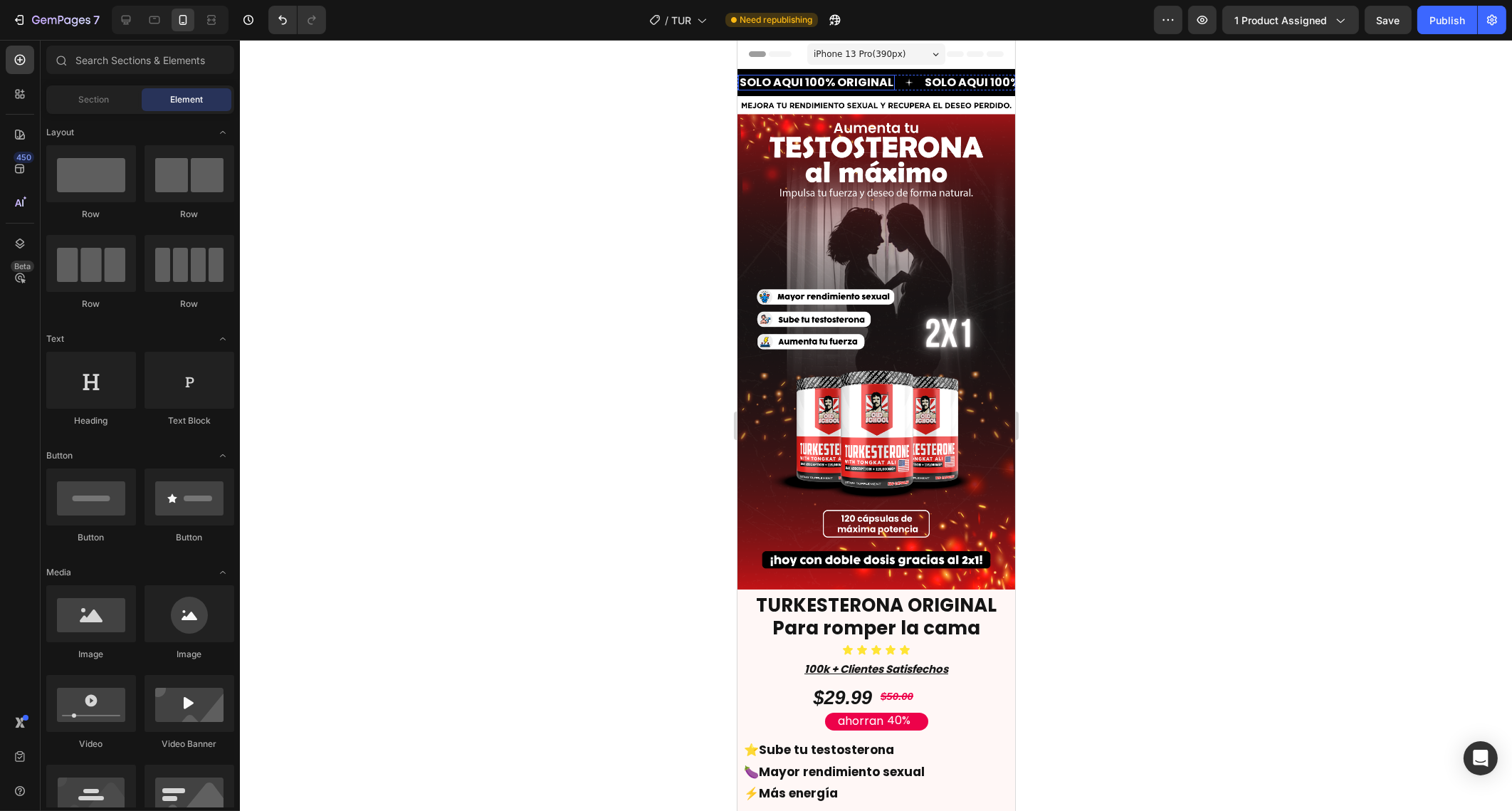
click at [847, 85] on p "SOLO AQUI 100% ORIGINAL" at bounding box center [815, 83] width 153 height 13
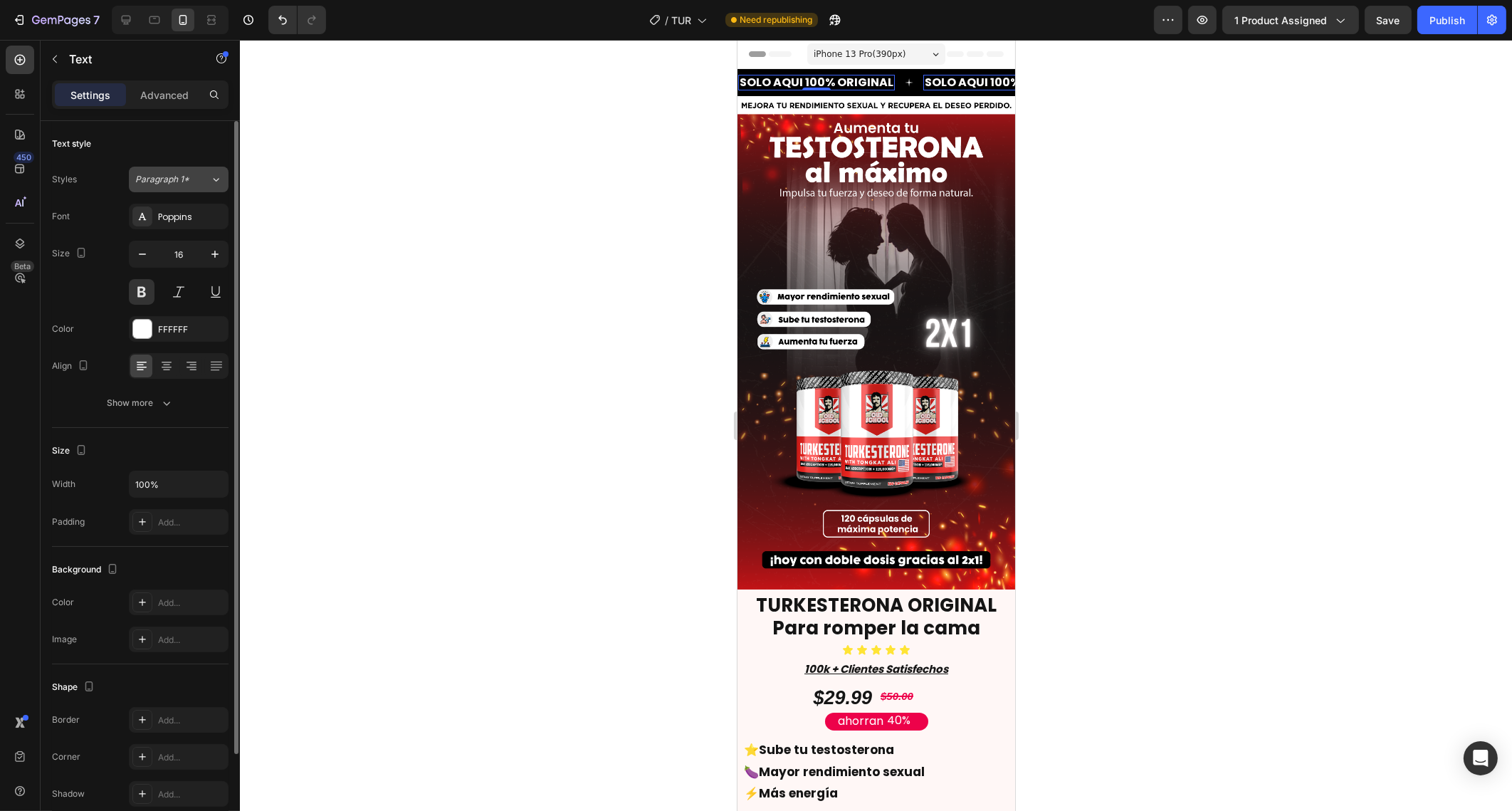
click at [189, 173] on div "Paragraph 1*" at bounding box center [164, 179] width 58 height 13
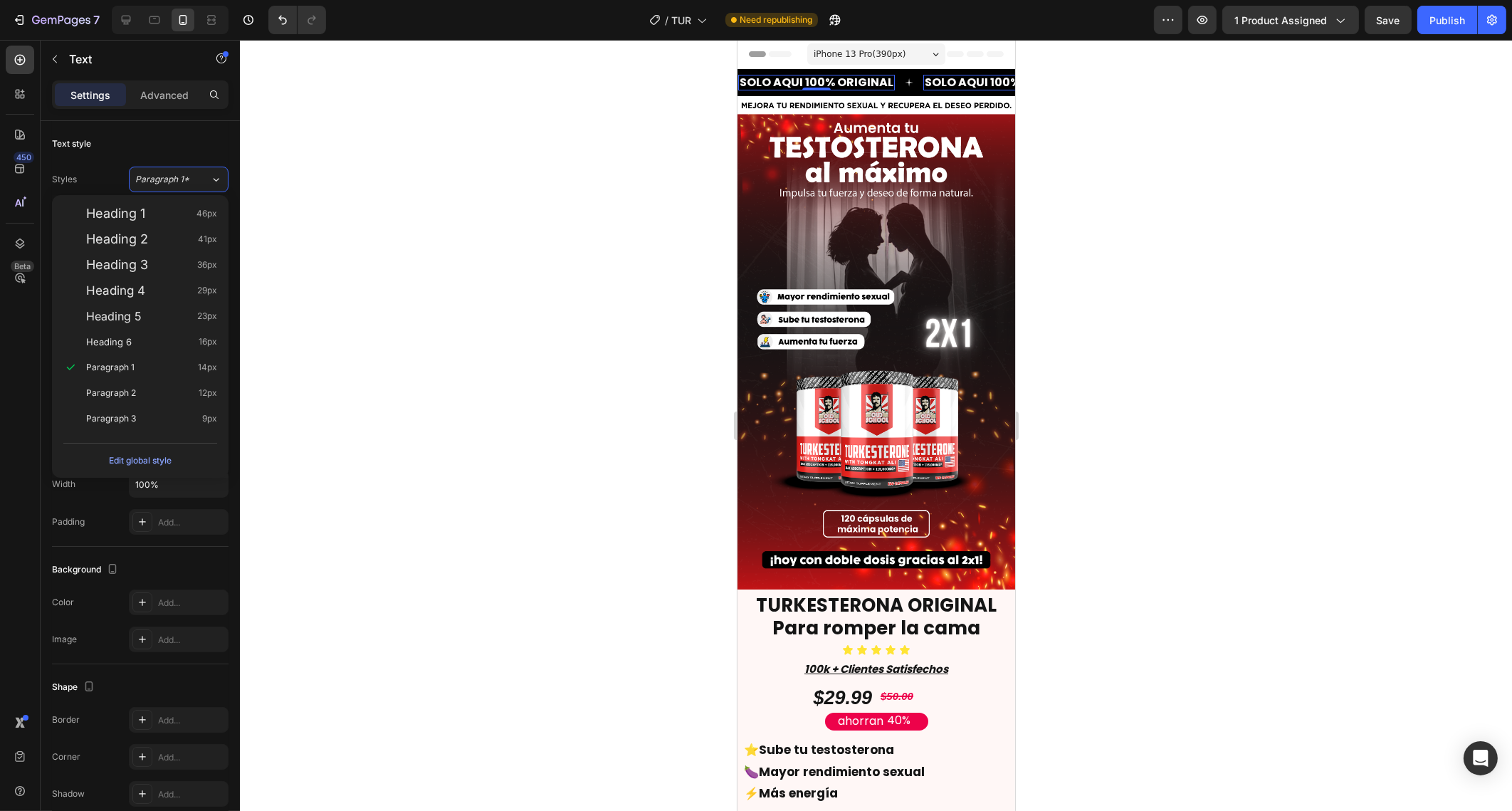
click at [324, 245] on div at bounding box center [875, 425] width 1272 height 771
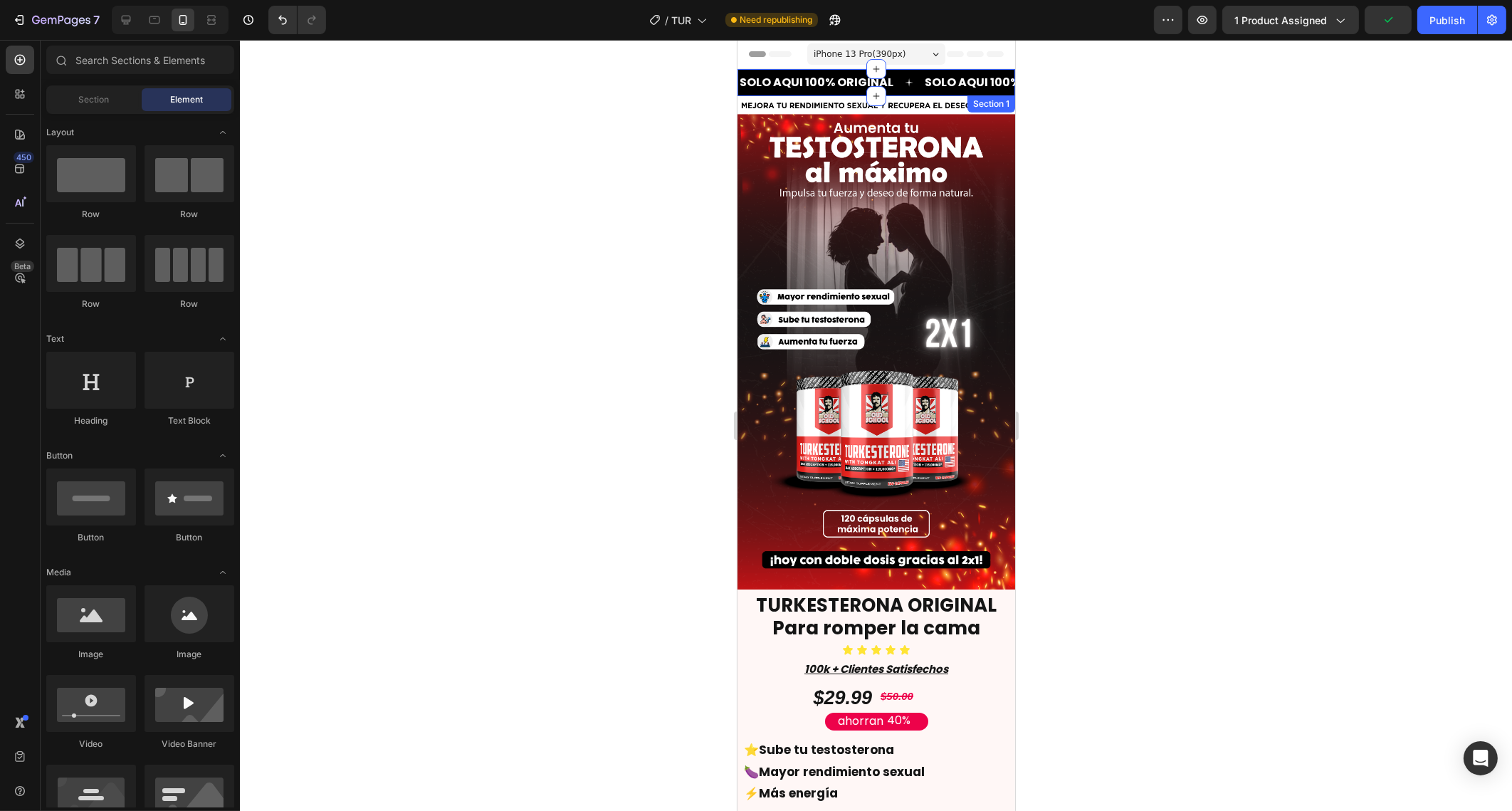
click at [803, 72] on div "SOLO AQUI 100% ORIGINAL Text SOLO AQUI 100% ORIGINAL Text SOLO AQUI 100% ORIGIN…" at bounding box center [875, 82] width 278 height 27
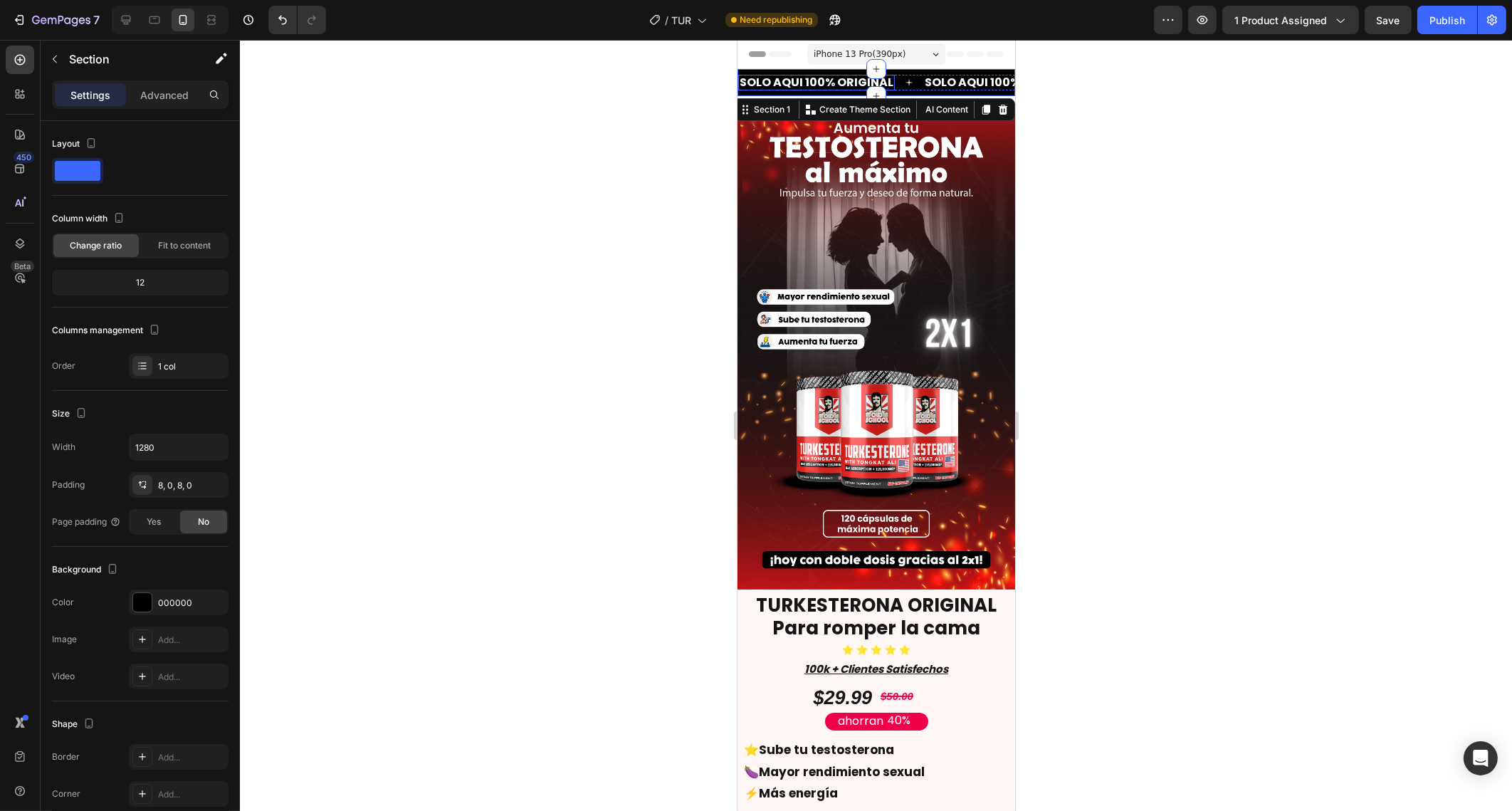
click at [885, 82] on p "SOLO AQUI 100% ORIGINAL" at bounding box center [815, 83] width 153 height 13
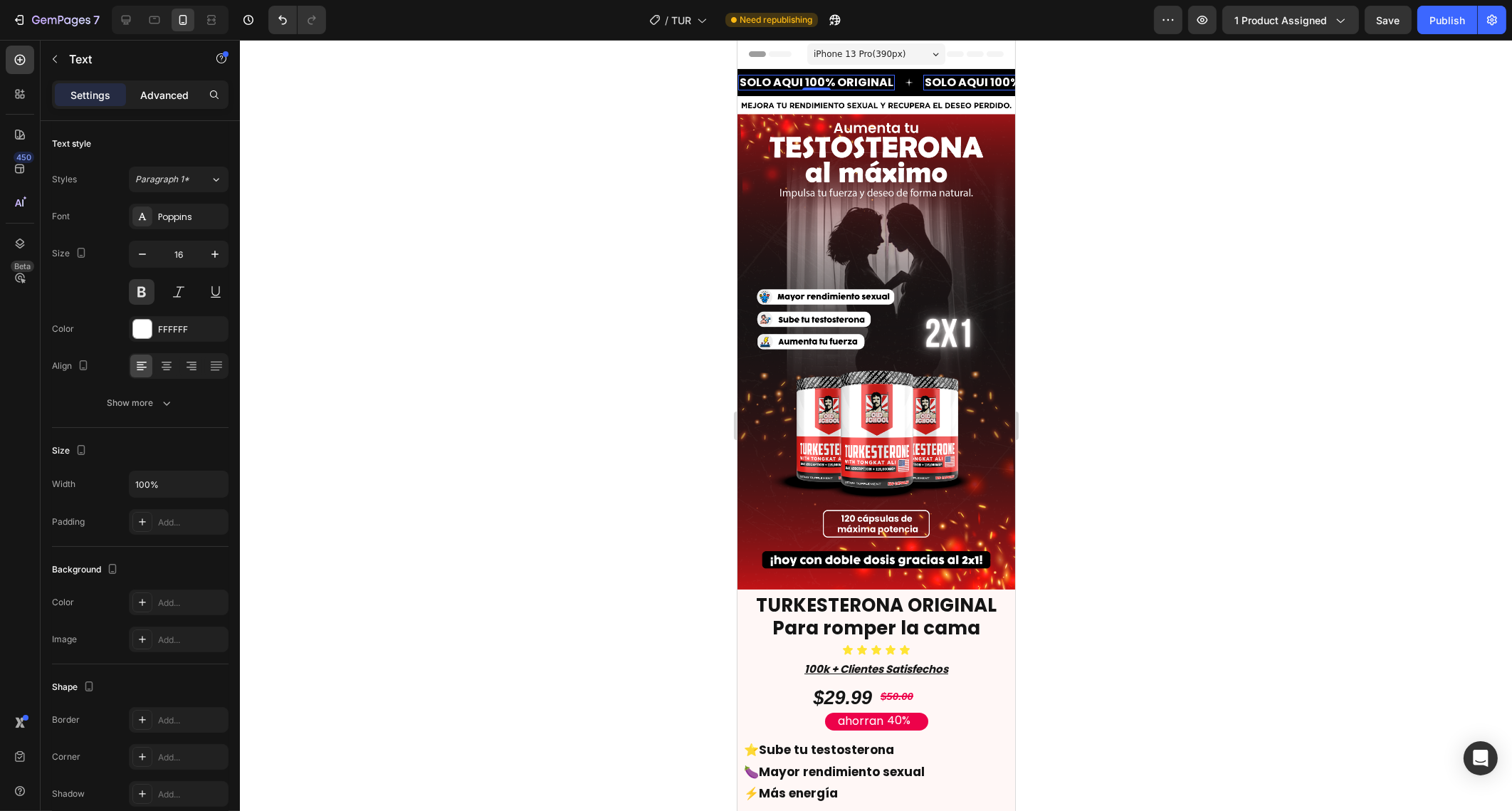
click at [157, 92] on p "Advanced" at bounding box center [164, 95] width 48 height 15
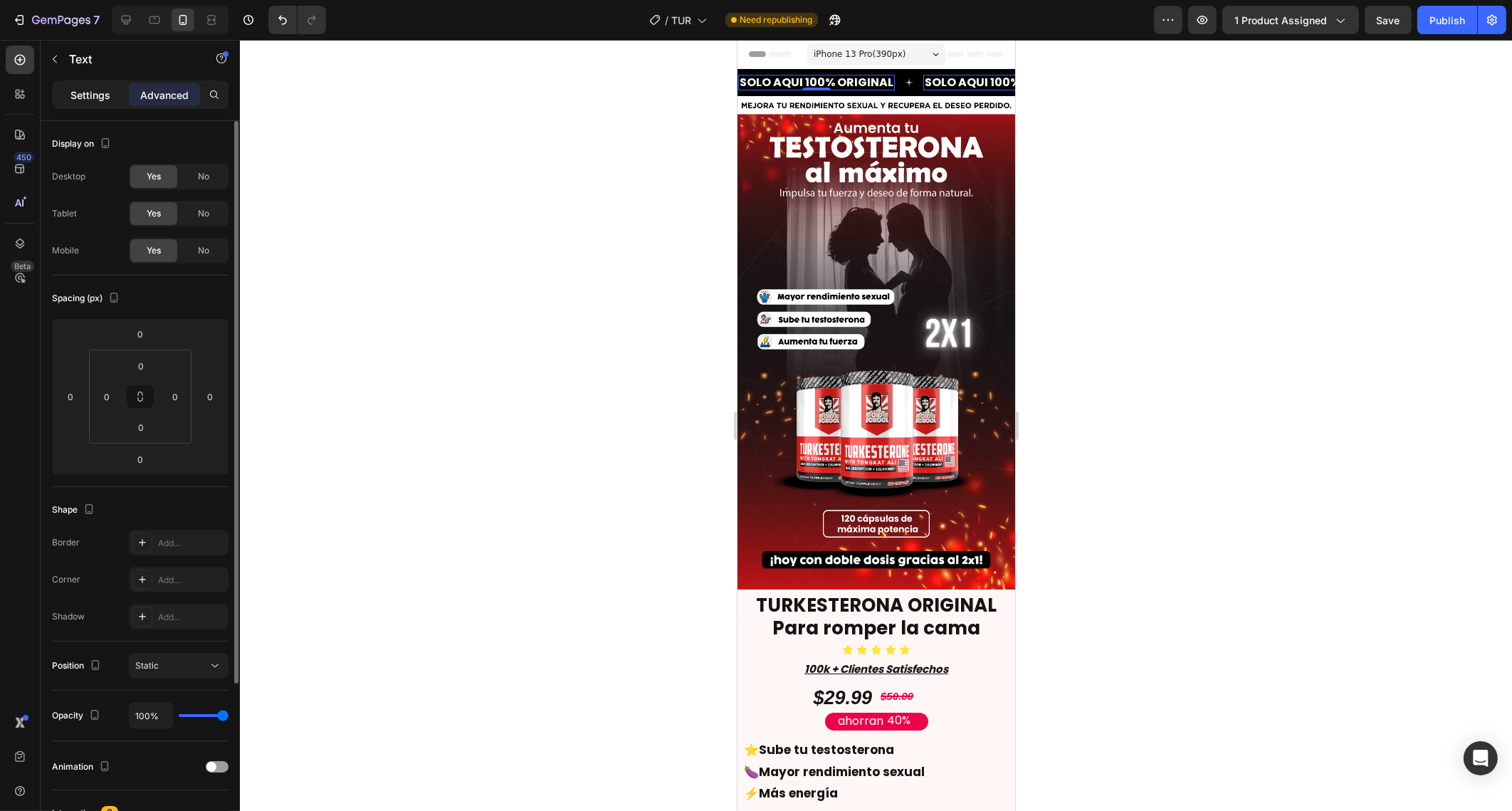
click at [99, 103] on div "Settings" at bounding box center [90, 95] width 72 height 23
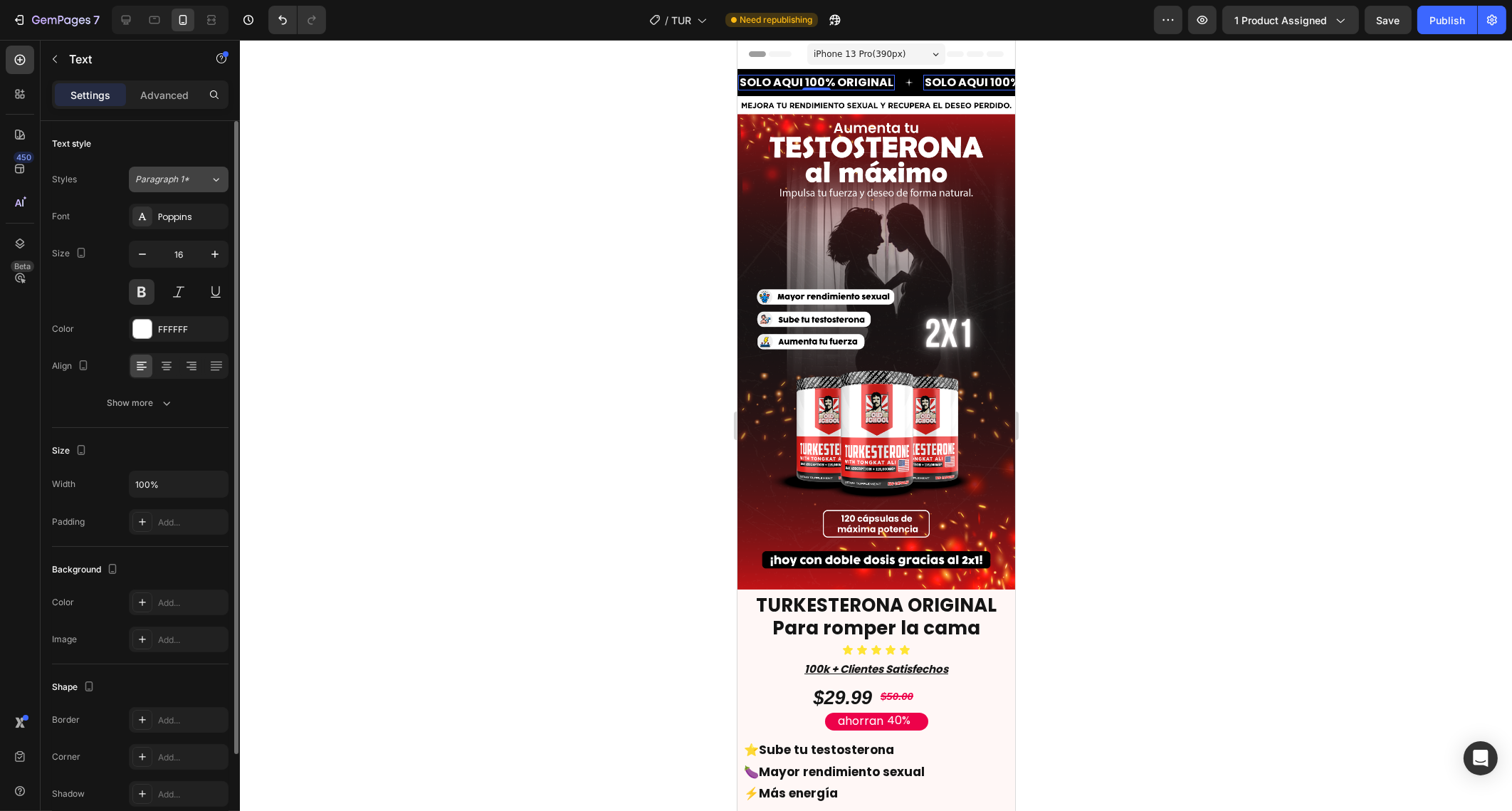
click at [210, 181] on icon at bounding box center [216, 178] width 12 height 14
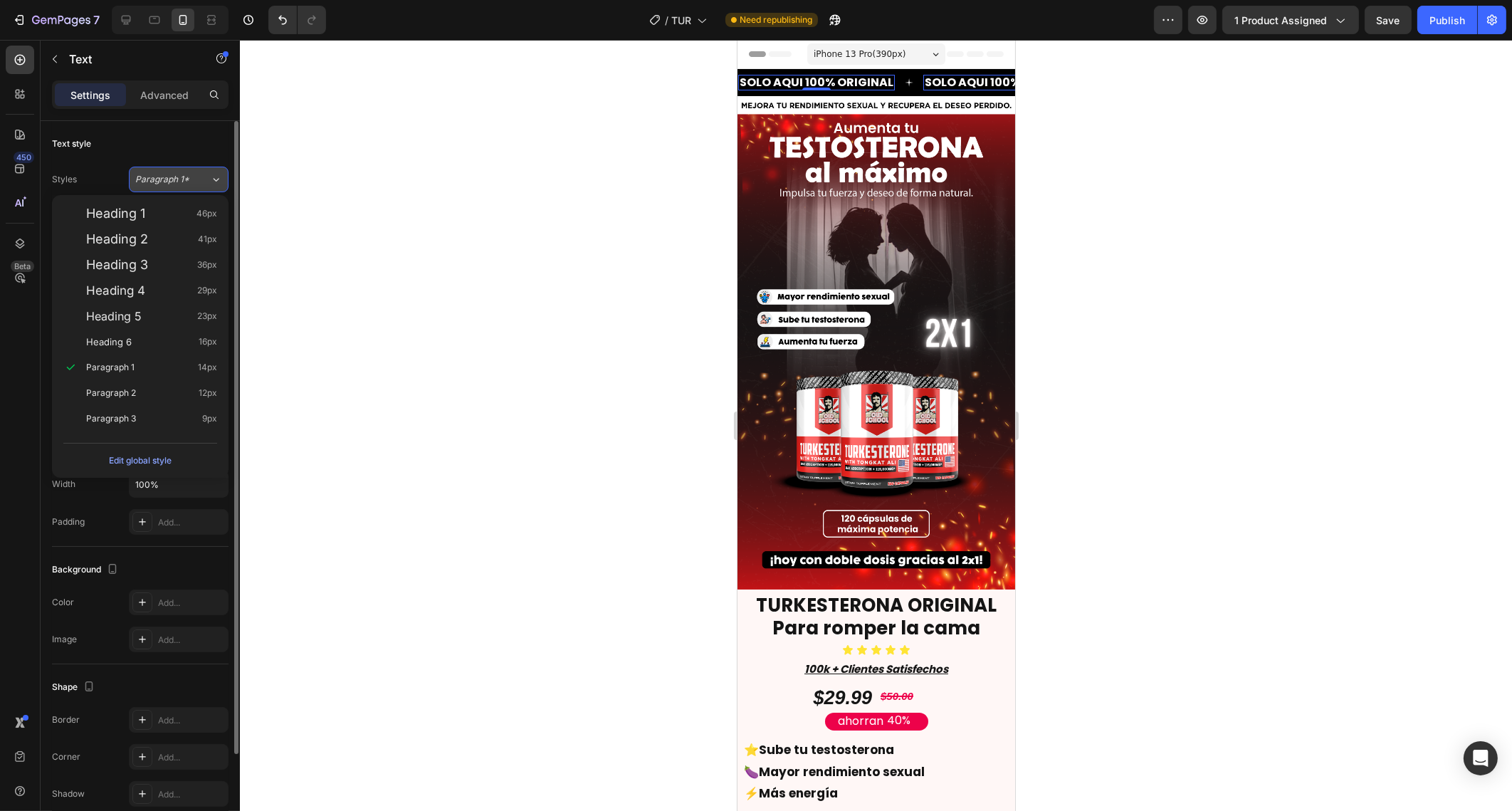
click at [210, 181] on icon at bounding box center [216, 178] width 12 height 14
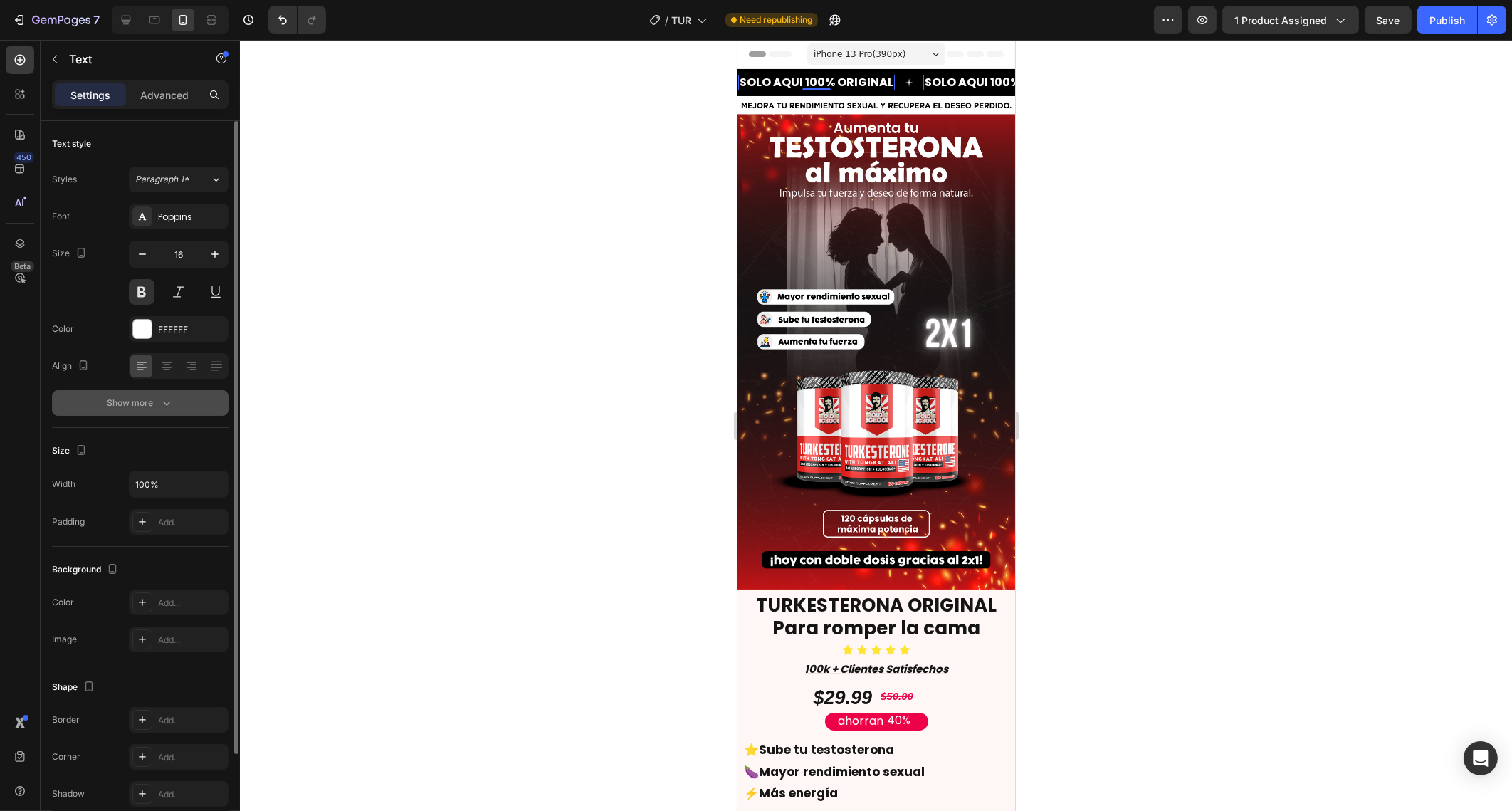
click at [144, 400] on div "Show more" at bounding box center [140, 402] width 66 height 14
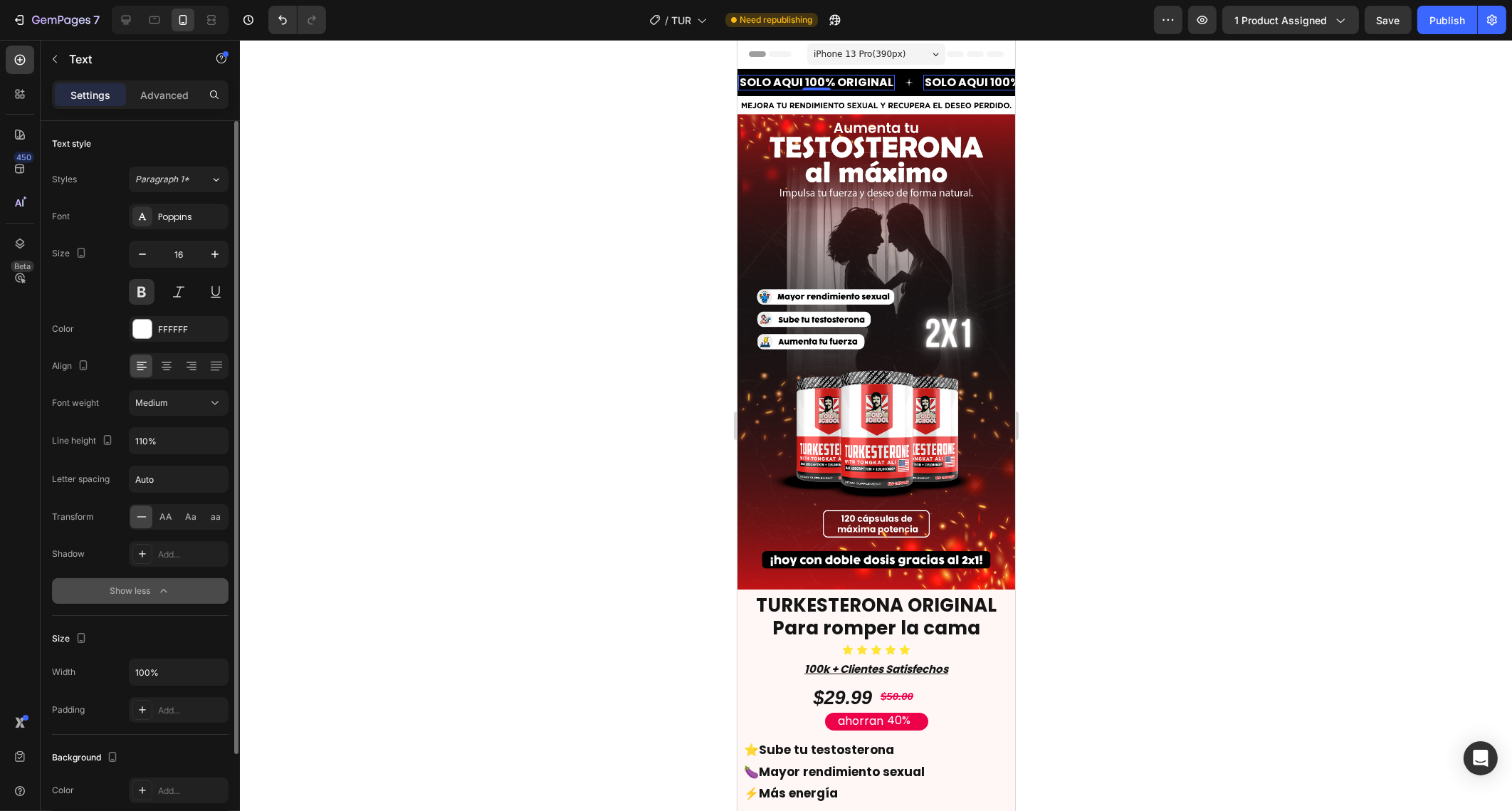
click at [138, 587] on div "Show less" at bounding box center [140, 590] width 60 height 14
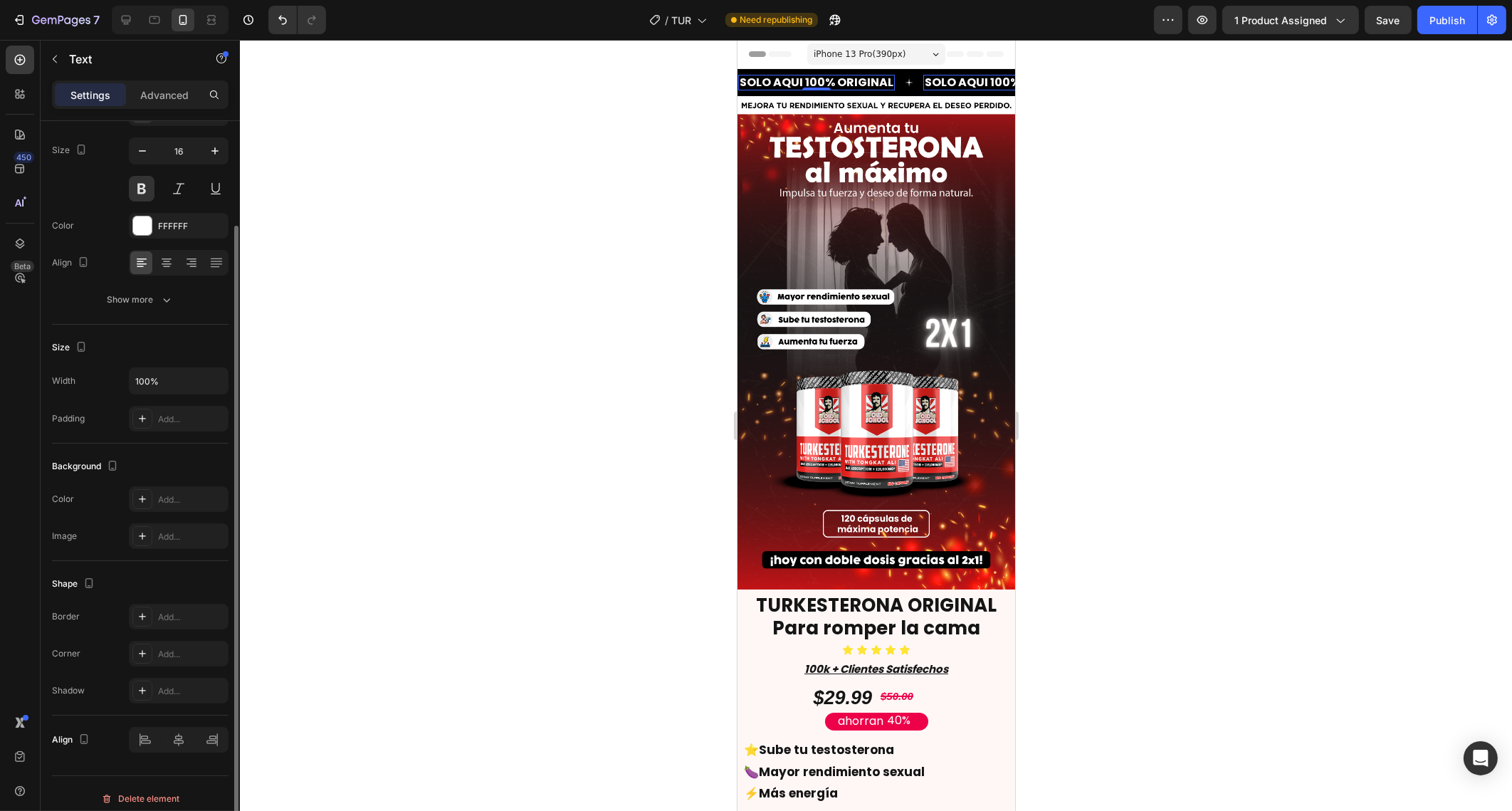
scroll to position [111, 0]
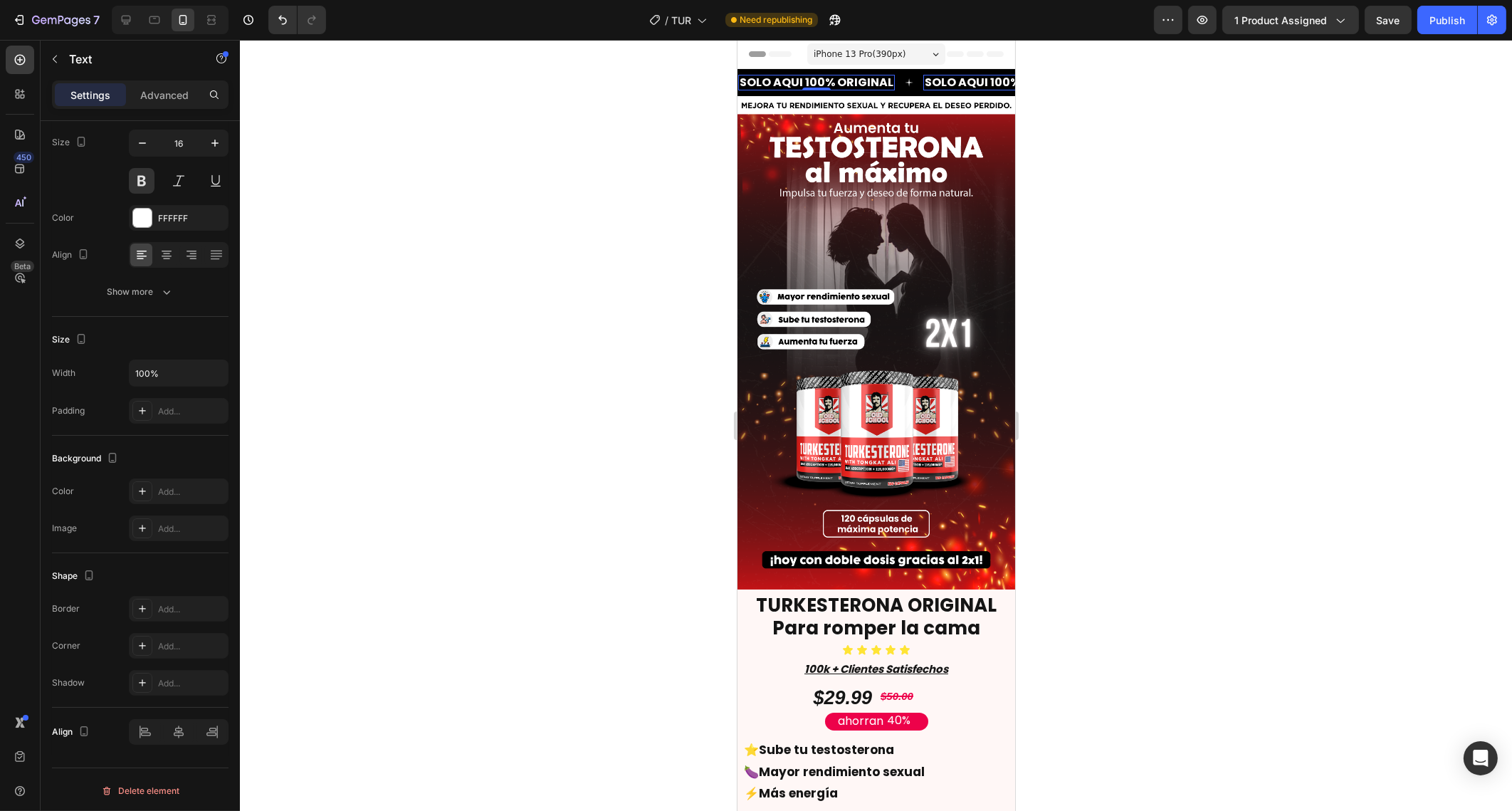
click at [961, 78] on p "SOLO AQUI 100% ORIGINAL" at bounding box center [1000, 83] width 153 height 13
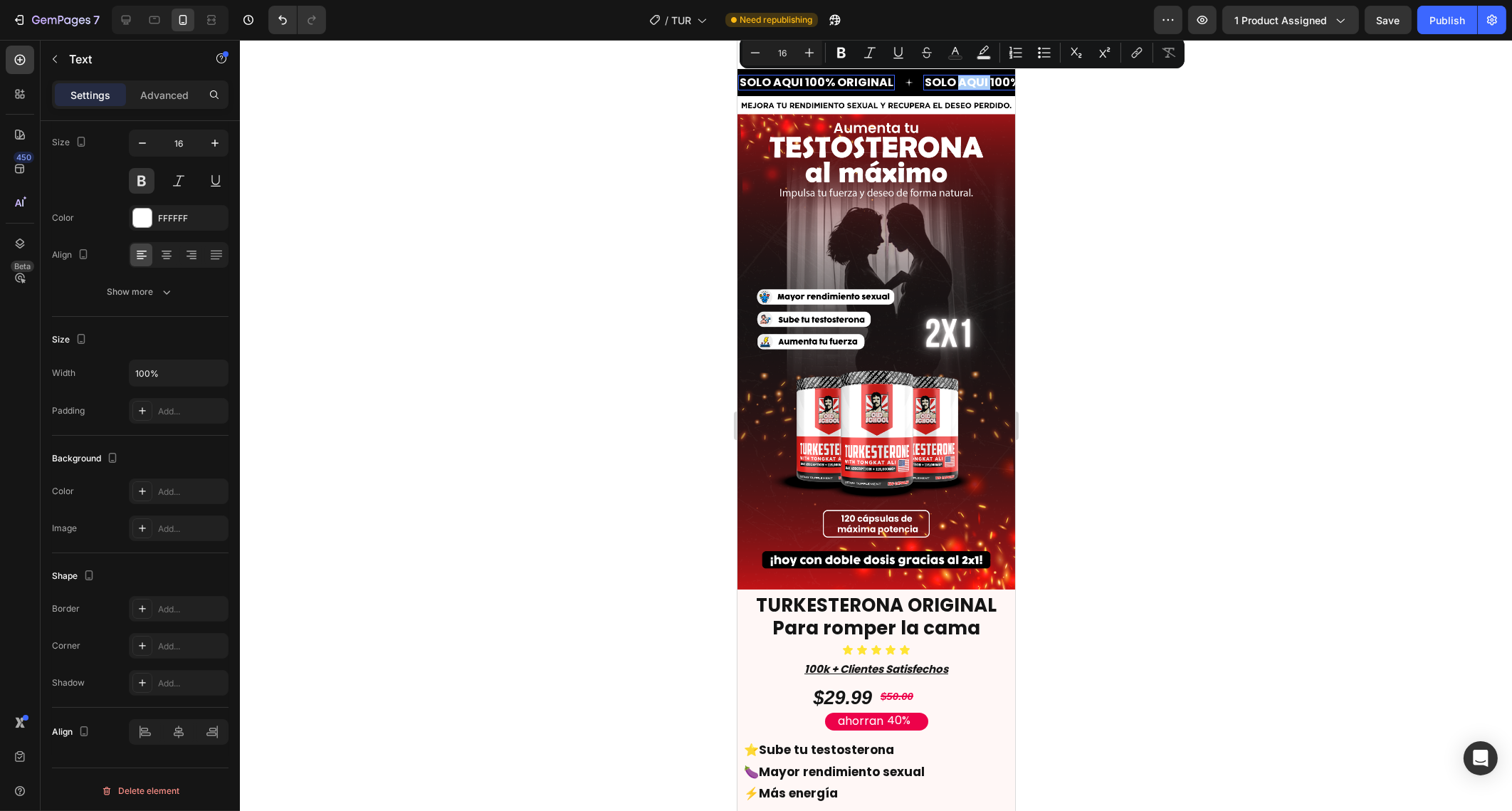
click at [1040, 199] on div at bounding box center [875, 425] width 1272 height 771
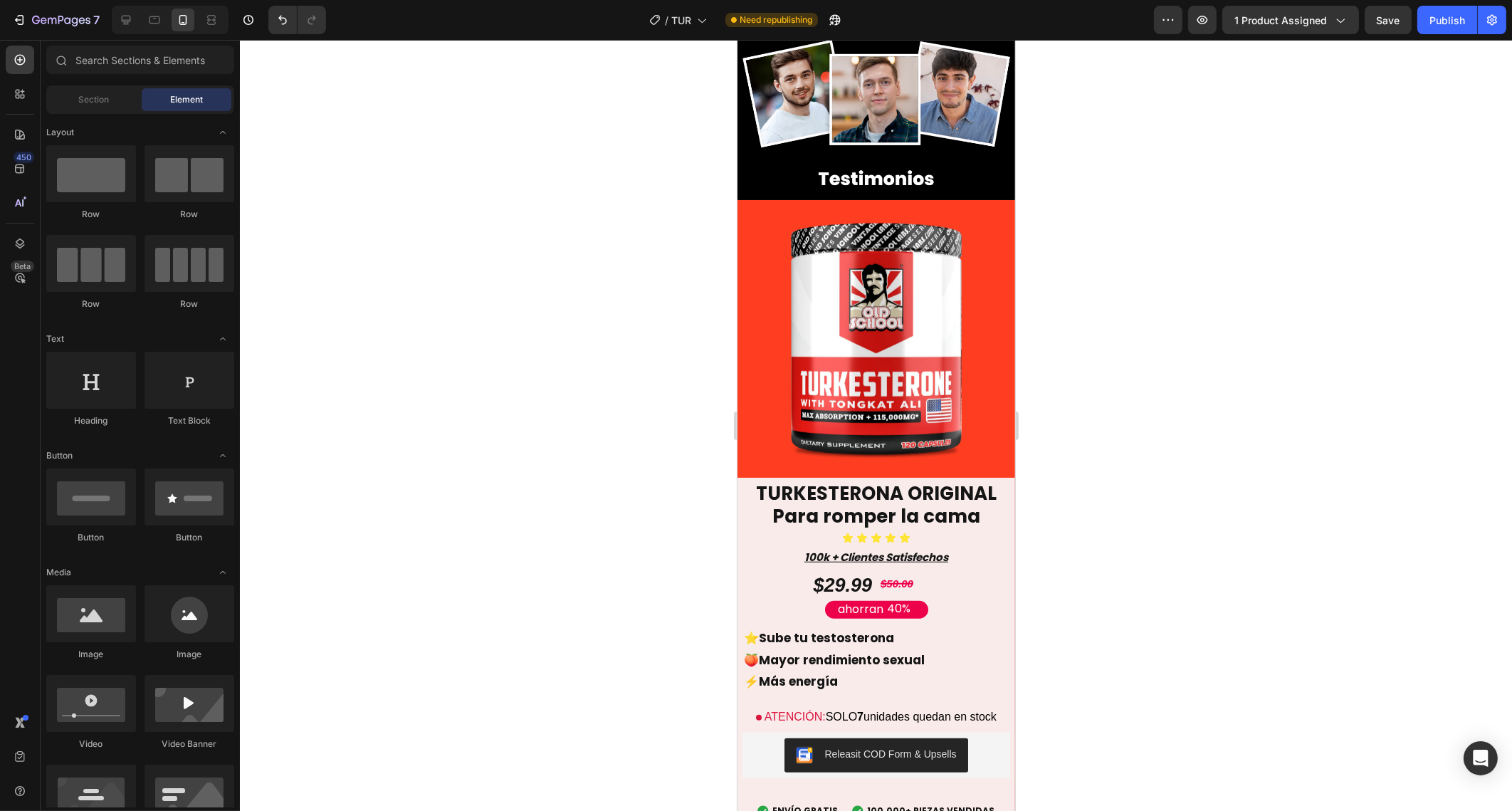
scroll to position [1953, 0]
